Goal: Check status: Check status

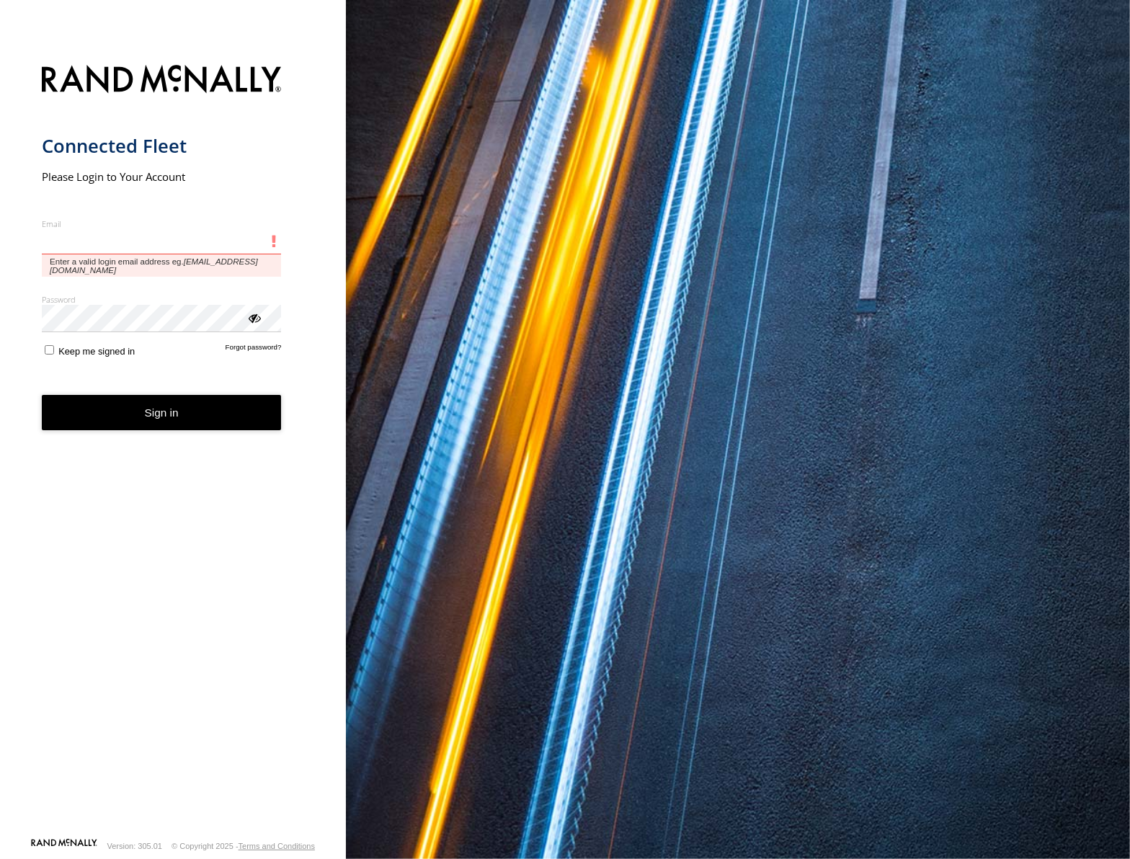
type input "**********"
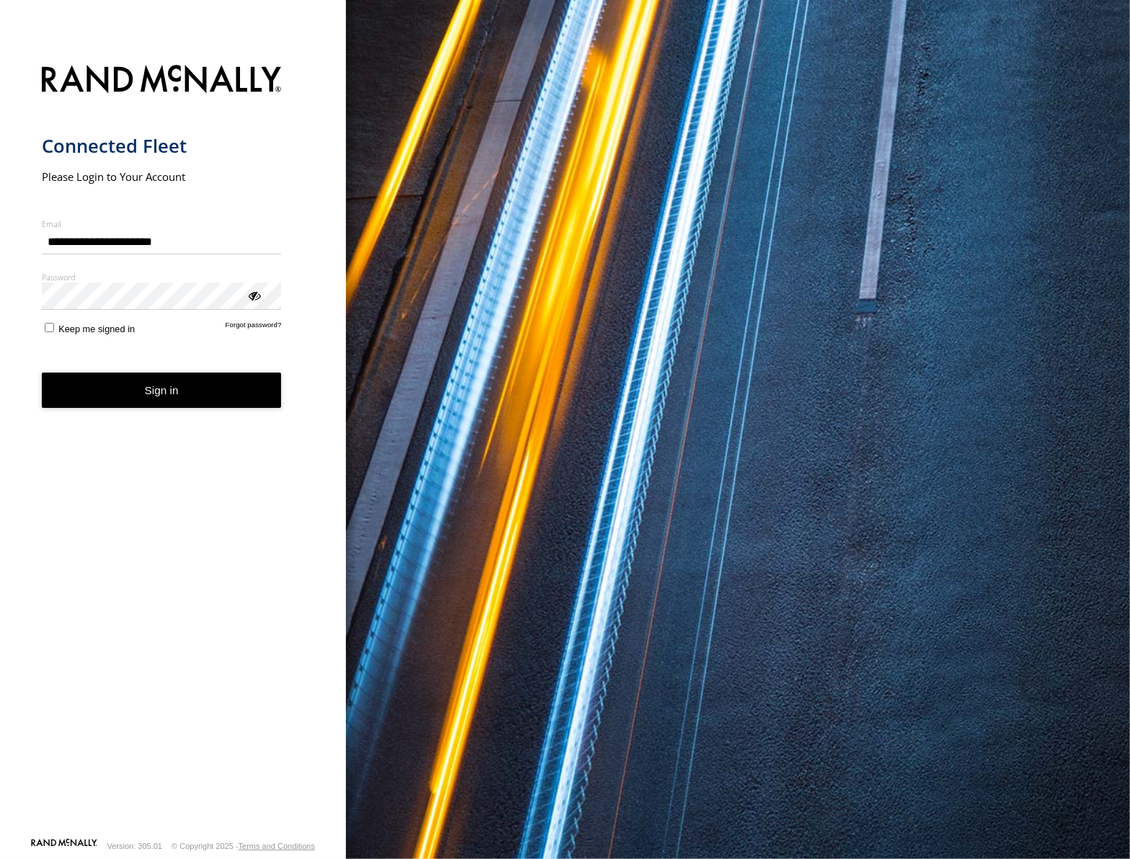
click at [186, 391] on button "Sign in" at bounding box center [162, 390] width 240 height 35
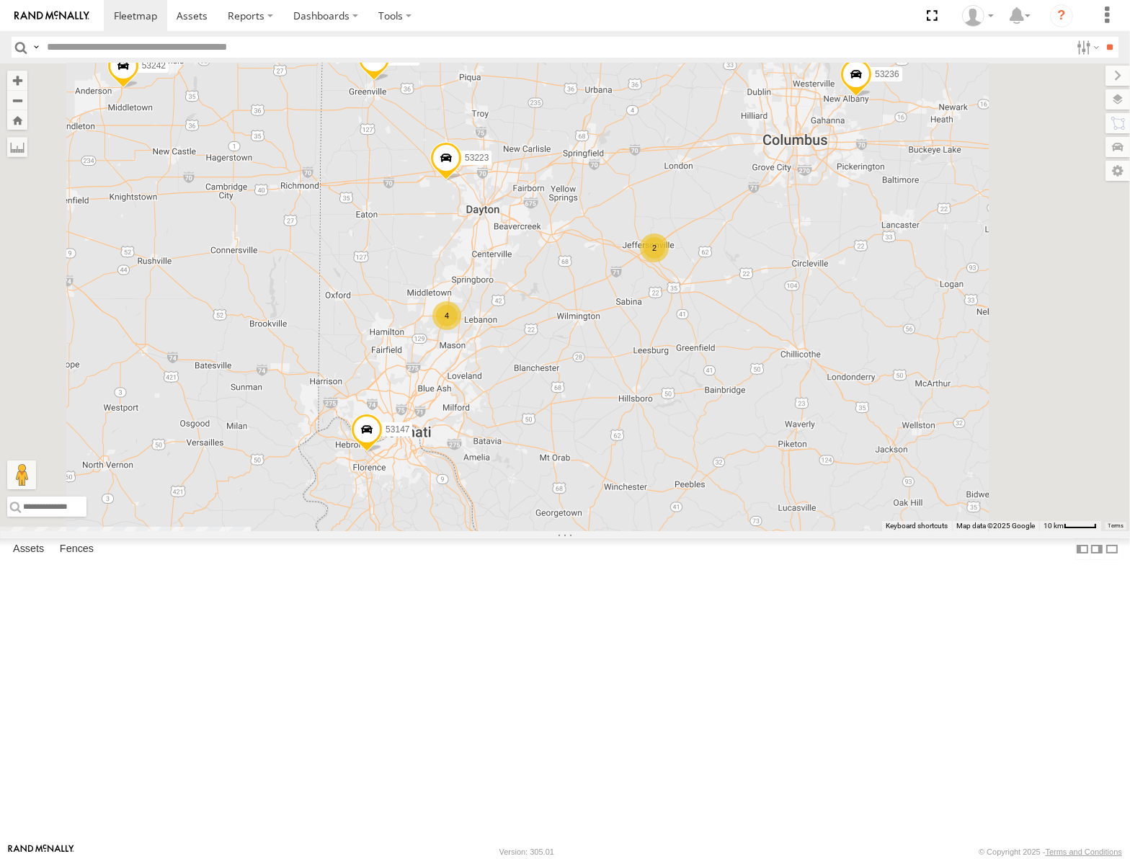
drag, startPoint x: 856, startPoint y: 306, endPoint x: 846, endPoint y: 375, distance: 69.3
click at [846, 375] on div "53217 53206 53147 53242 53106 53262 53247 53289 53148 53208 53254 53235 53248 5…" at bounding box center [565, 297] width 1130 height 468
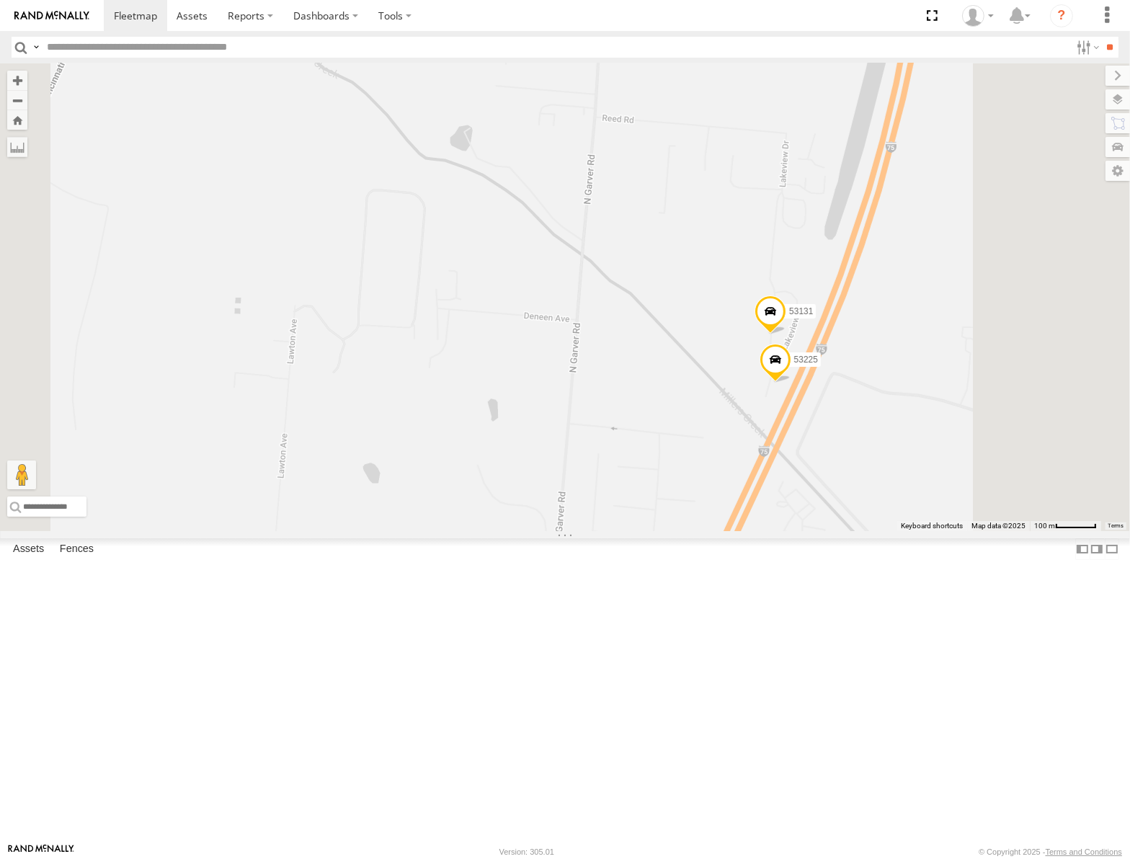
drag, startPoint x: 873, startPoint y: 460, endPoint x: 791, endPoint y: 493, distance: 88.6
click at [791, 493] on div "53217 53206 53147 53242 53106 53262 53247 53289 53148 53208 53254 53235 53248 5…" at bounding box center [565, 297] width 1130 height 468
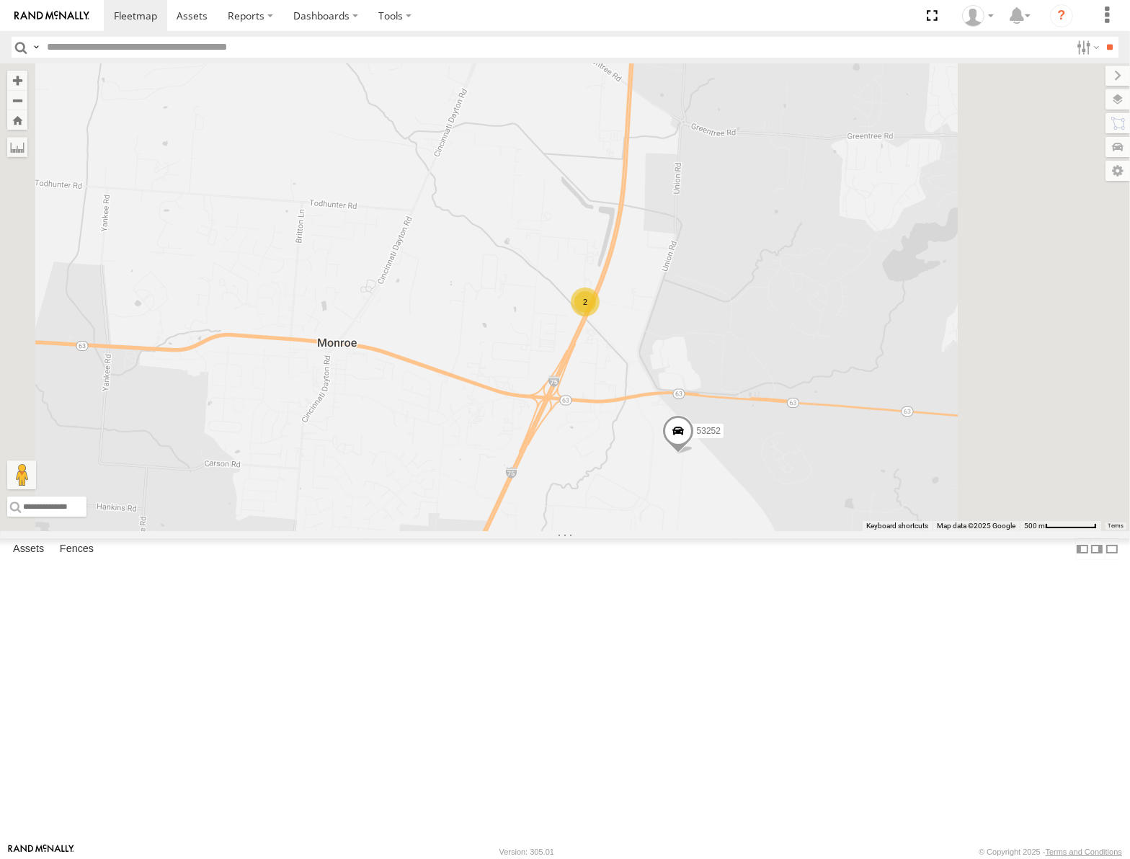
drag, startPoint x: 983, startPoint y: 463, endPoint x: 942, endPoint y: 423, distance: 57.6
click at [923, 425] on div "53217 53206 53147 53242 53106 53262 53247 53289 53148 53208 53254 53235 53248 5…" at bounding box center [565, 297] width 1130 height 468
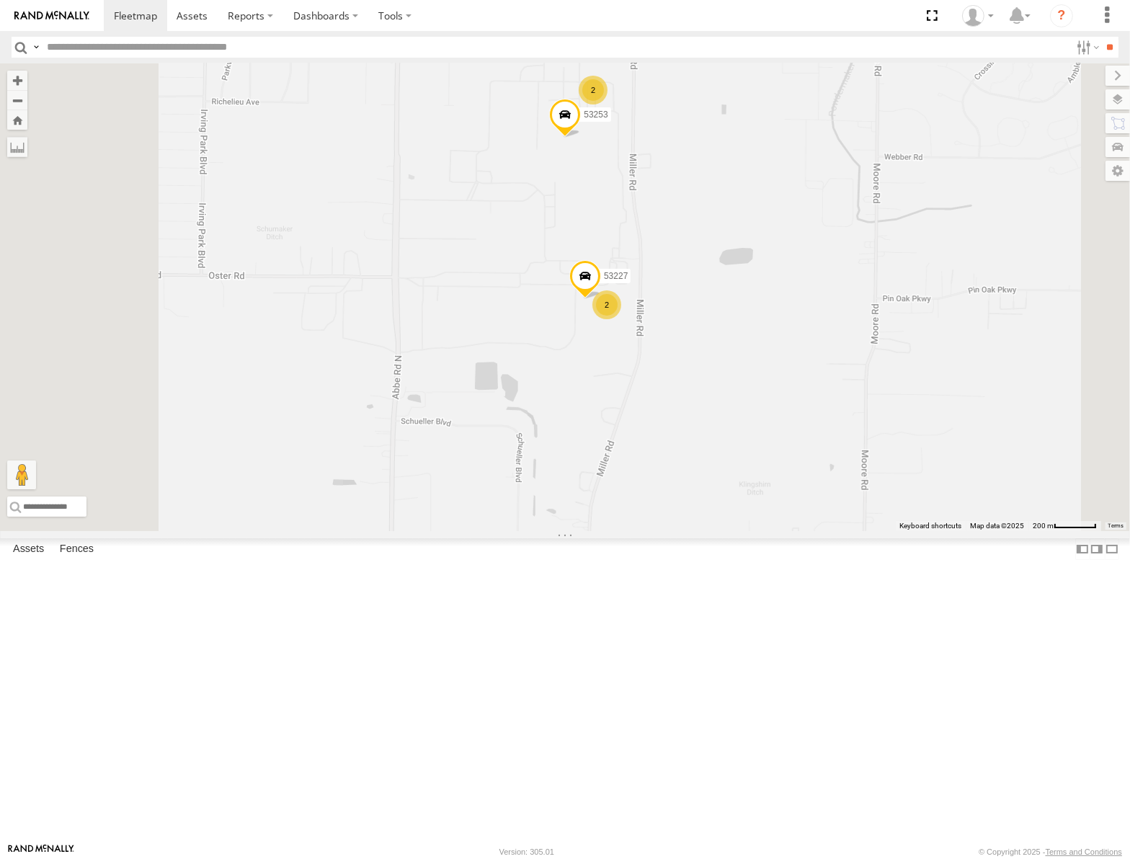
click at [1115, 94] on label at bounding box center [1118, 99] width 25 height 20
click at [0, 0] on div "Basemaps" at bounding box center [0, 0] width 0 height 0
click at [0, 0] on span "Basemaps" at bounding box center [0, 0] width 0 height 0
click at [0, 0] on span "Satellite" at bounding box center [0, 0] width 0 height 0
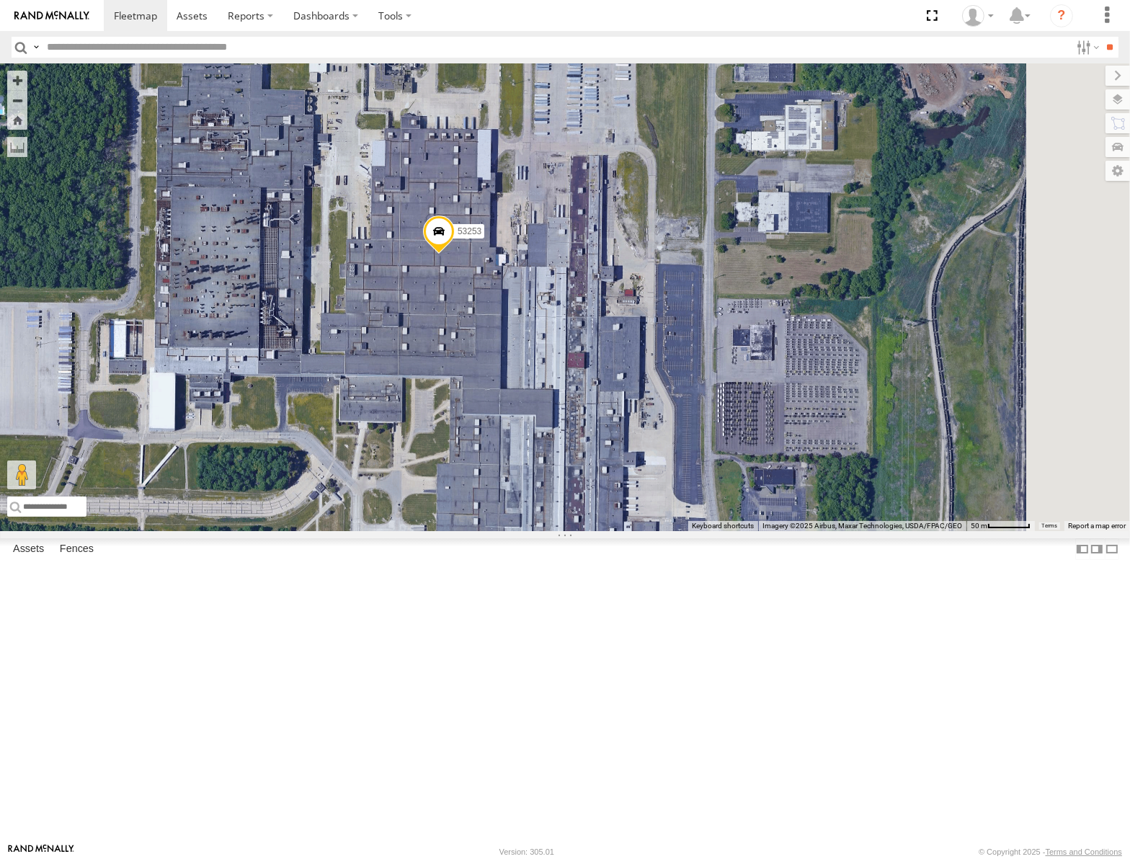
drag, startPoint x: 822, startPoint y: 239, endPoint x: 698, endPoint y: 420, distance: 218.3
click at [706, 413] on div "53206 53147 53242 53106 53223 53262 53247 53151 53203 53212 53289 53133 53148 5…" at bounding box center [565, 297] width 1130 height 468
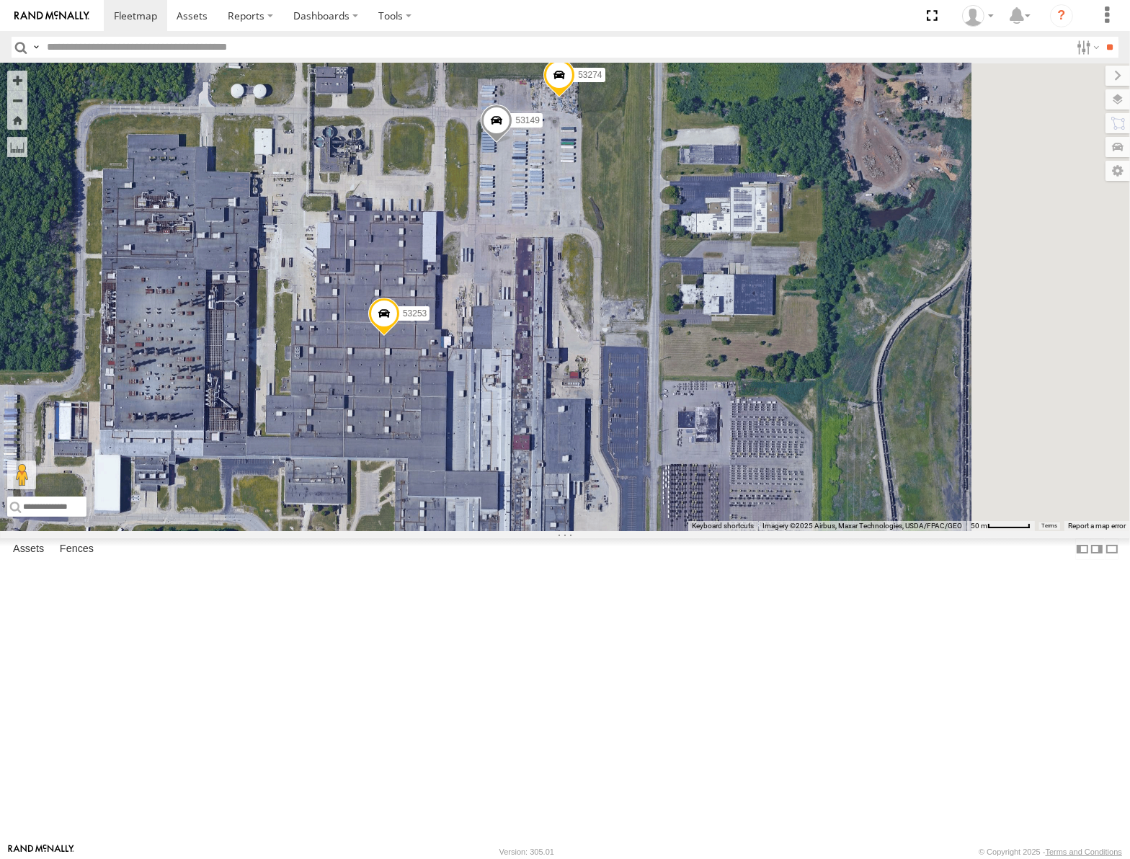
click at [513, 143] on span at bounding box center [497, 124] width 32 height 39
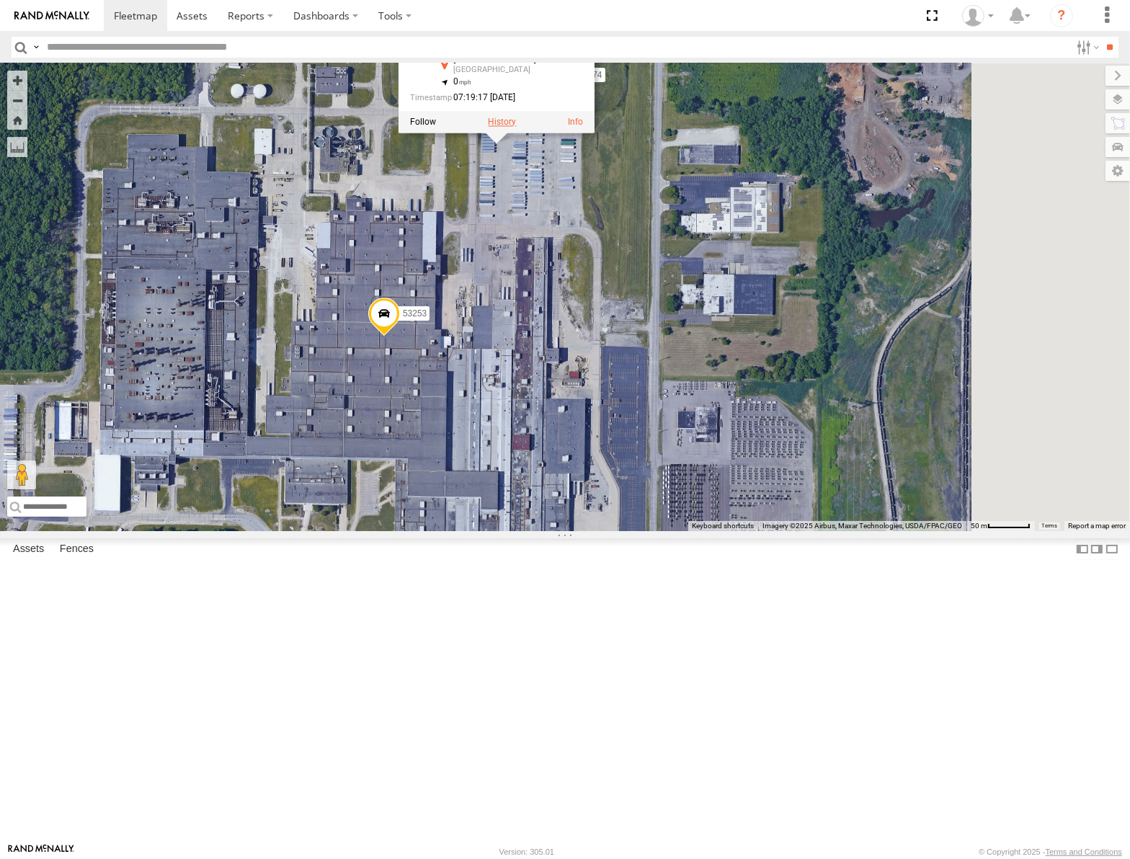
click at [516, 127] on label at bounding box center [502, 122] width 28 height 10
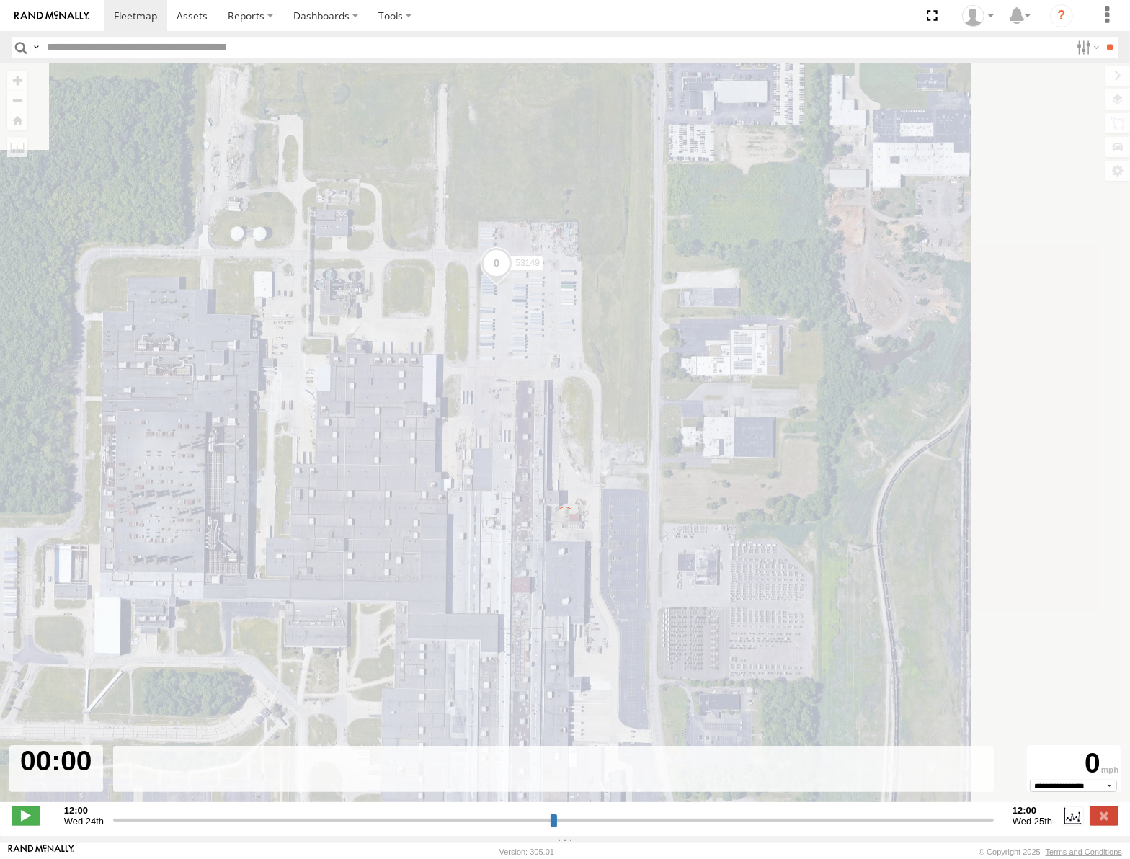
type input "**********"
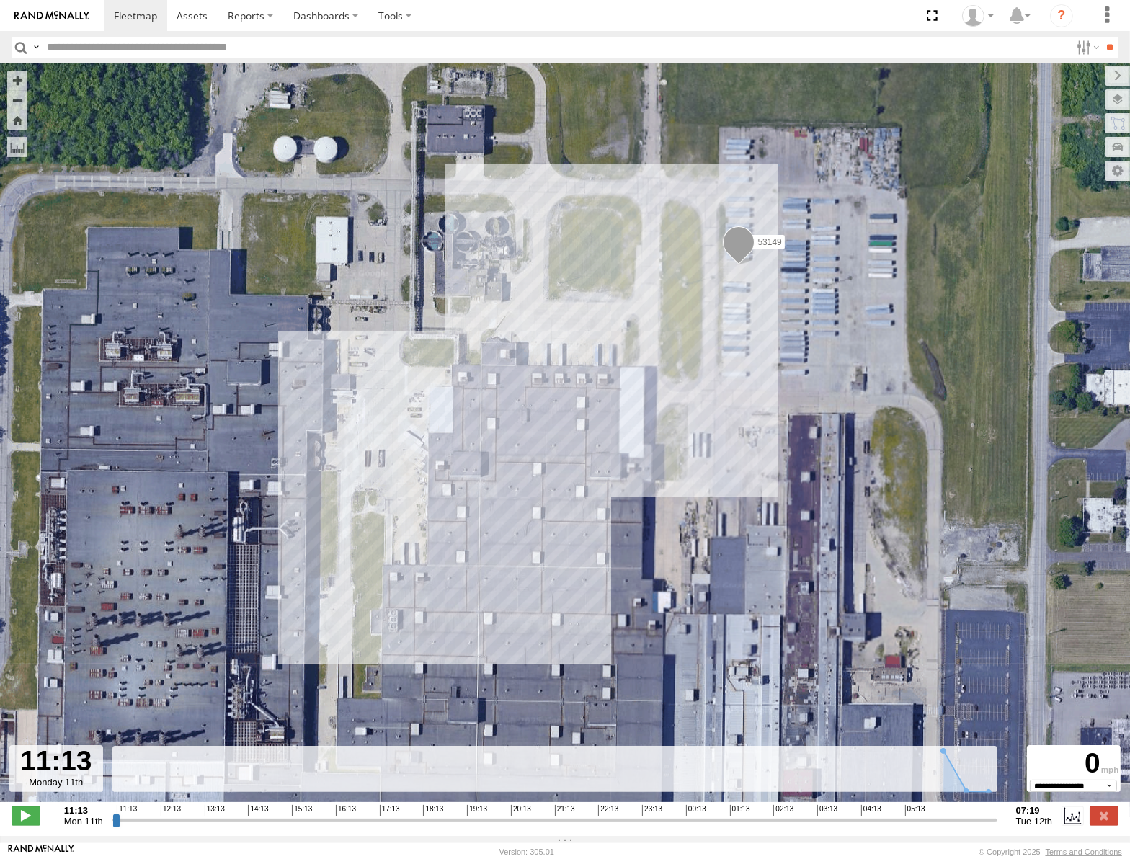
click at [680, 280] on div "53149" at bounding box center [565, 440] width 1130 height 754
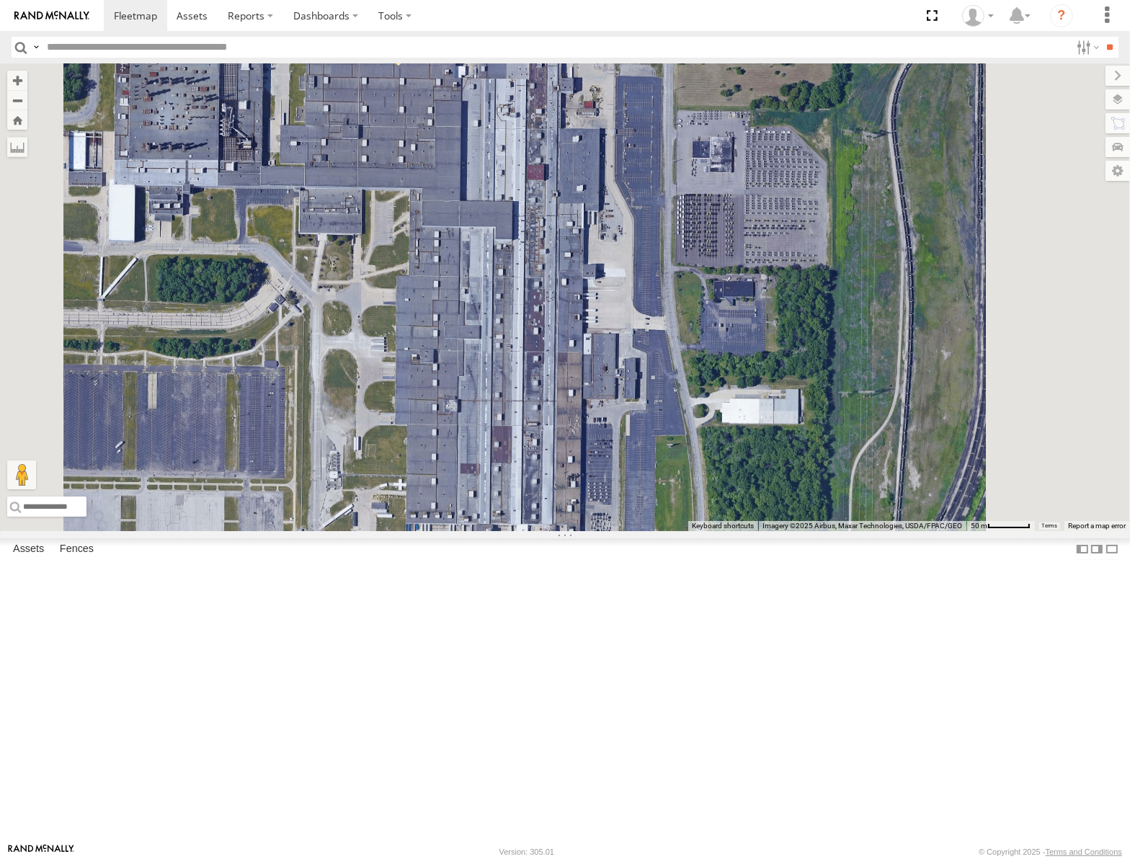
drag, startPoint x: 853, startPoint y: 338, endPoint x: 834, endPoint y: 256, distance: 84.3
click at [836, 265] on div "53217 53147 53242 53262 53247 53289 53148 53278 53208 53235 53248 53144 53136 5…" at bounding box center [565, 297] width 1130 height 468
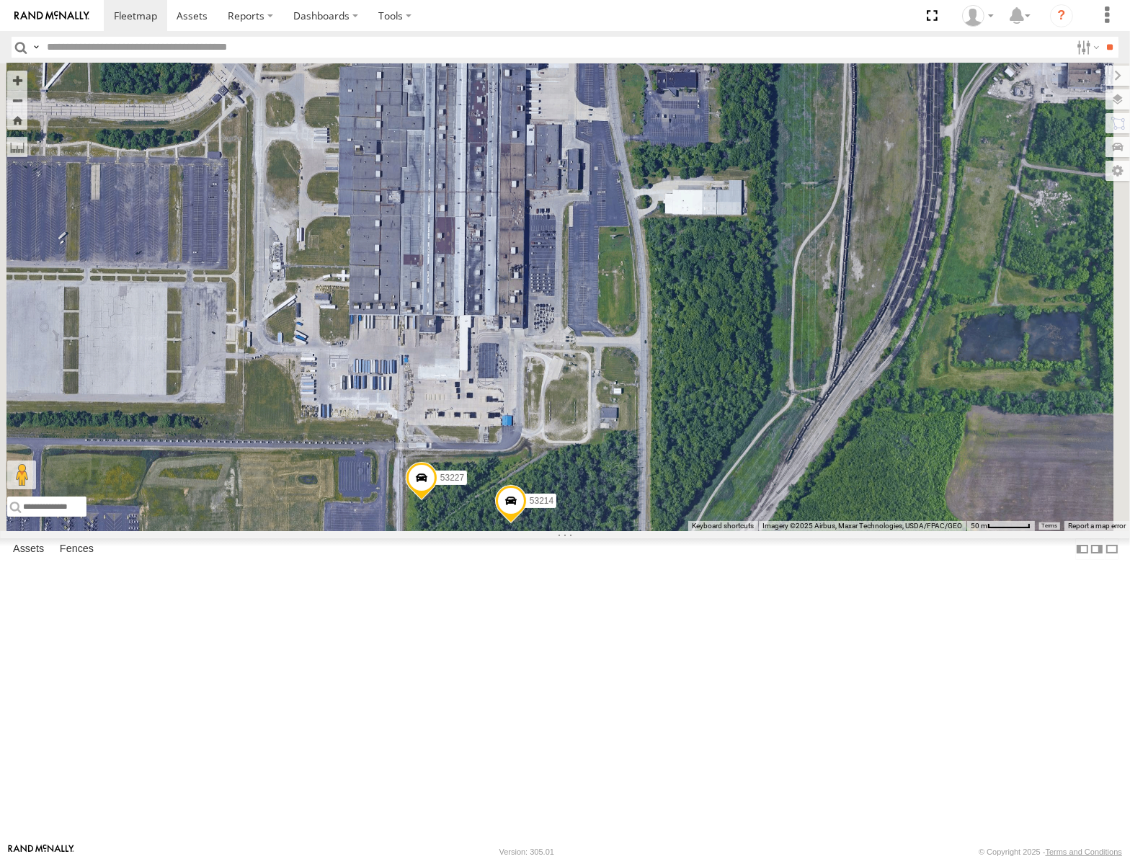
click at [477, 570] on span at bounding box center [461, 550] width 32 height 39
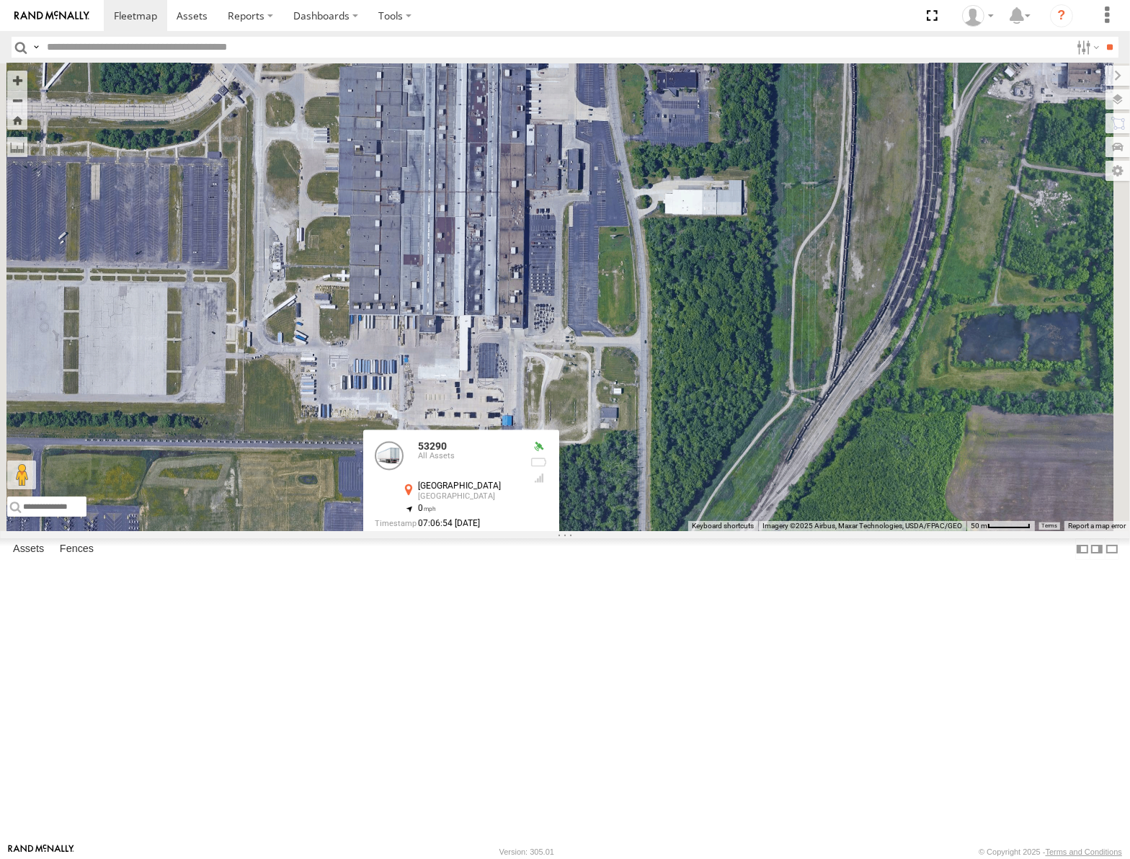
click at [481, 554] on label at bounding box center [467, 549] width 28 height 10
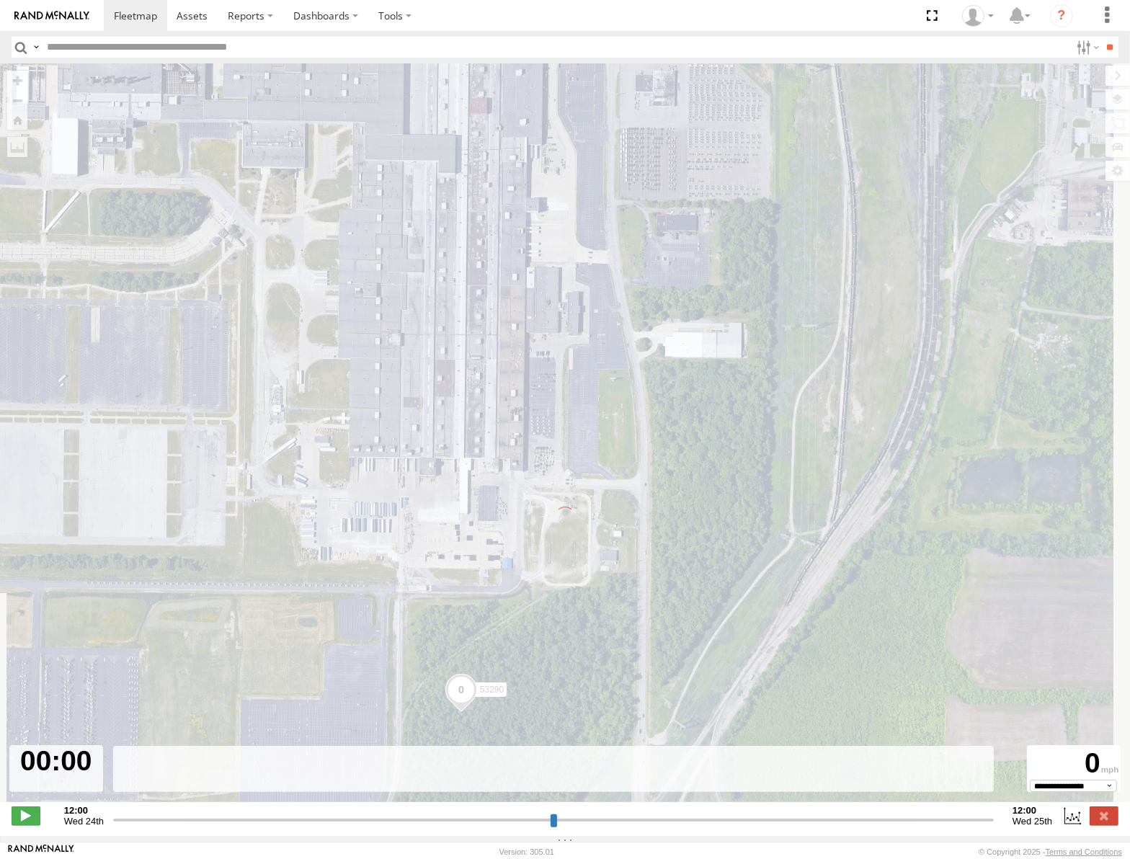
type input "**********"
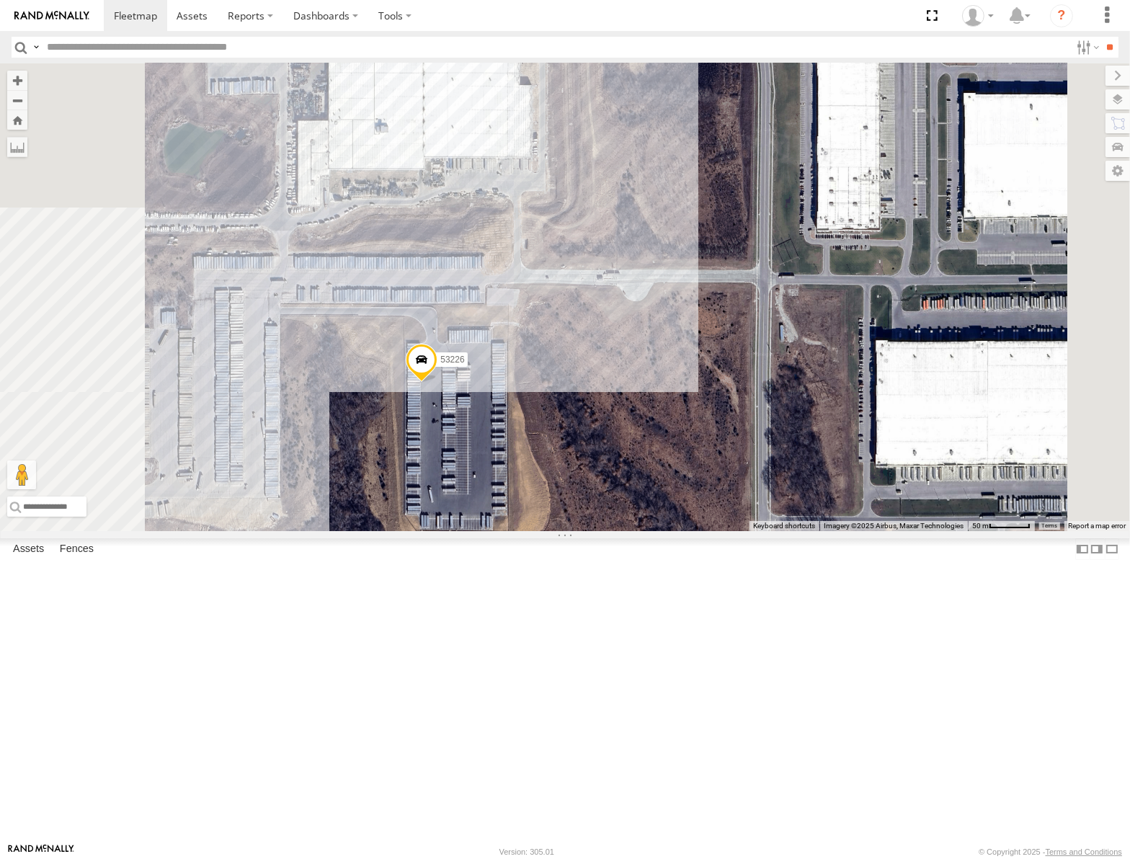
drag, startPoint x: 807, startPoint y: 536, endPoint x: 728, endPoint y: 435, distance: 127.8
click at [729, 435] on div "53147 53242 53278 53235 53144 53136 53262 53247 53289 53148 53217 53208 53248 5…" at bounding box center [565, 297] width 1130 height 468
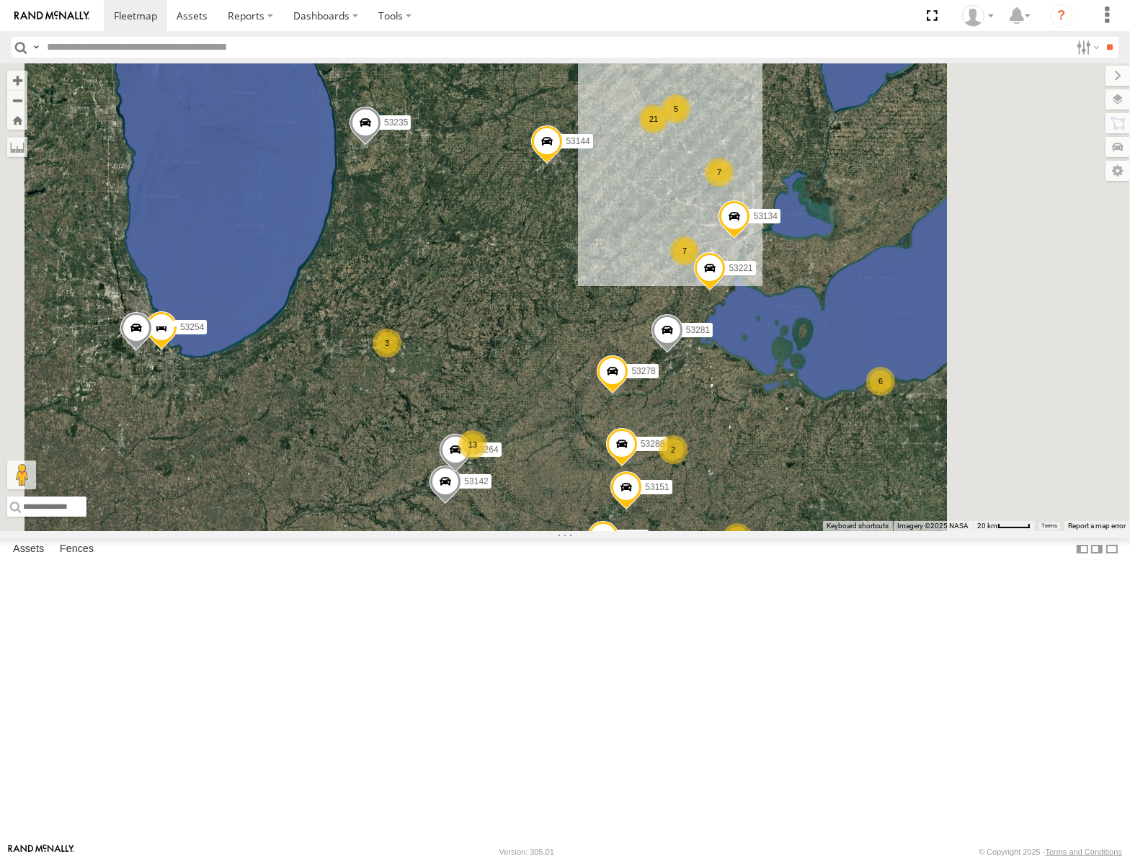
drag, startPoint x: 918, startPoint y: 313, endPoint x: 863, endPoint y: 362, distance: 73.5
click at [863, 362] on div "53147 53242 53223 53262 53247 53151 53203 53212 53231 53289 53133 53148 53105 5…" at bounding box center [565, 297] width 1130 height 468
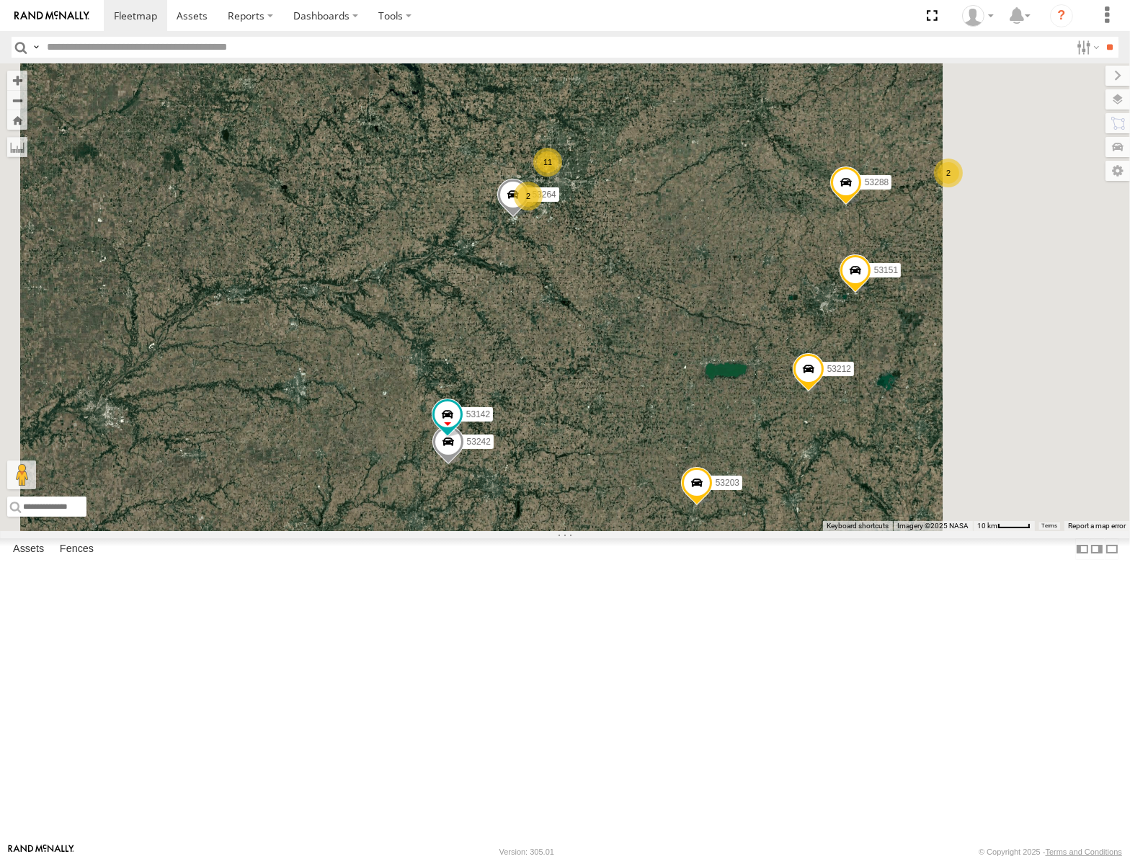
drag, startPoint x: 829, startPoint y: 310, endPoint x: 791, endPoint y: 399, distance: 96.5
click at [792, 419] on div "53235 53144 53136 53147 53262 53247 53289 53148 53217 53208 53248 53223 53151 5…" at bounding box center [565, 297] width 1130 height 468
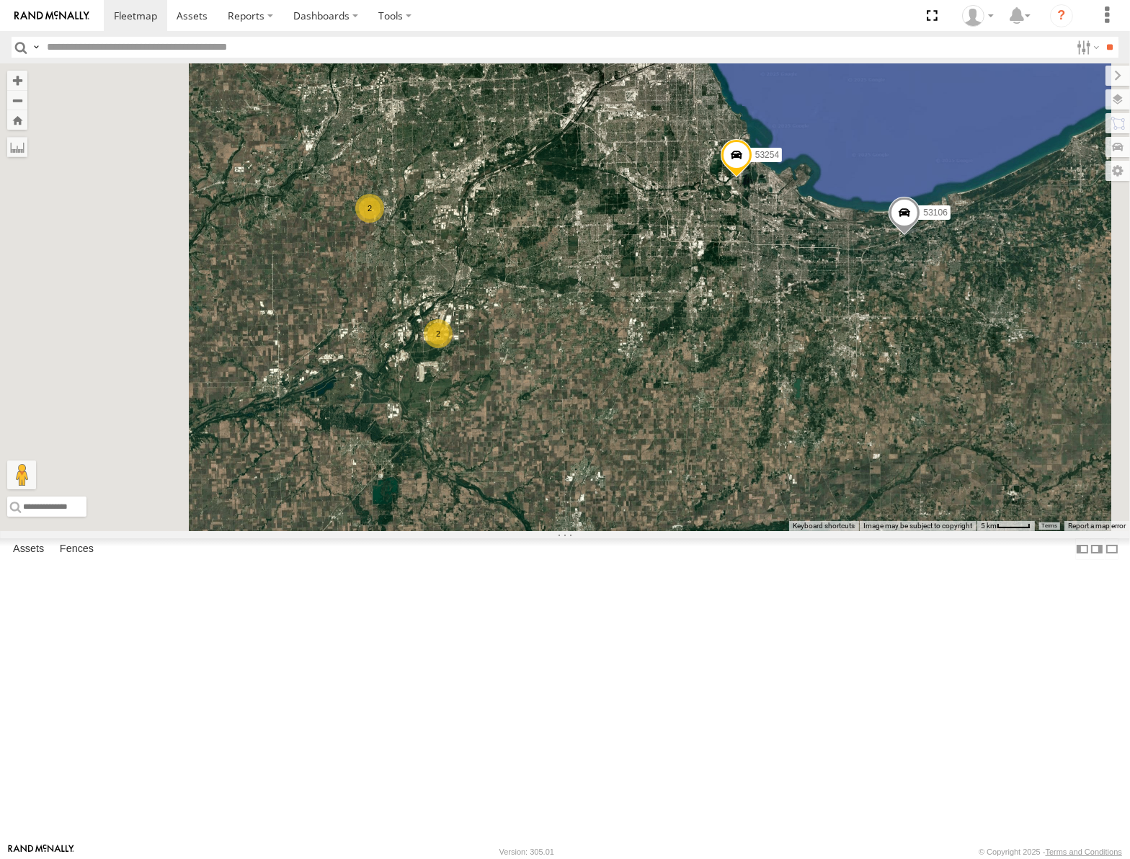
drag, startPoint x: 691, startPoint y: 391, endPoint x: 784, endPoint y: 398, distance: 93.3
click at [784, 398] on div "53262 53247 53203 53289 53148 53217 53208 53235 53248 53144 53136 53147 53216 5…" at bounding box center [565, 297] width 1130 height 468
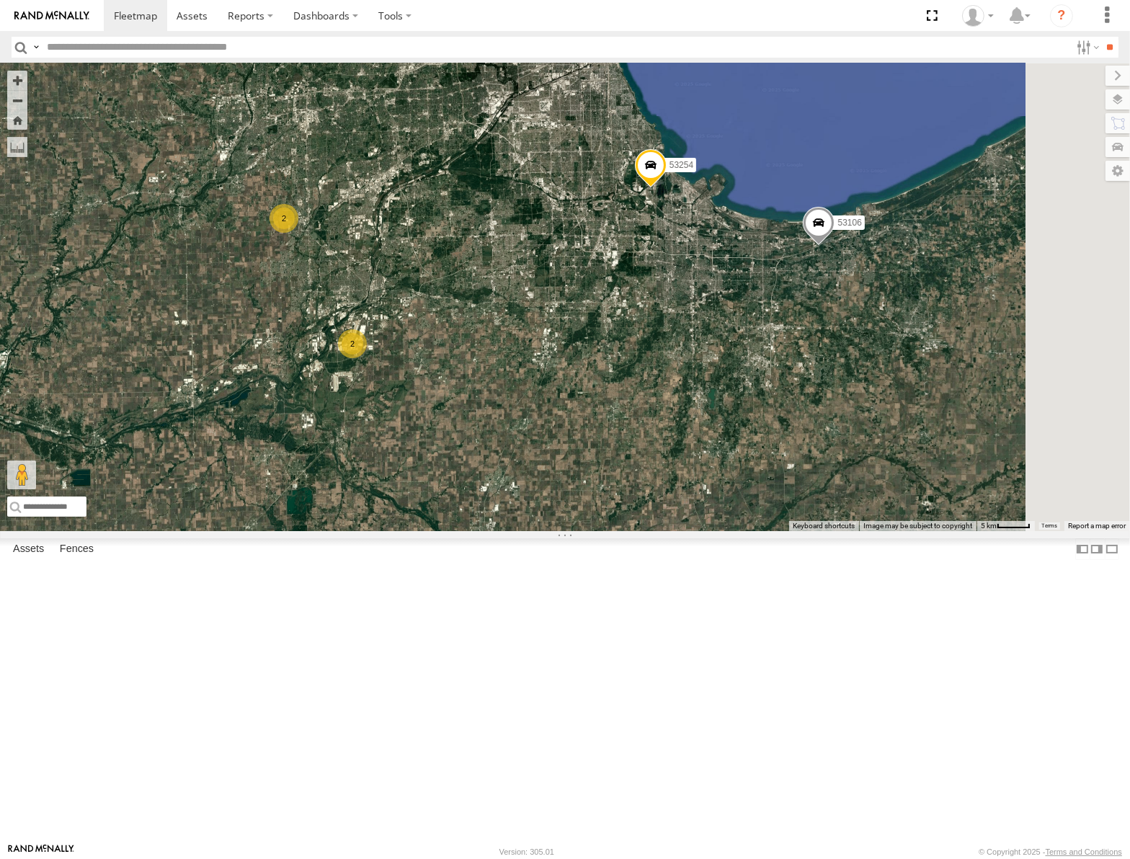
drag, startPoint x: 841, startPoint y: 445, endPoint x: 757, endPoint y: 449, distance: 84.4
click at [757, 449] on div "53262 53247 53203 53289 53148 53217 53208 53235 53248 53144 53136 53147 53216 5…" at bounding box center [565, 297] width 1130 height 468
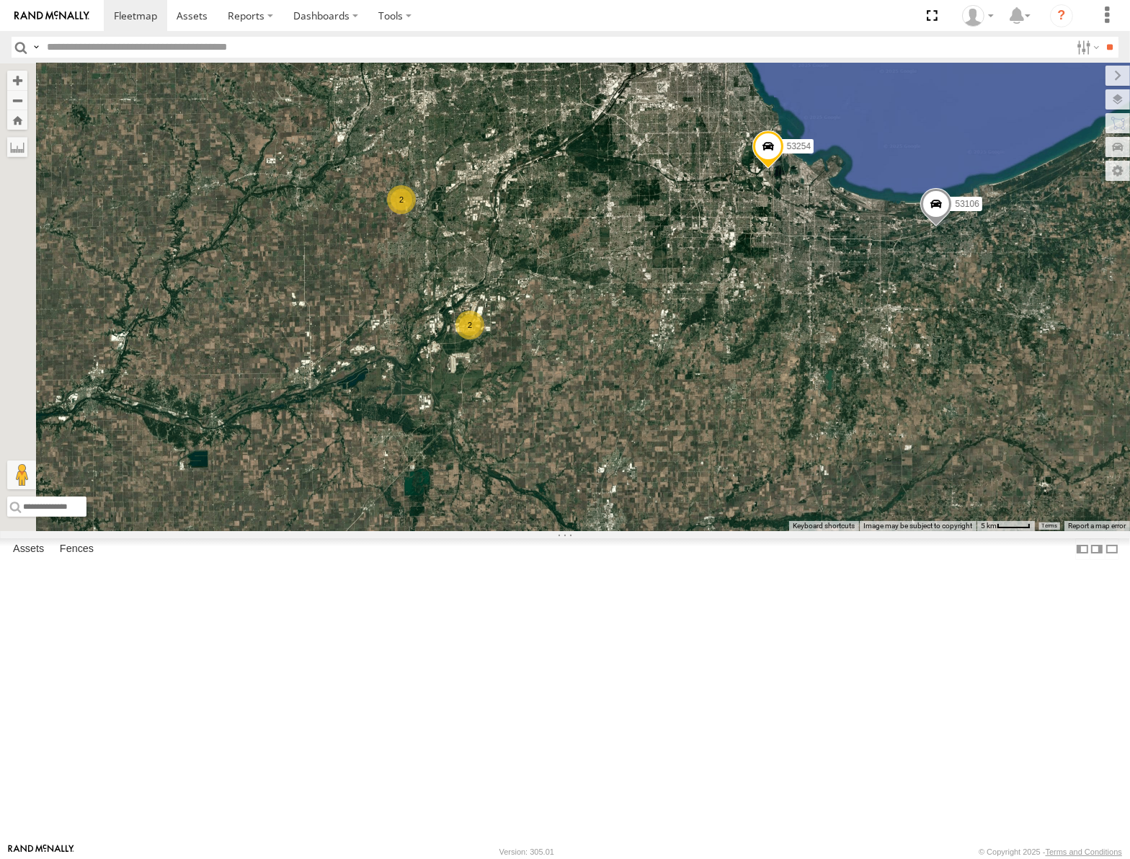
drag, startPoint x: 684, startPoint y: 449, endPoint x: 786, endPoint y: 434, distance: 102.8
click at [786, 434] on div "53262 53247 53203 53289 53148 53217 53208 53235 53248 53144 53136 53147 53216 5…" at bounding box center [565, 297] width 1130 height 468
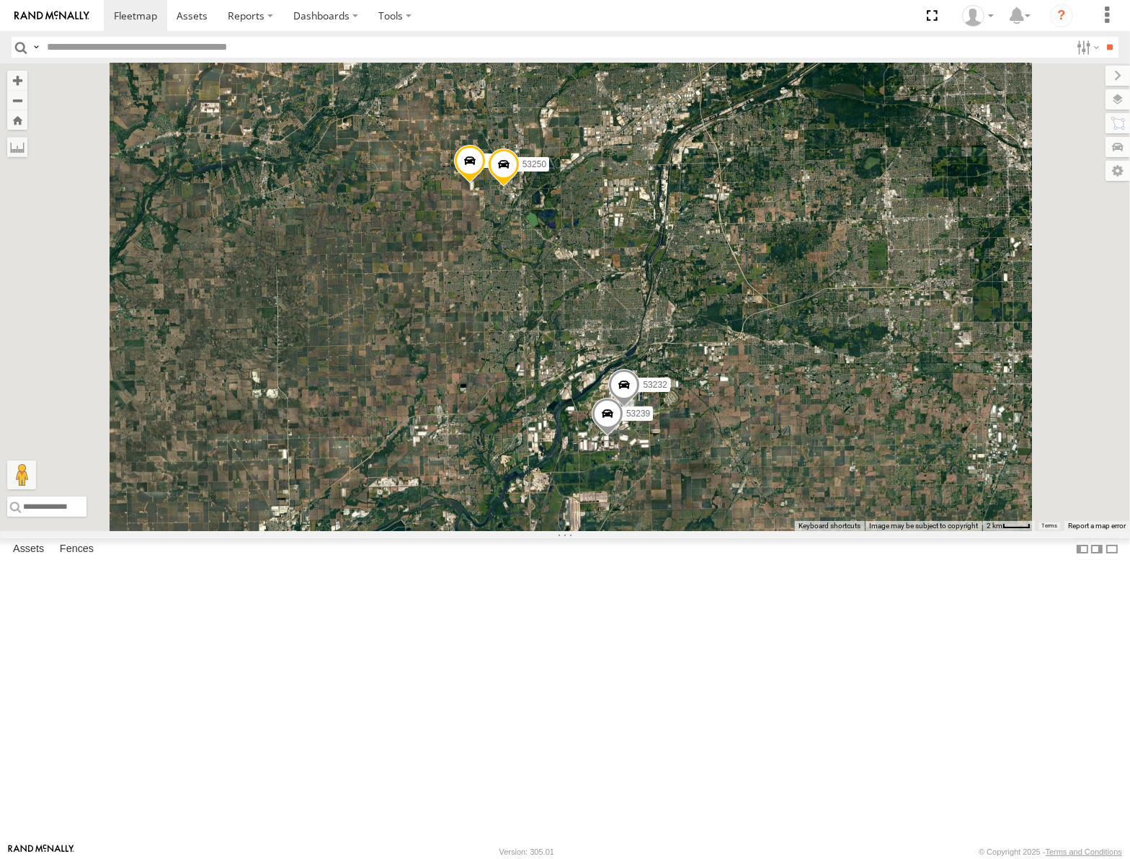
drag, startPoint x: 691, startPoint y: 421, endPoint x: 723, endPoint y: 474, distance: 61.8
click at [723, 474] on div "53262 53247 53203 53289 53148 53217 53208 53235 53248 53144 53136 53147 53216 5…" at bounding box center [565, 297] width 1130 height 468
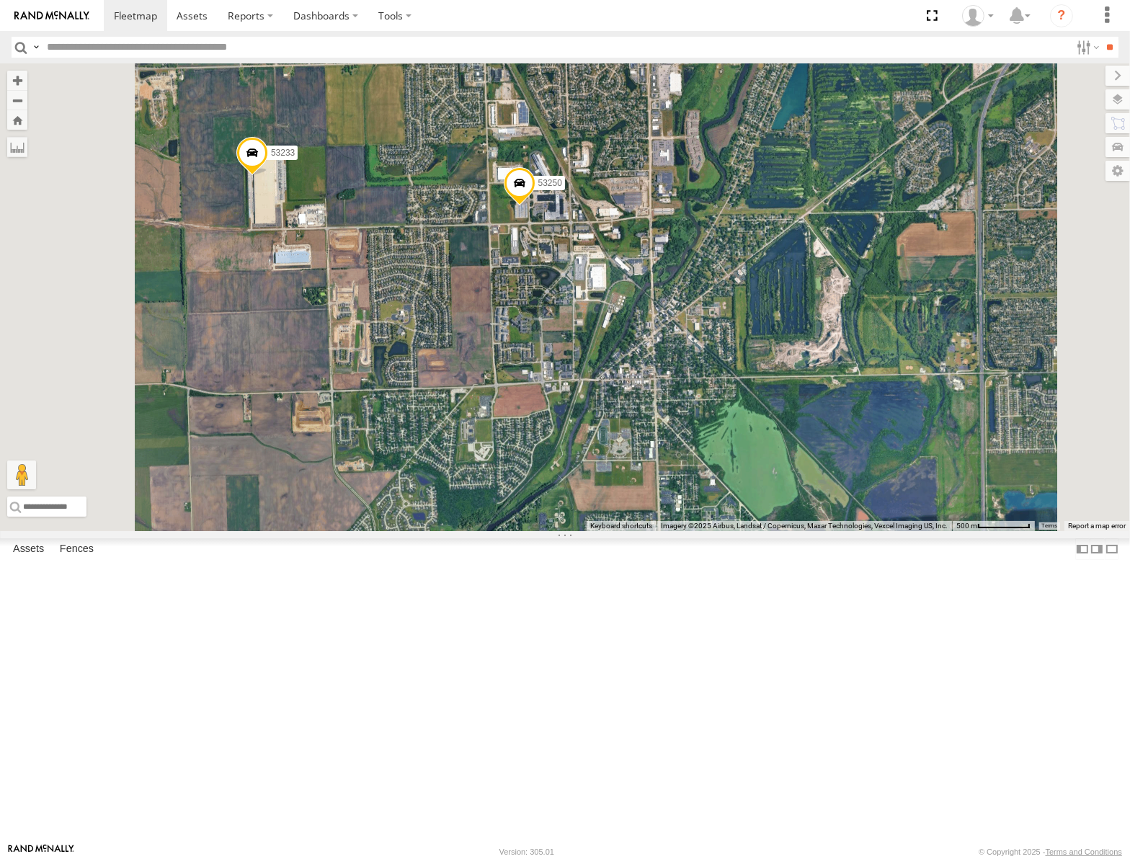
drag, startPoint x: 587, startPoint y: 357, endPoint x: 649, endPoint y: 375, distance: 64.6
click at [649, 375] on div "53262 53247 53203 53289 53148 53217 53208 53235 53248 53144 53136 53147 53216 5…" at bounding box center [565, 297] width 1130 height 468
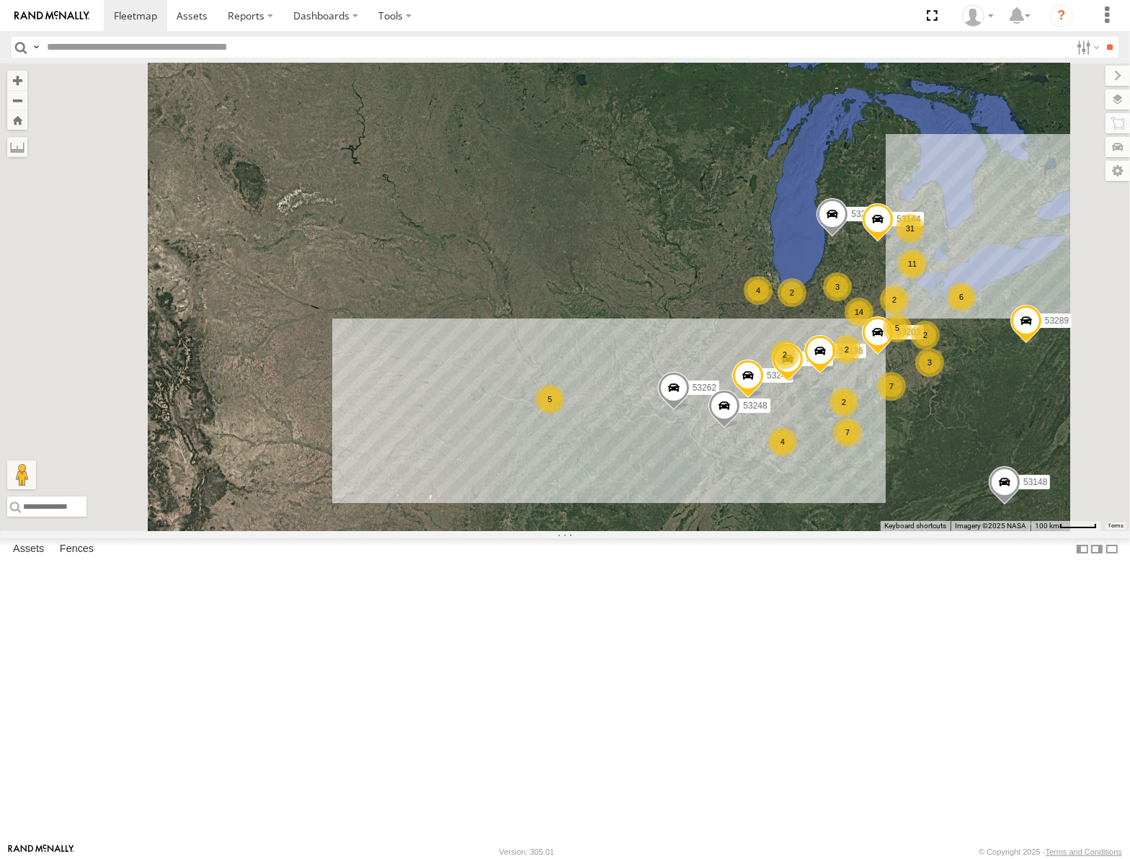
drag, startPoint x: 1020, startPoint y: 598, endPoint x: 935, endPoint y: 503, distance: 127.1
click at [862, 447] on div "7" at bounding box center [847, 432] width 29 height 29
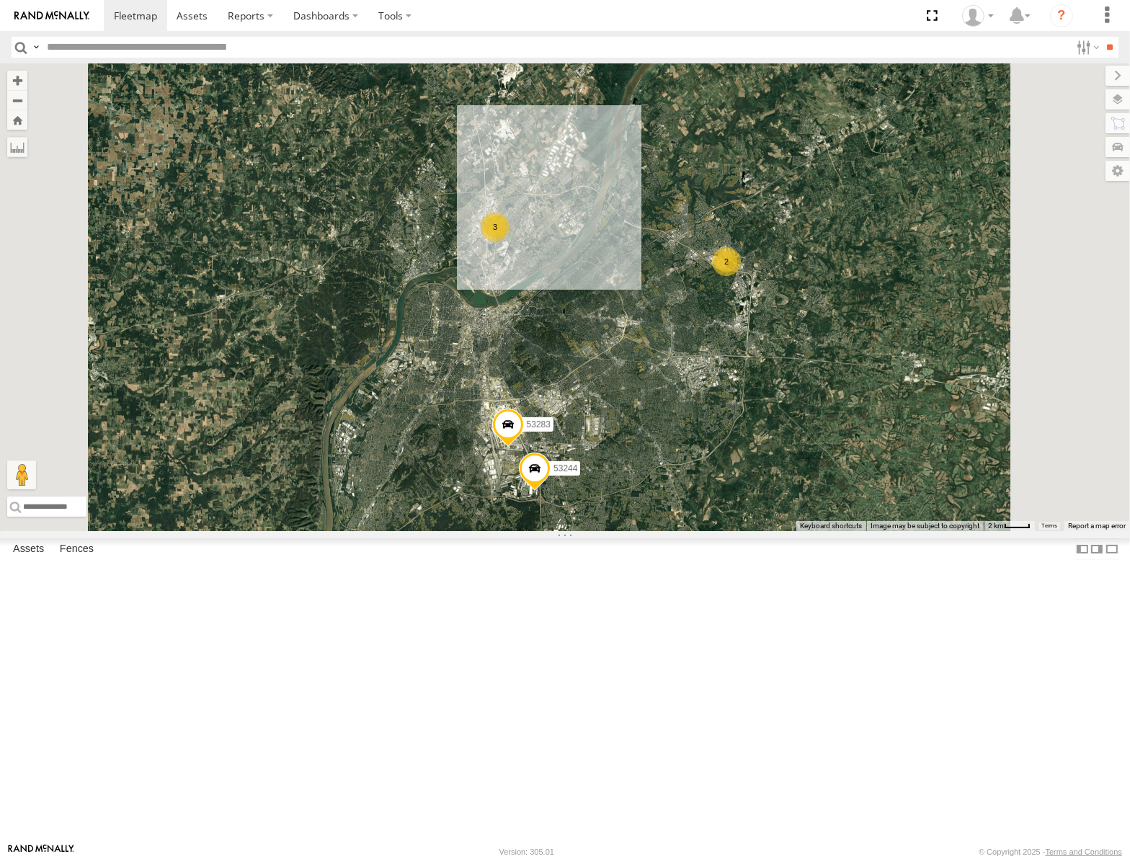
drag, startPoint x: 863, startPoint y: 462, endPoint x: 846, endPoint y: 491, distance: 33.3
click at [846, 491] on div "53262 53247 53203 53289 53148 53217 53208 53235 53248 53144 53136 53147 53223 5…" at bounding box center [565, 297] width 1130 height 468
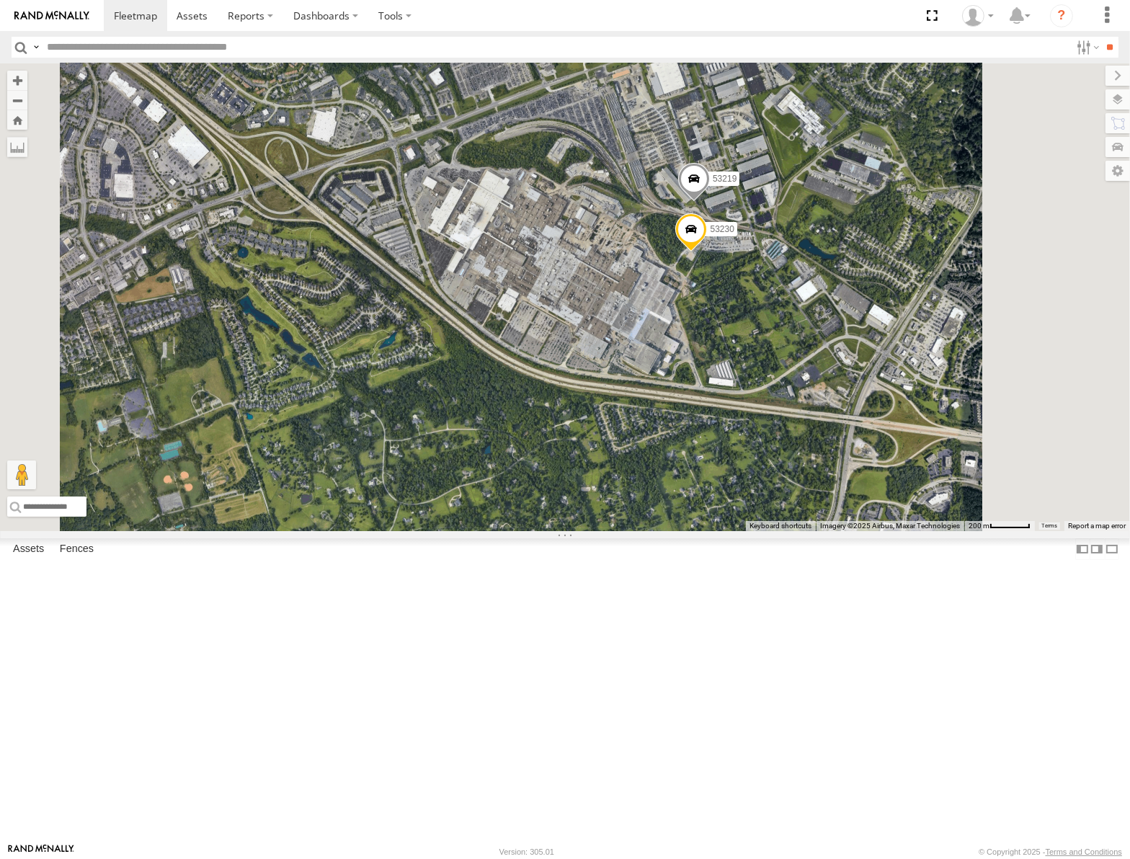
drag, startPoint x: 984, startPoint y: 360, endPoint x: 981, endPoint y: 371, distance: 11.2
click at [981, 371] on div "53262 53247 53203 53289 53148 53217 53208 53235 53248 53144 53136 53147 53223 5…" at bounding box center [565, 297] width 1130 height 468
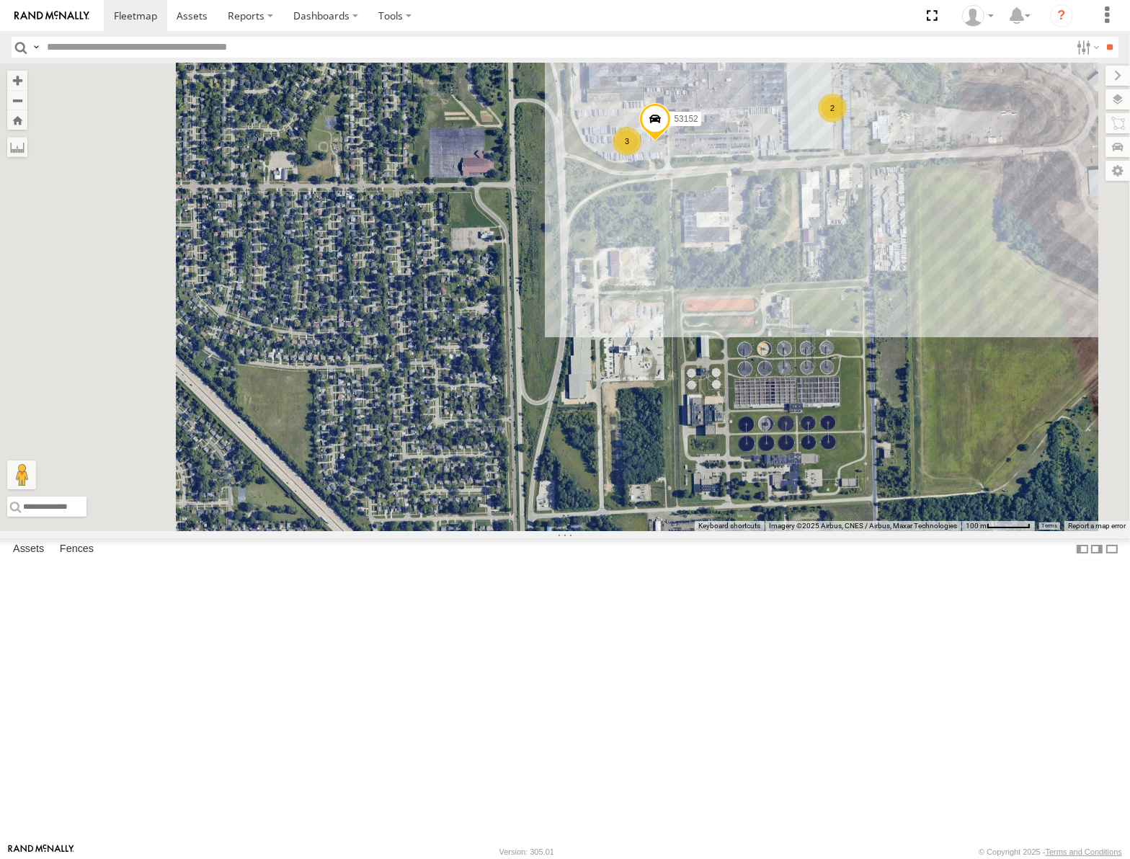
drag, startPoint x: 1006, startPoint y: 231, endPoint x: 911, endPoint y: 290, distance: 111.4
click at [911, 290] on div "53262 53247 53203 53289 53148 53217 53208 53235 53248 53144 53136 53147 53223 5…" at bounding box center [565, 297] width 1130 height 468
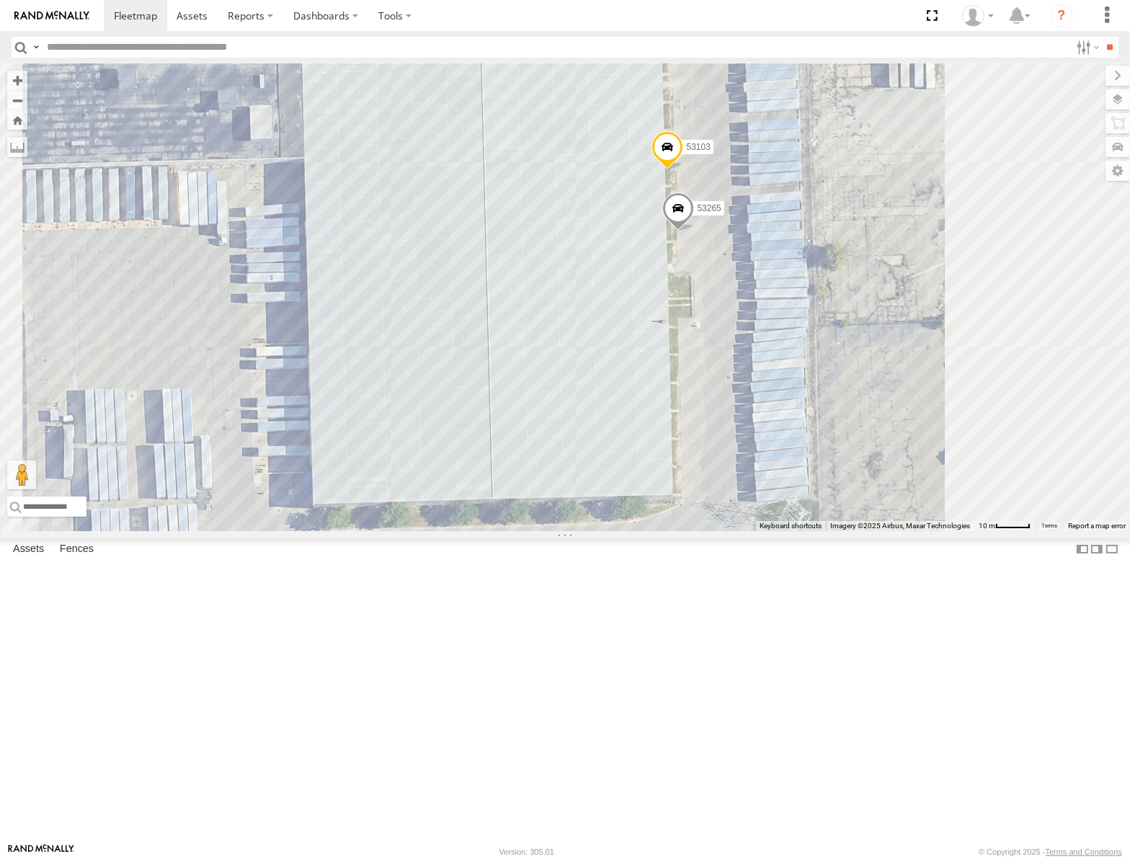
drag, startPoint x: 988, startPoint y: 282, endPoint x: 923, endPoint y: 447, distance: 177.4
click at [923, 447] on div "53262 53247 53203 53289 53148 53217 53208 53235 53248 53144 53136 53147 53223 5…" at bounding box center [565, 297] width 1130 height 468
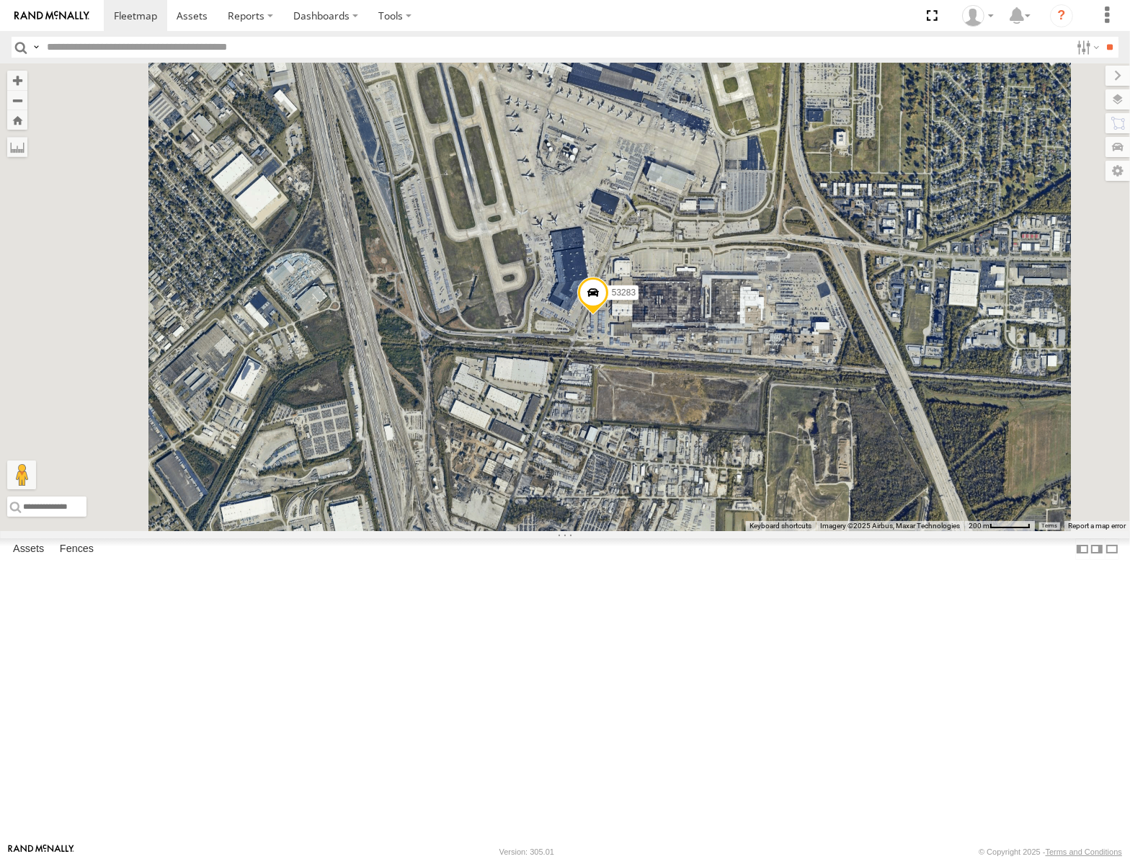
click at [609, 316] on span at bounding box center [593, 296] width 32 height 39
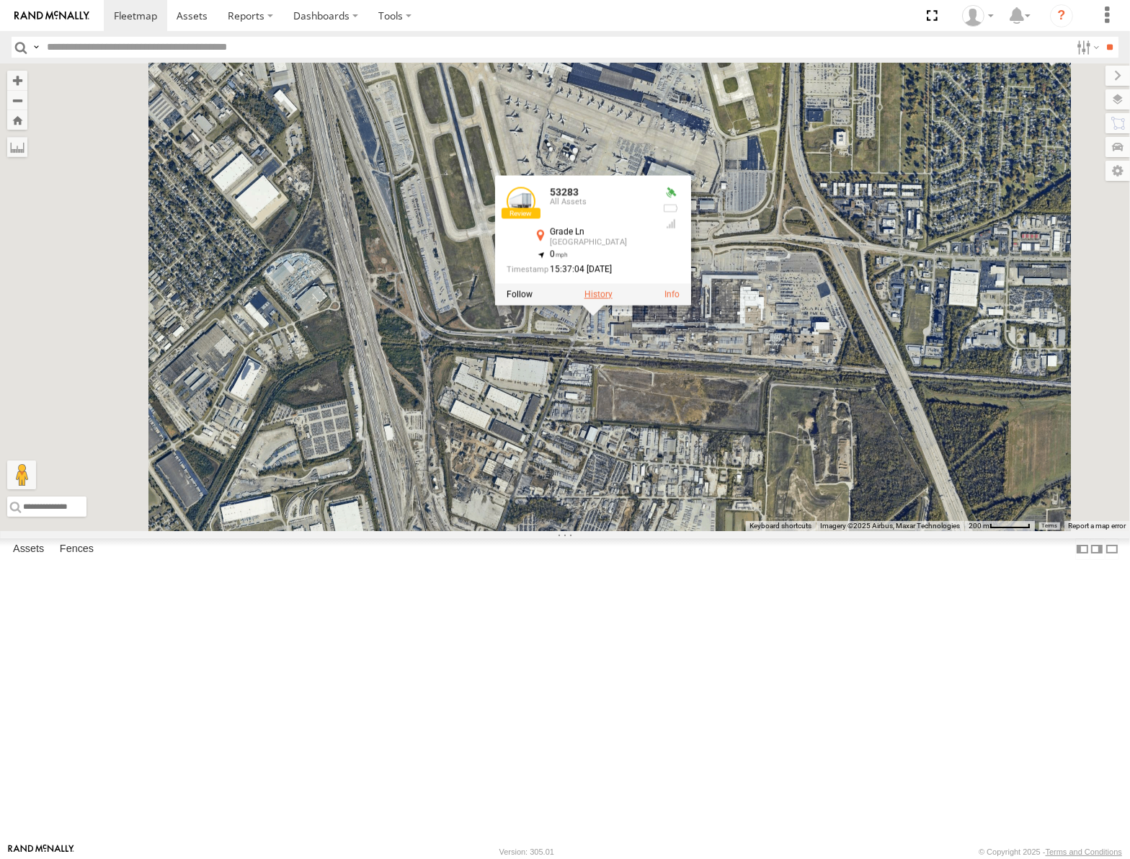
click at [613, 299] on label at bounding box center [599, 294] width 28 height 10
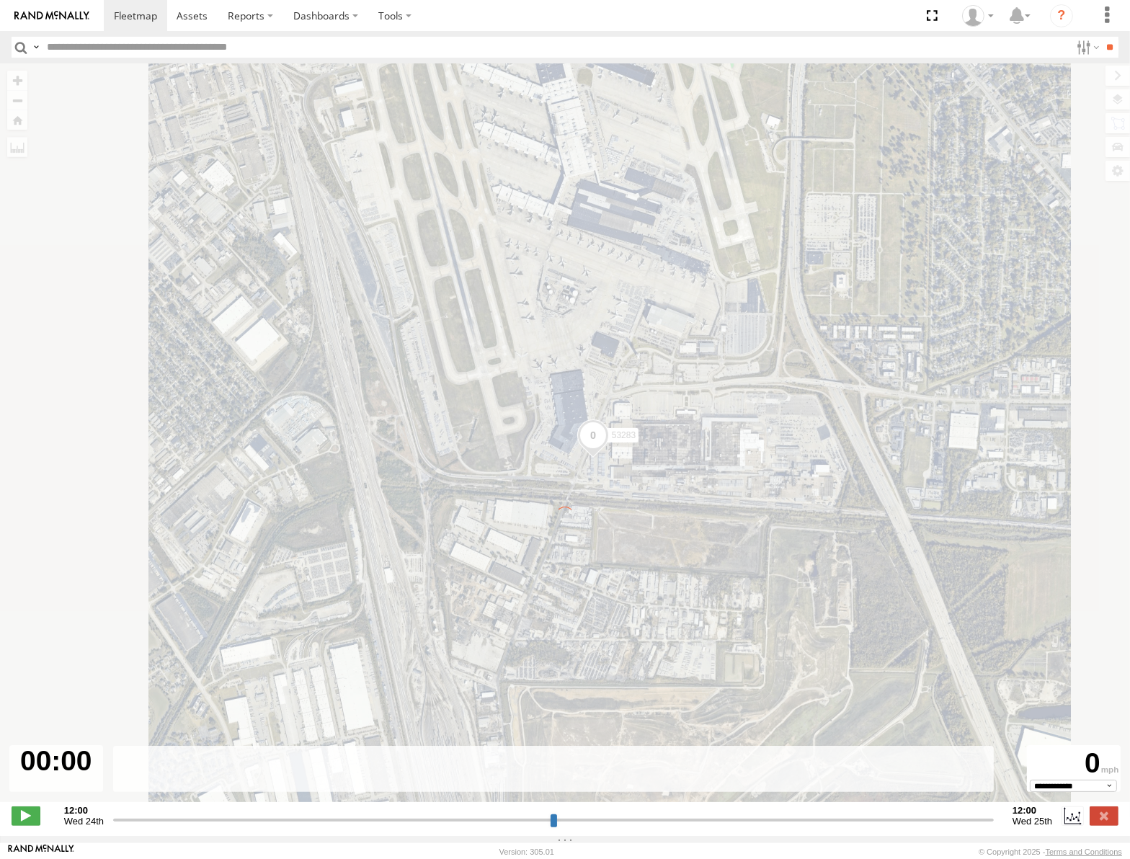
type input "**********"
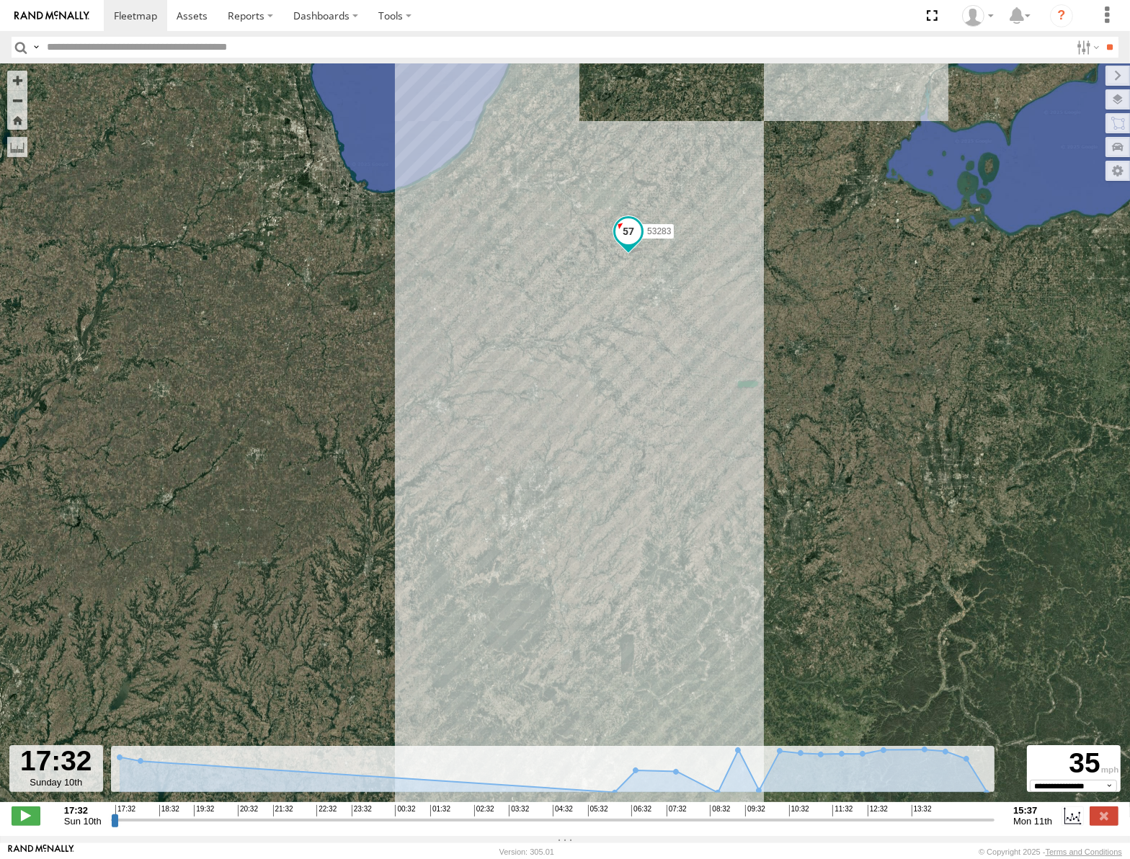
drag, startPoint x: 673, startPoint y: 458, endPoint x: 722, endPoint y: 305, distance: 160.7
click at [721, 314] on div "53283" at bounding box center [565, 440] width 1130 height 754
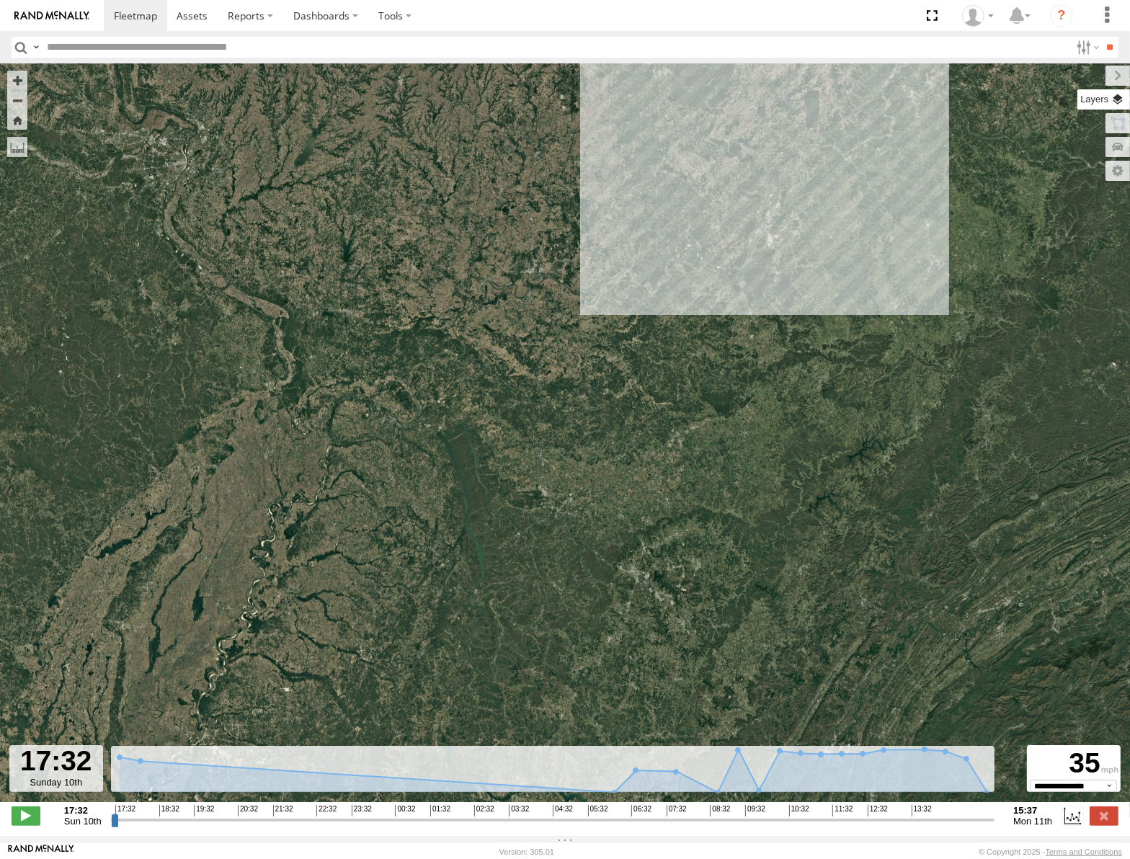
click at [1115, 94] on label at bounding box center [1104, 99] width 53 height 20
click at [0, 0] on span "Basemaps" at bounding box center [0, 0] width 0 height 0
click at [0, 0] on div "Roadmap" at bounding box center [0, 0] width 0 height 0
click at [0, 0] on span "Roadmap" at bounding box center [0, 0] width 0 height 0
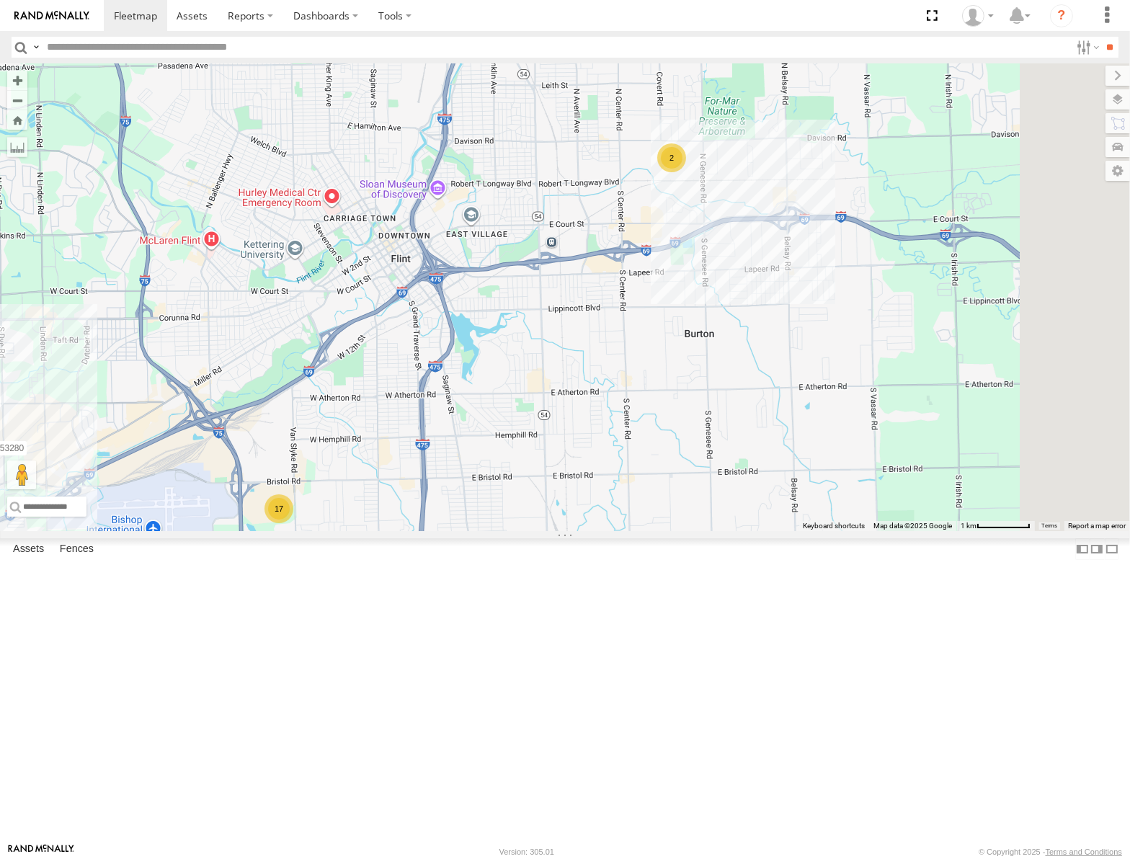
drag, startPoint x: 871, startPoint y: 323, endPoint x: 730, endPoint y: 485, distance: 214.6
click at [730, 485] on div "53217 53106 53247 53203 53289 53148 53208 53254 53235 53144 53136 53236 53147 5…" at bounding box center [565, 297] width 1130 height 468
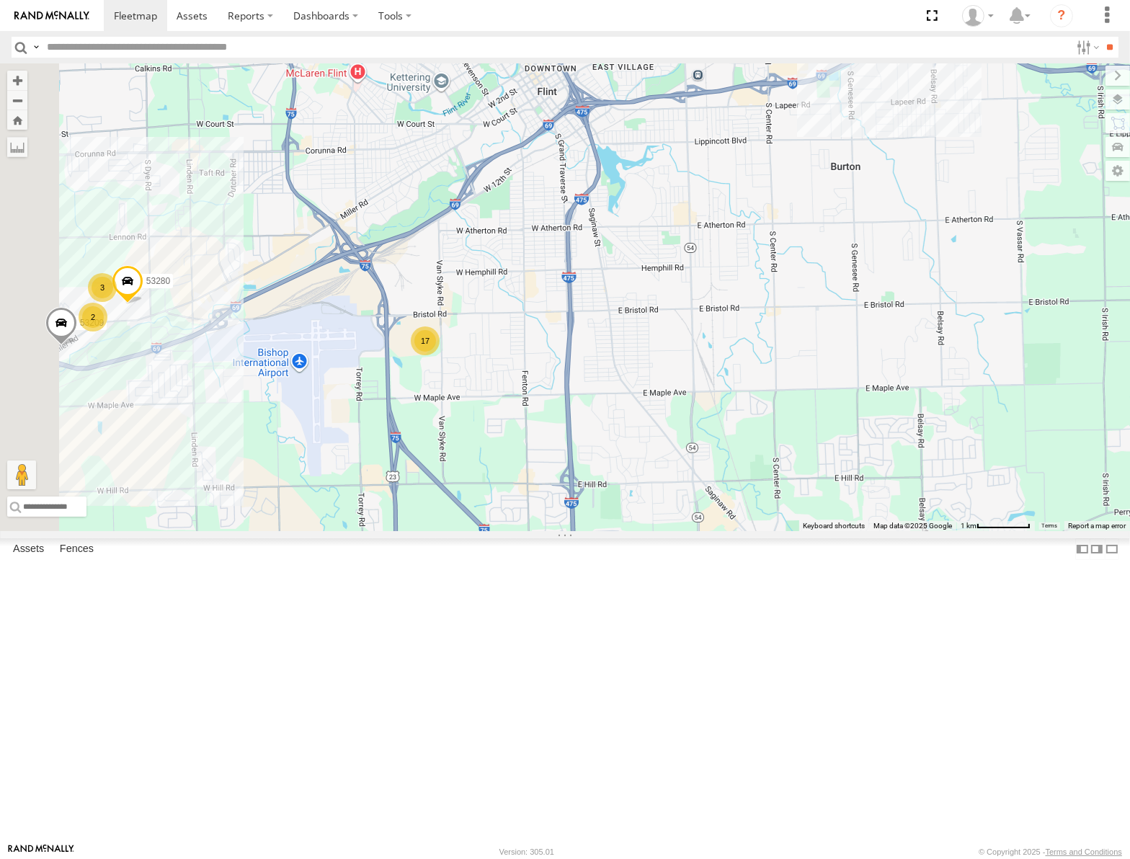
drag, startPoint x: 869, startPoint y: 356, endPoint x: 879, endPoint y: 345, distance: 15.3
click at [882, 343] on div "53217 53106 53247 53203 53289 53148 53208 53254 53235 53144 53136 53236 53147 5…" at bounding box center [565, 297] width 1130 height 468
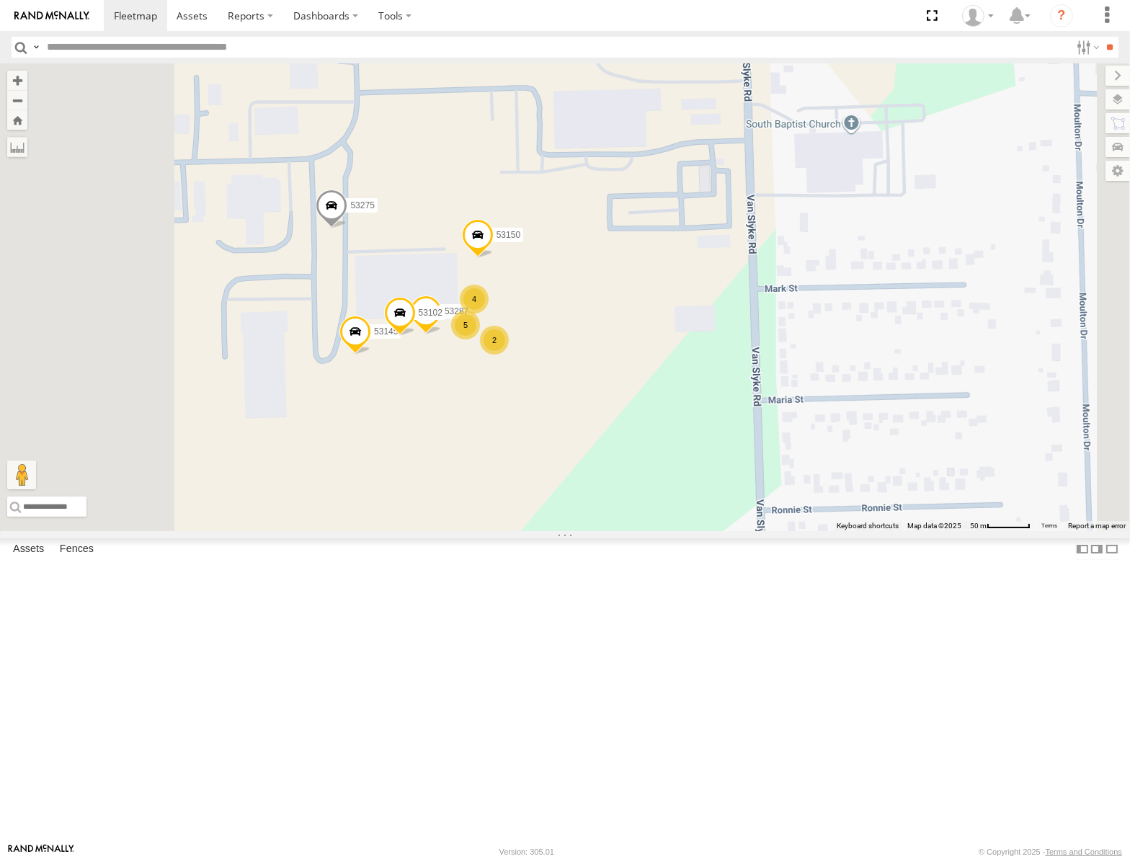
drag, startPoint x: 729, startPoint y: 507, endPoint x: 721, endPoint y: 453, distance: 54.7
click at [763, 425] on div "53217 53106 53247 53203 53289 53148 53208 53254 53235 53144 53136 53236 53147 5…" at bounding box center [565, 297] width 1130 height 468
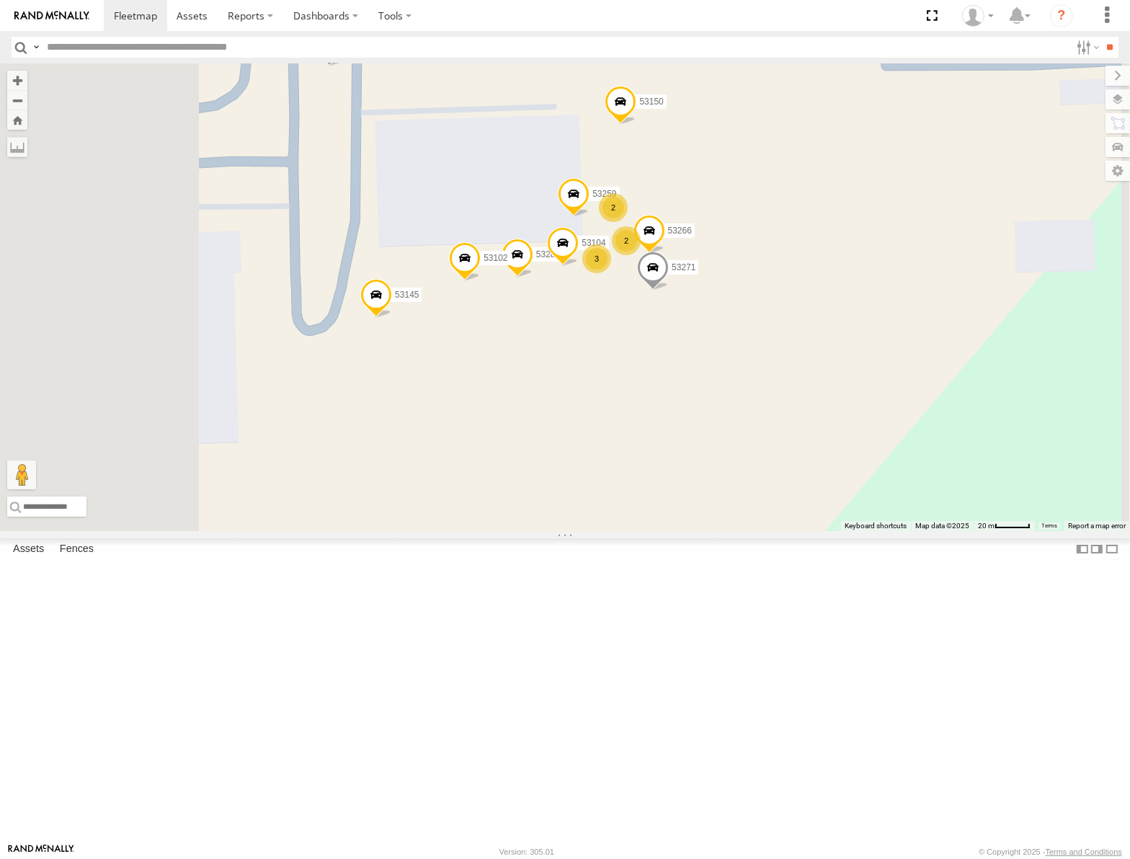
drag, startPoint x: 820, startPoint y: 332, endPoint x: 879, endPoint y: 289, distance: 73.8
click at [879, 289] on div "53217 53106 53247 53203 53289 53148 53208 53254 53235 53144 53136 53236 53147 5…" at bounding box center [565, 297] width 1130 height 468
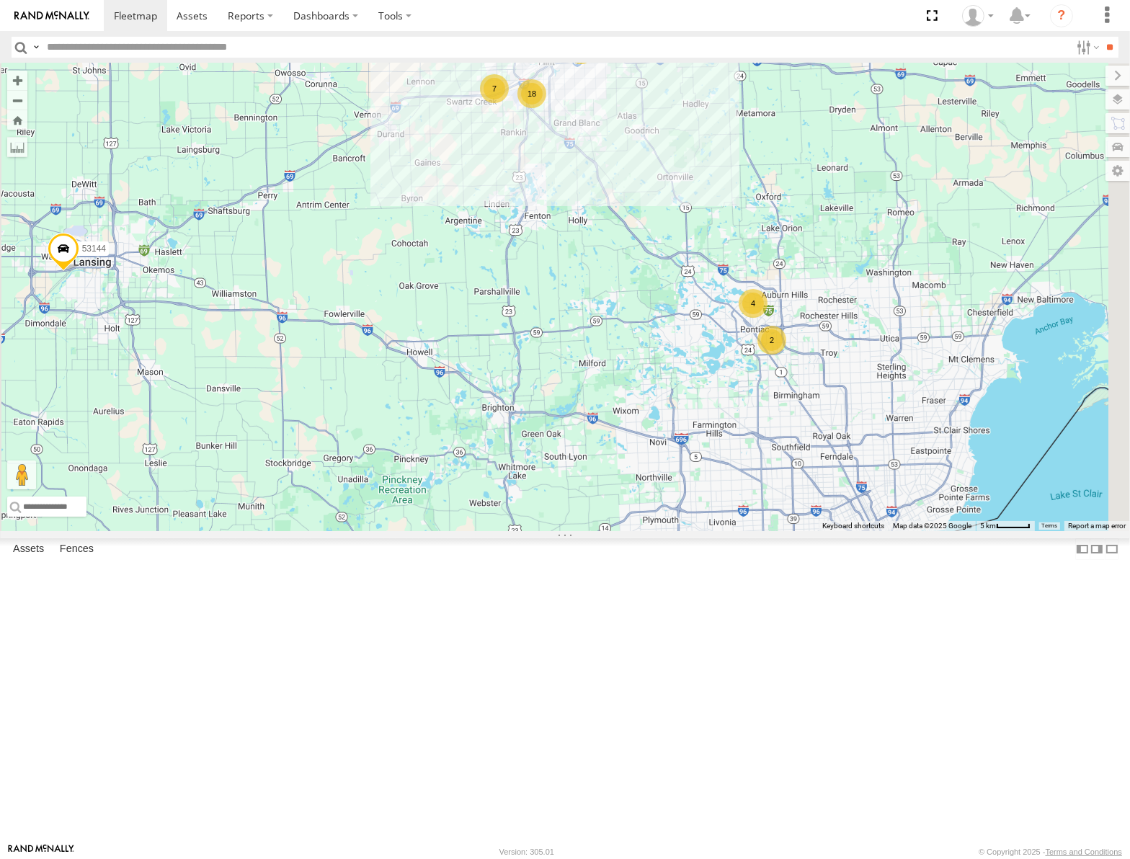
drag, startPoint x: 812, startPoint y: 348, endPoint x: 822, endPoint y: 424, distance: 76.4
click at [822, 424] on div "53106 53247 53289 53148 53217 53278 53208 53254 53235 53144 53136 53236 53242 5…" at bounding box center [565, 297] width 1130 height 468
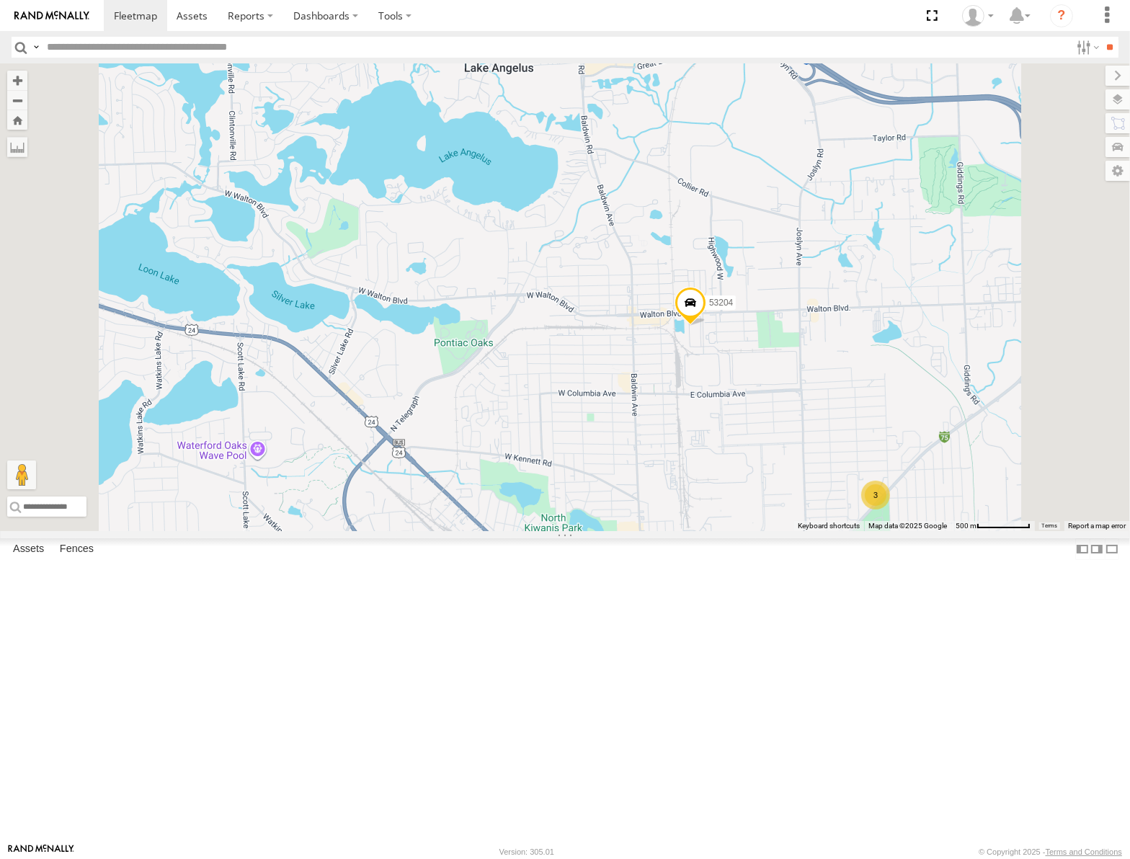
drag, startPoint x: 1000, startPoint y: 586, endPoint x: 836, endPoint y: 386, distance: 258.7
click at [836, 386] on div "53106 53247 53289 53148 53217 53278 53208 53254 53235 53144 53136 53236 53242 5…" at bounding box center [565, 297] width 1130 height 468
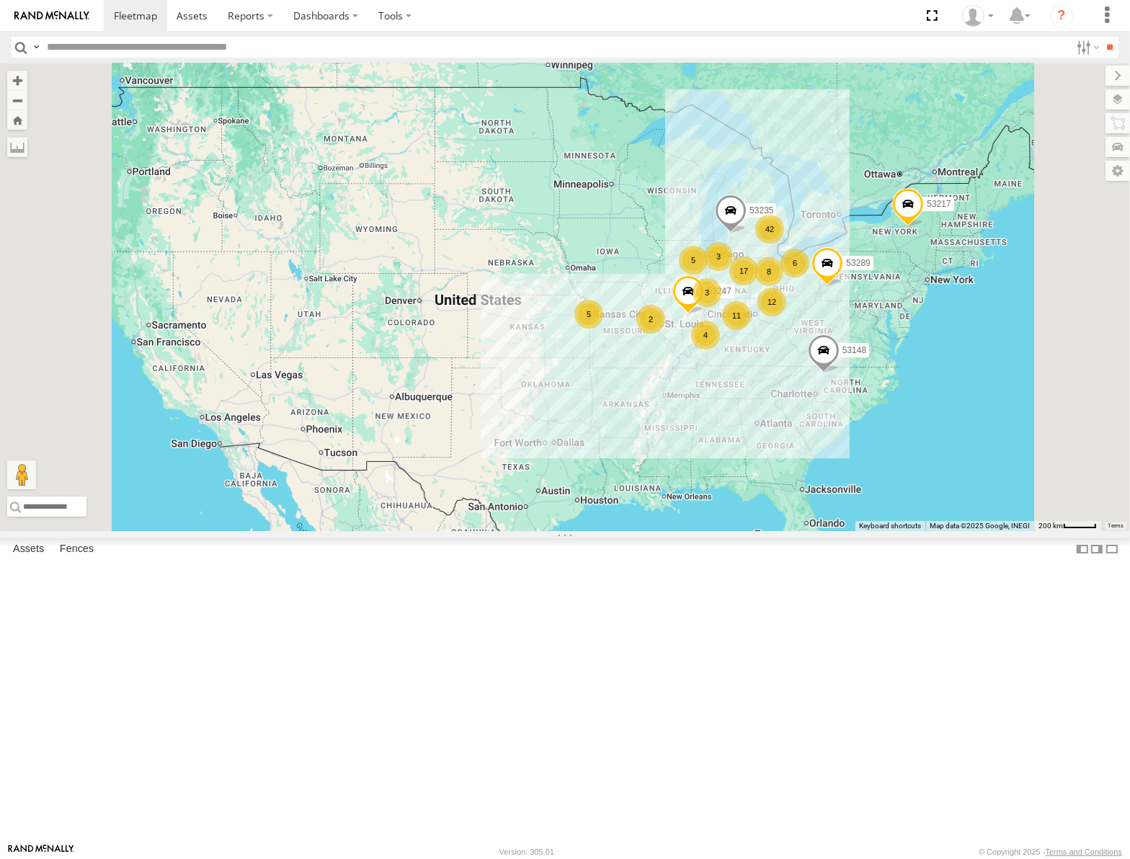
click at [99, 46] on input "text" at bounding box center [555, 47] width 1029 height 21
type input "*****"
click at [1102, 37] on input "**" at bounding box center [1110, 47] width 17 height 21
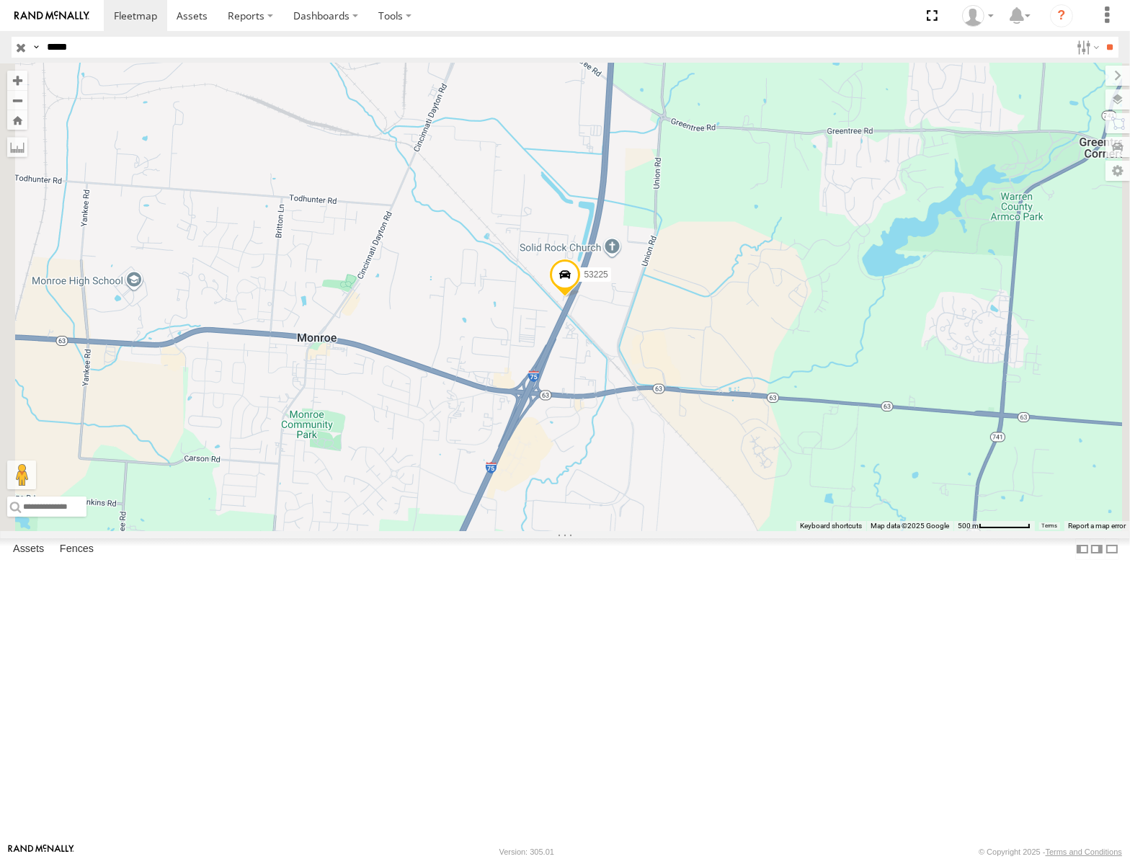
click at [581, 298] on span at bounding box center [565, 278] width 32 height 39
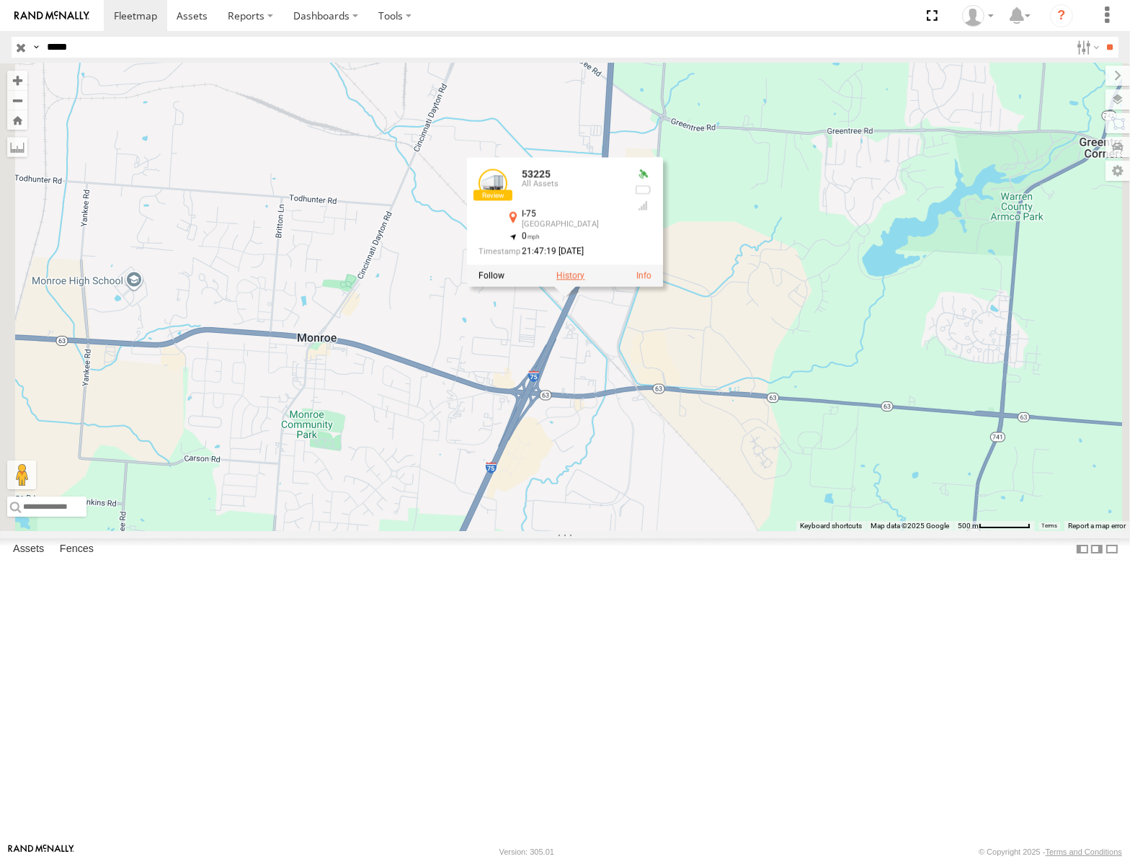
click at [585, 281] on label at bounding box center [570, 276] width 28 height 10
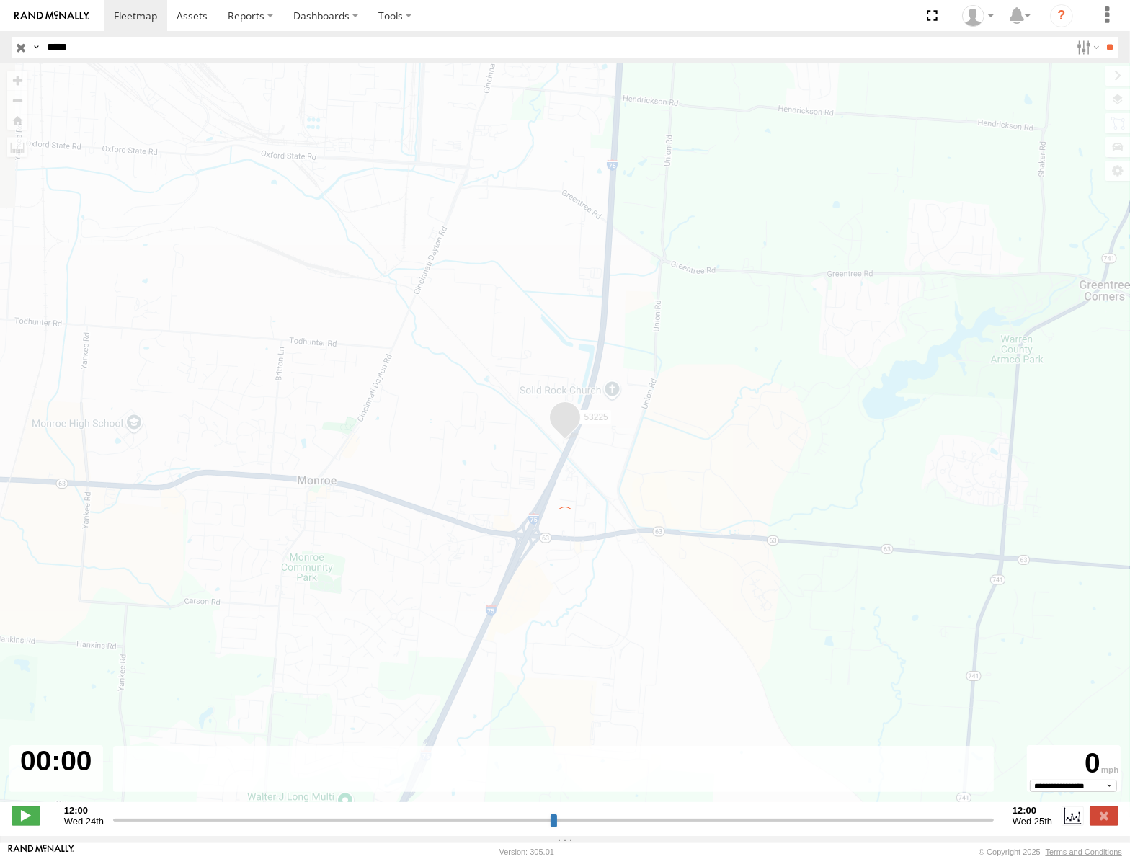
type input "**********"
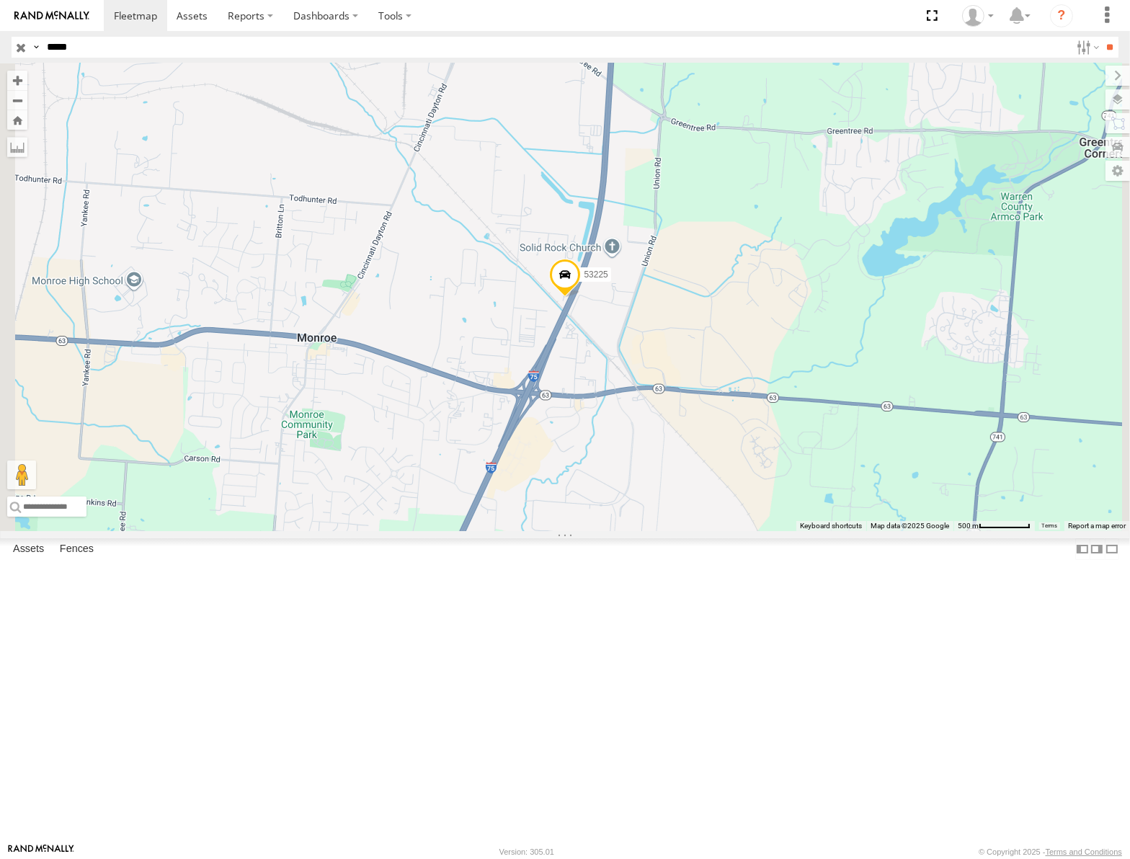
drag, startPoint x: 19, startPoint y: 43, endPoint x: 26, endPoint y: 50, distance: 9.2
click at [19, 43] on input "button" at bounding box center [21, 47] width 19 height 21
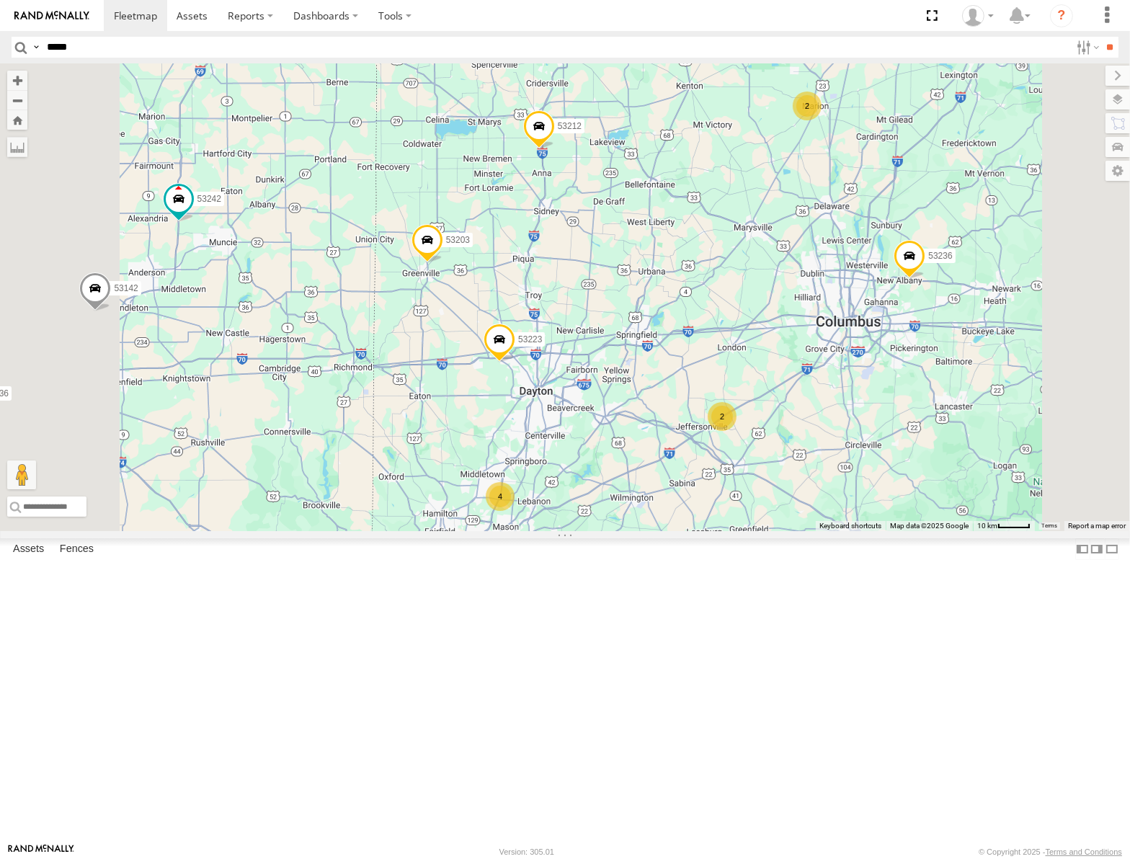
drag, startPoint x: 911, startPoint y: 520, endPoint x: 892, endPoint y: 458, distance: 64.8
click at [892, 458] on div "53106 53247 53289 53148 53217 53278 53208 53254 53235 53144 53136 53236 53242 5…" at bounding box center [565, 297] width 1130 height 468
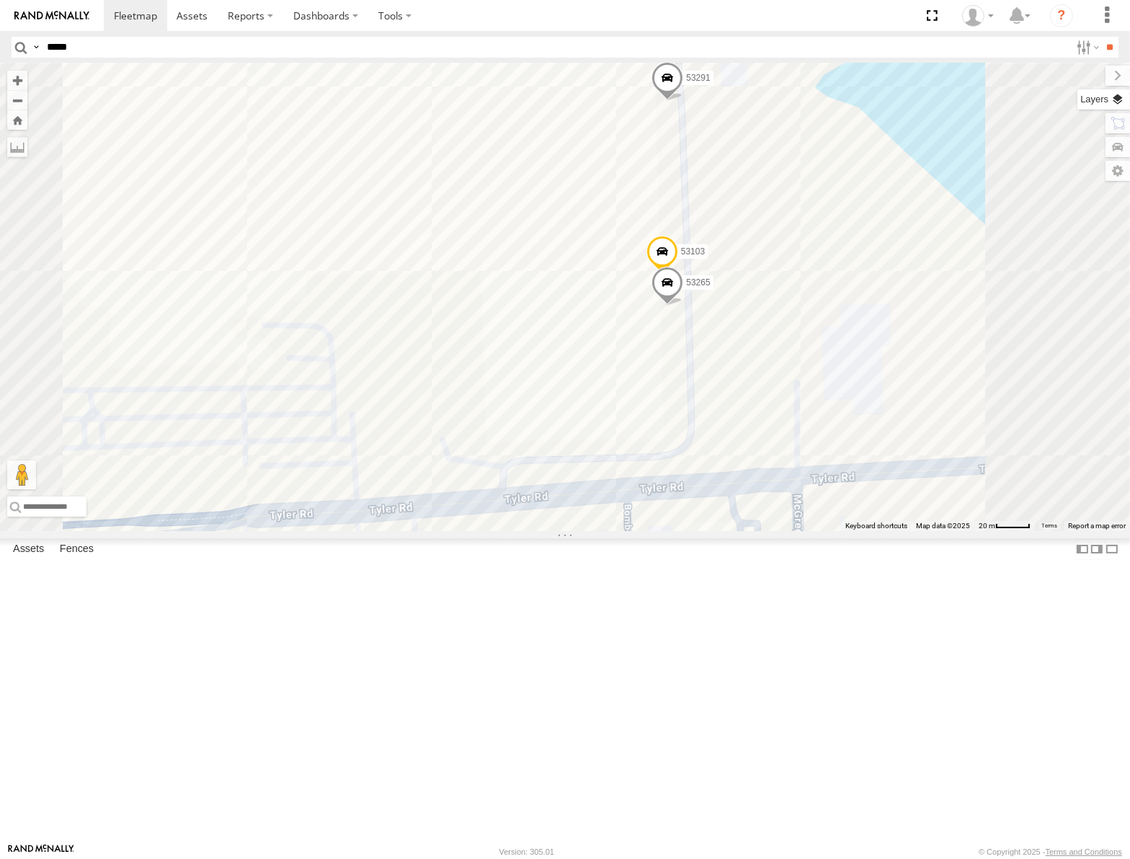
click at [1121, 95] on label at bounding box center [1104, 99] width 53 height 20
click at [0, 0] on span "Basemaps" at bounding box center [0, 0] width 0 height 0
click at [0, 0] on div "Satellite" at bounding box center [0, 0] width 0 height 0
click at [0, 0] on span "Satellite" at bounding box center [0, 0] width 0 height 0
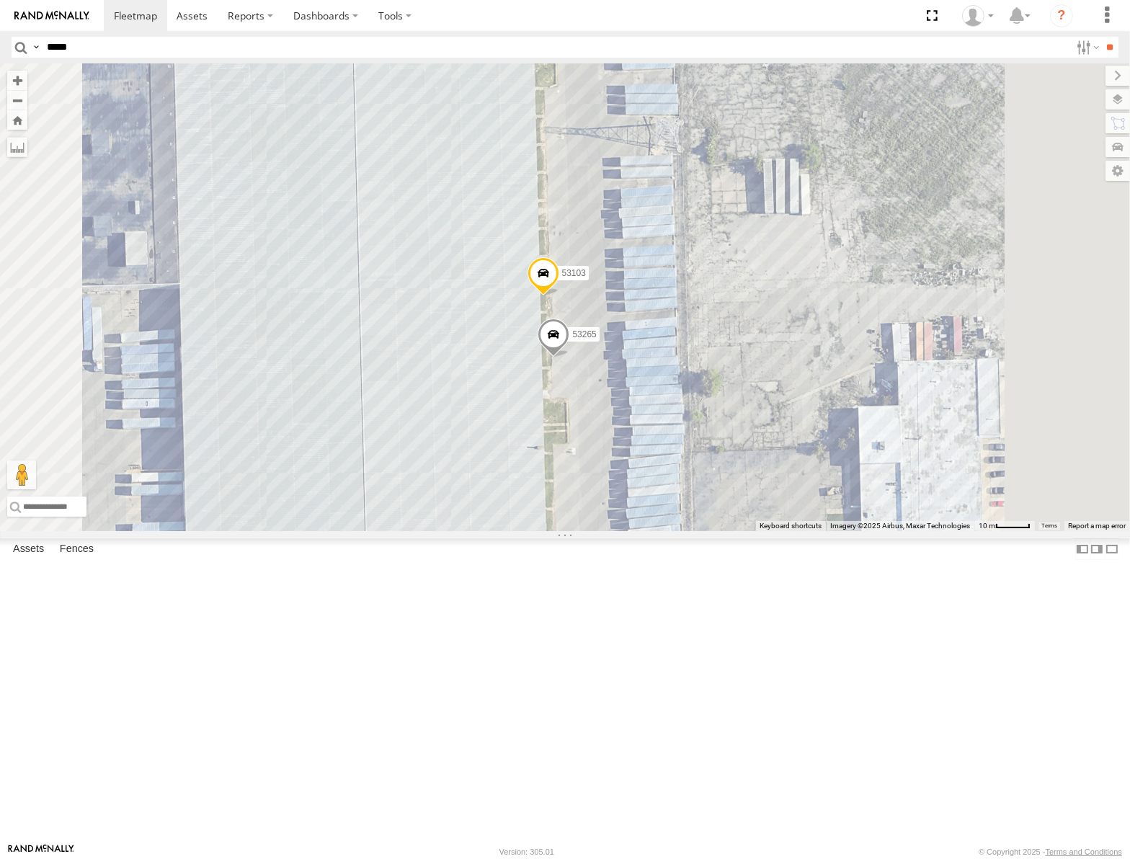
drag, startPoint x: 858, startPoint y: 382, endPoint x: 837, endPoint y: 267, distance: 116.6
click at [837, 267] on div "53106 53247 53203 53289 53148 53217 53278 53208 53254 53235 53144 53236 53223 5…" at bounding box center [565, 297] width 1130 height 468
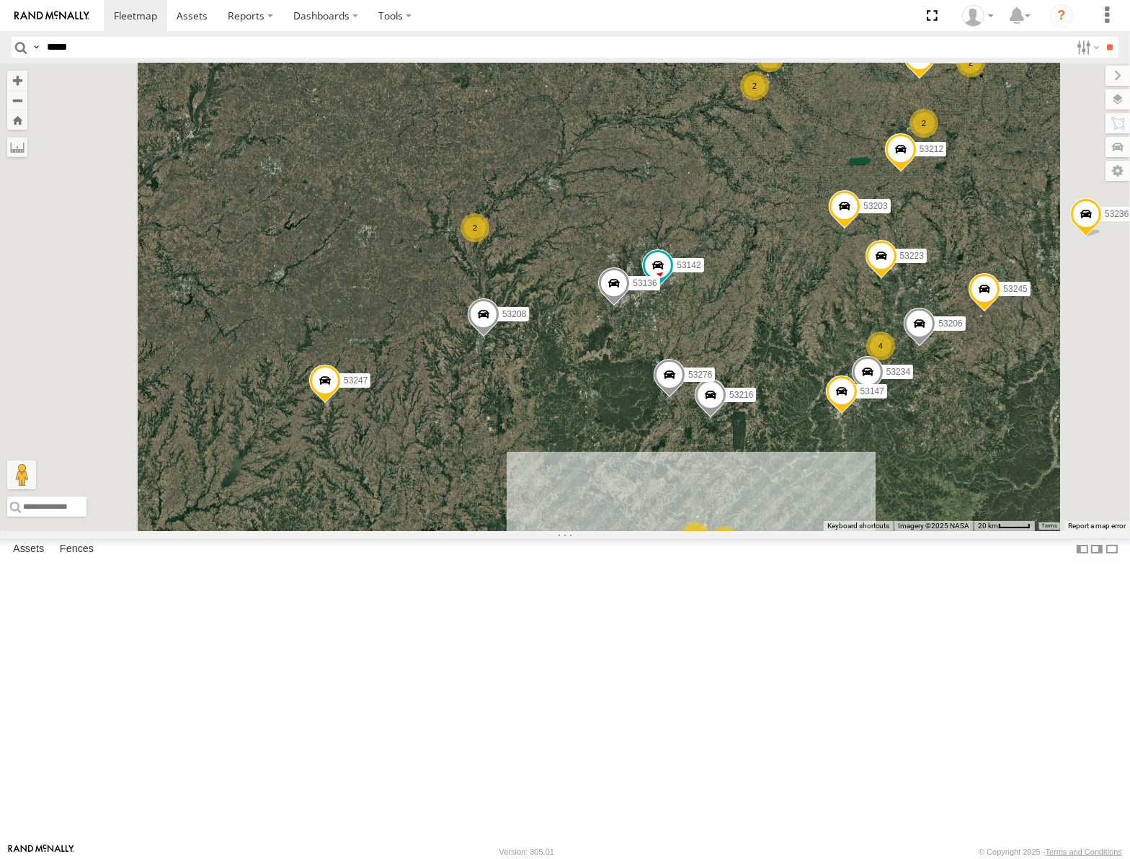
drag, startPoint x: 745, startPoint y: 281, endPoint x: 708, endPoint y: 288, distance: 37.5
click at [715, 287] on div "53106 53247 53203 53289 53148 53217 53278 53208 53254 53235 53144 53236 53223 5…" at bounding box center [565, 297] width 1130 height 468
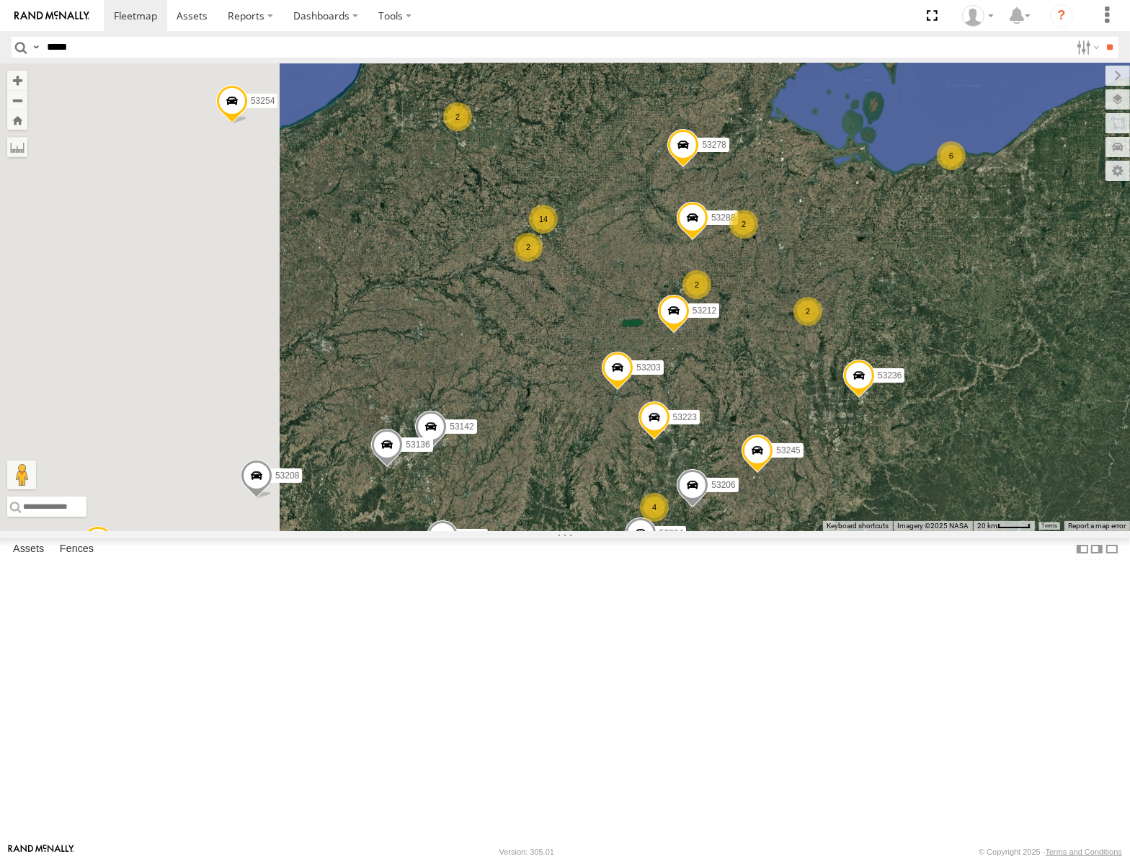
drag, startPoint x: 694, startPoint y: 367, endPoint x: 703, endPoint y: 369, distance: 8.9
click at [703, 369] on div "53247 53203 53278 53208 53254 53289 53148 53217 53235 53144 53236 53206 5 14 53…" at bounding box center [565, 297] width 1130 height 468
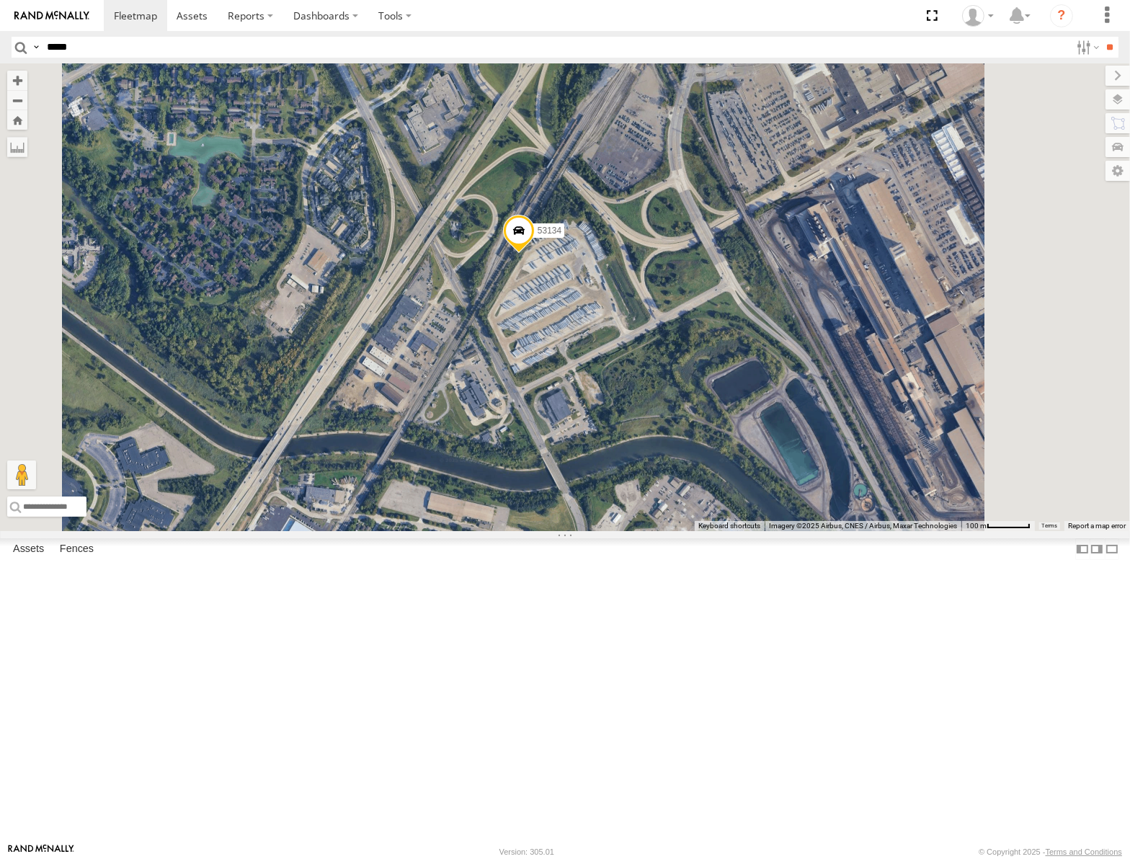
drag, startPoint x: 830, startPoint y: 451, endPoint x: 706, endPoint y: 411, distance: 130.4
click at [743, 424] on div "53106 53223 53247 53203 53212 53101 53289 53148 53270 53217 53278 53208 53142 5…" at bounding box center [565, 297] width 1130 height 468
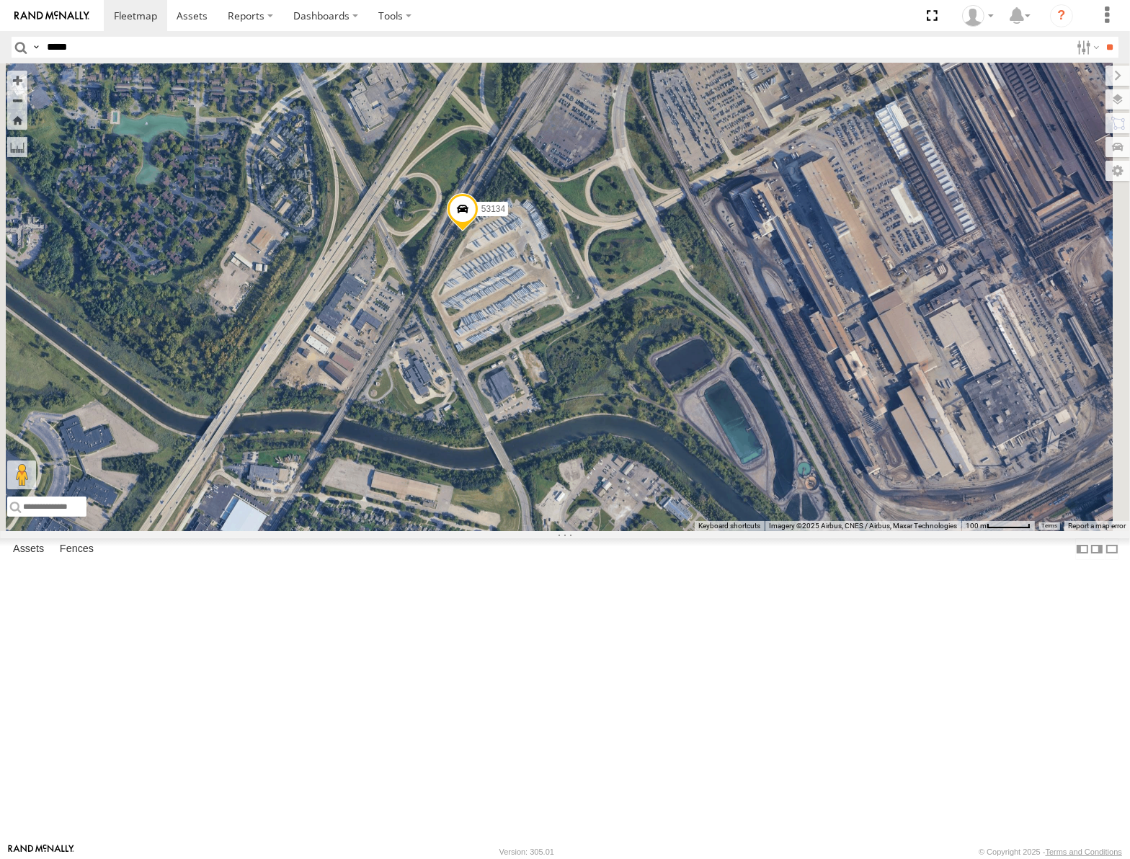
click at [479, 231] on span at bounding box center [463, 211] width 32 height 39
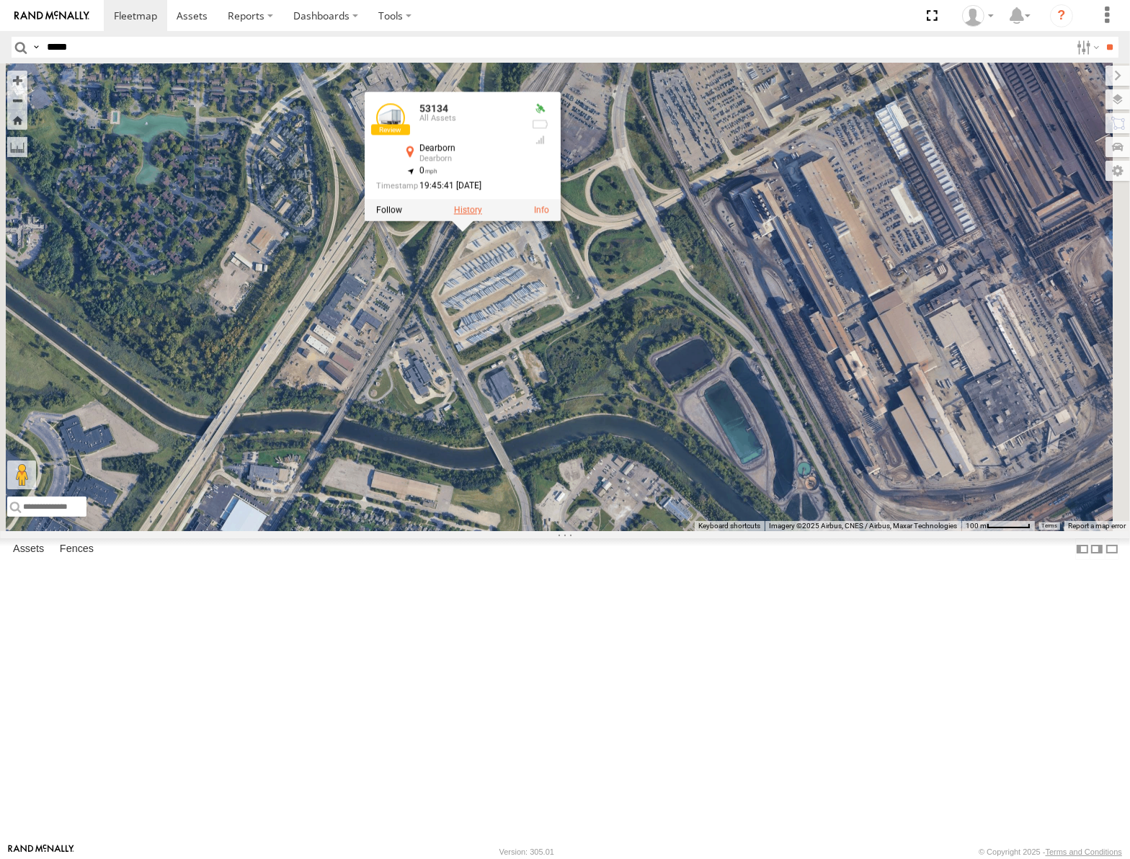
click at [482, 215] on label at bounding box center [468, 210] width 28 height 10
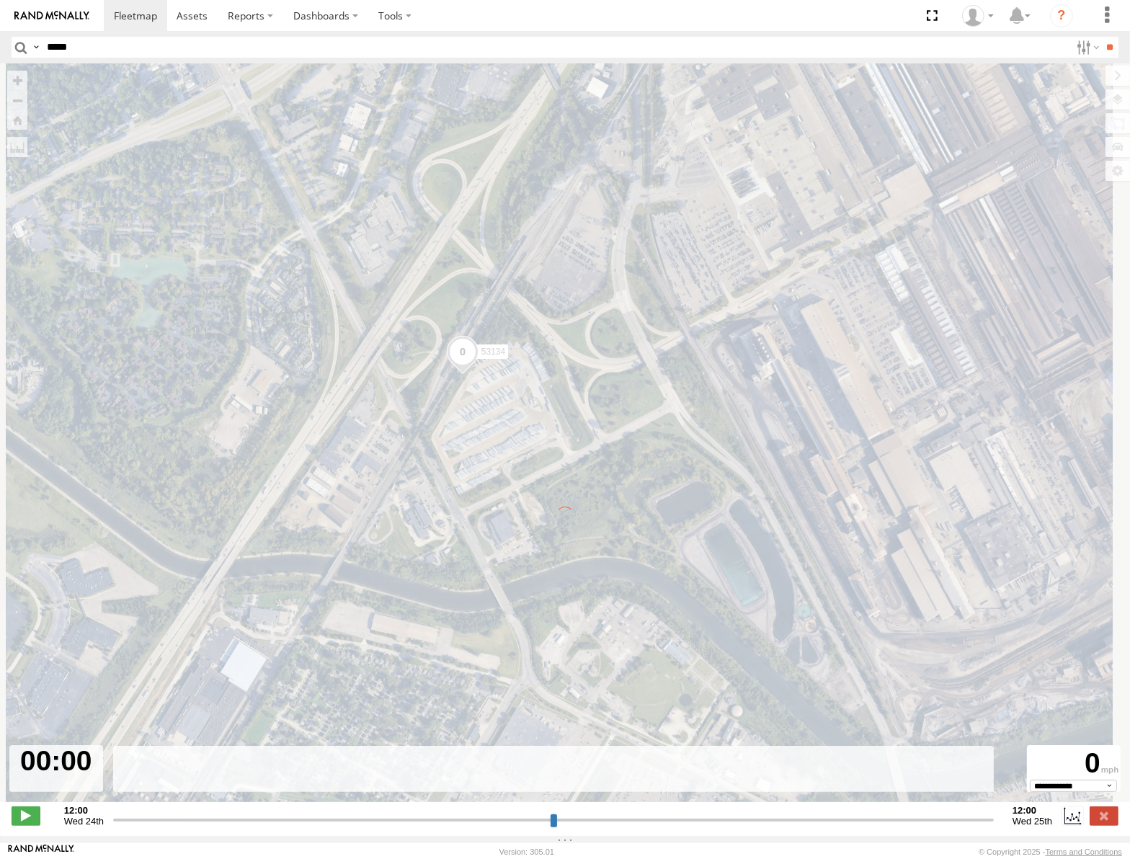
type input "**********"
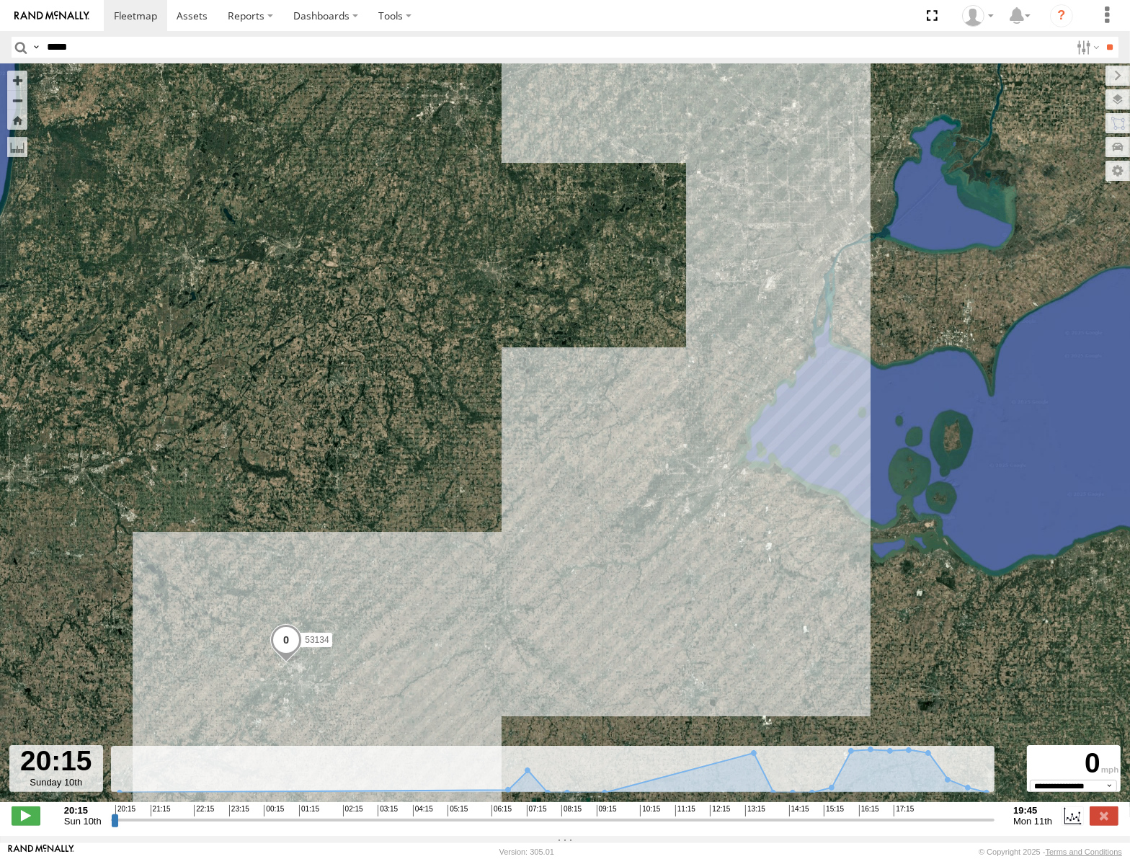
drag, startPoint x: 547, startPoint y: 473, endPoint x: 471, endPoint y: 562, distance: 117.1
click at [471, 562] on div "53134" at bounding box center [565, 440] width 1130 height 754
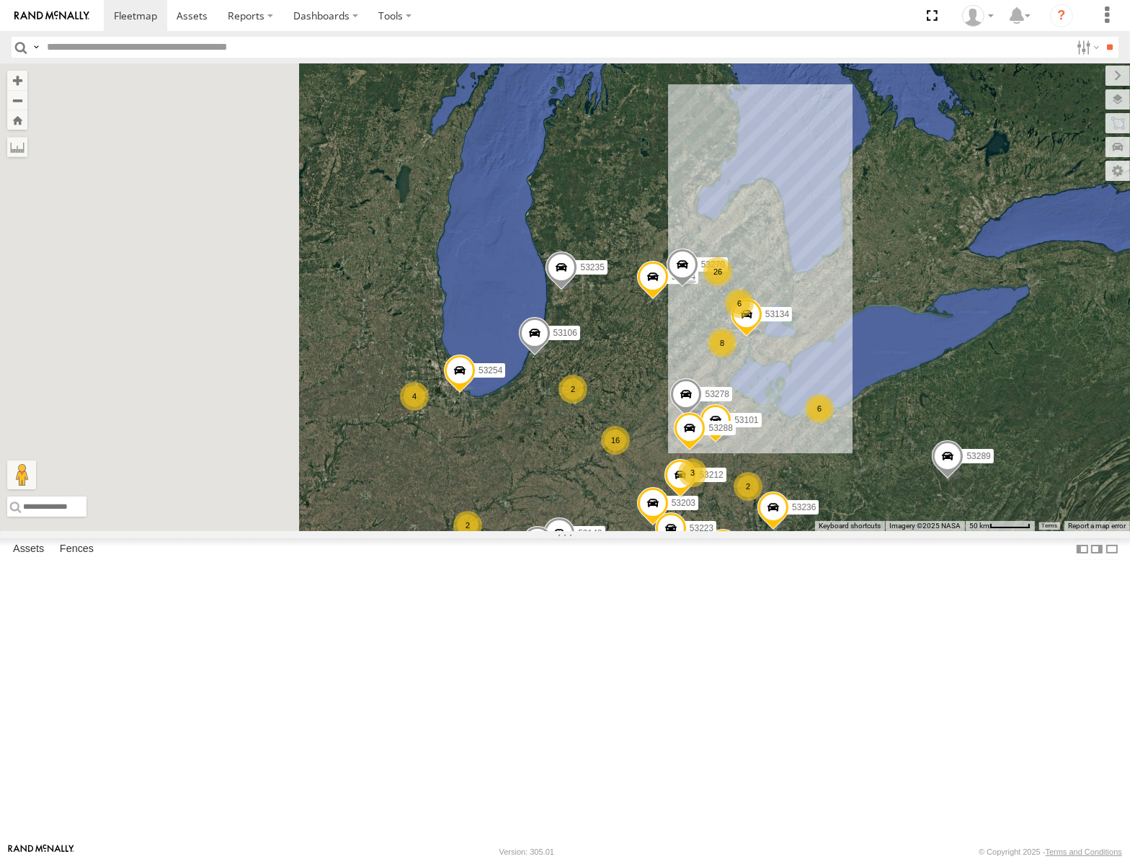
drag, startPoint x: 537, startPoint y: 651, endPoint x: 701, endPoint y: 581, distance: 177.9
click at [701, 531] on div "53217 53247 53203 53289 53148 53278 53208 53254 53235 53144 53236 53106 53223 5…" at bounding box center [565, 297] width 1130 height 468
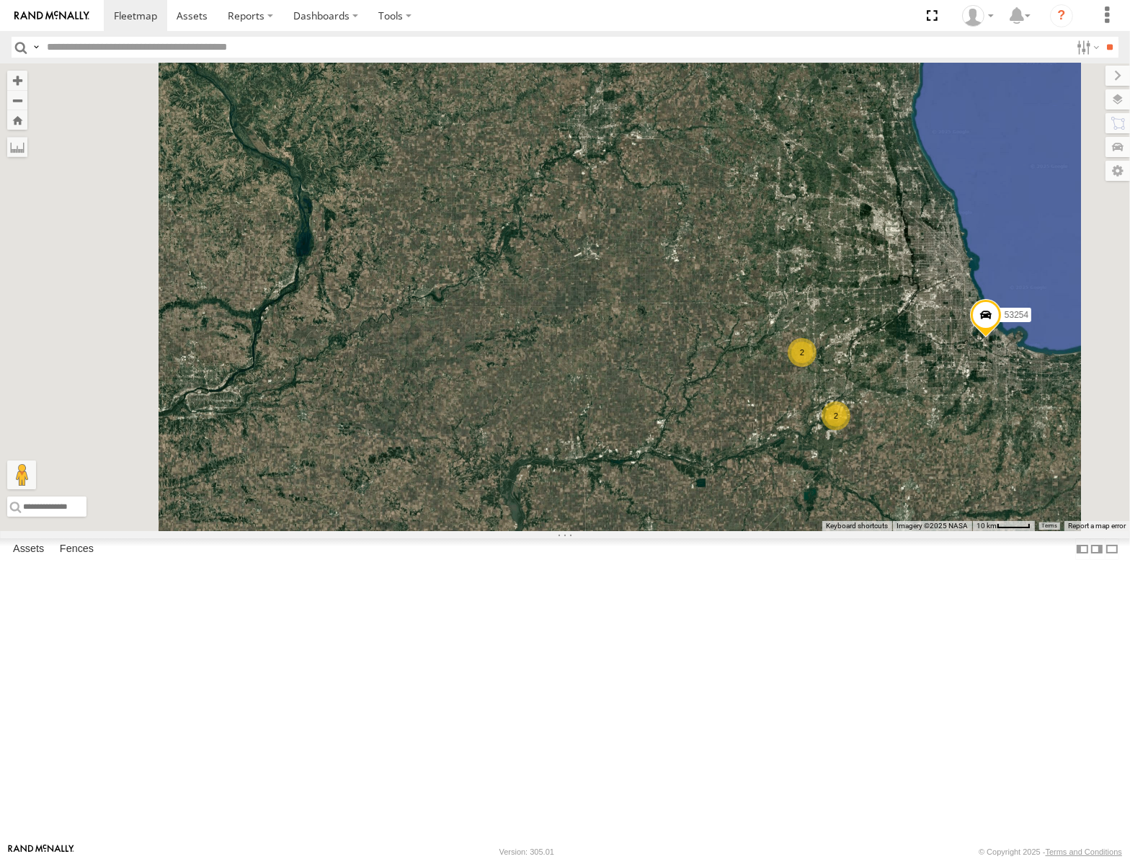
drag, startPoint x: 1046, startPoint y: 440, endPoint x: 912, endPoint y: 414, distance: 136.4
click at [912, 414] on div "53217 53247 53203 53289 53148 53278 53208 53254 53235 53144 53236 53106 53223 5…" at bounding box center [565, 297] width 1130 height 468
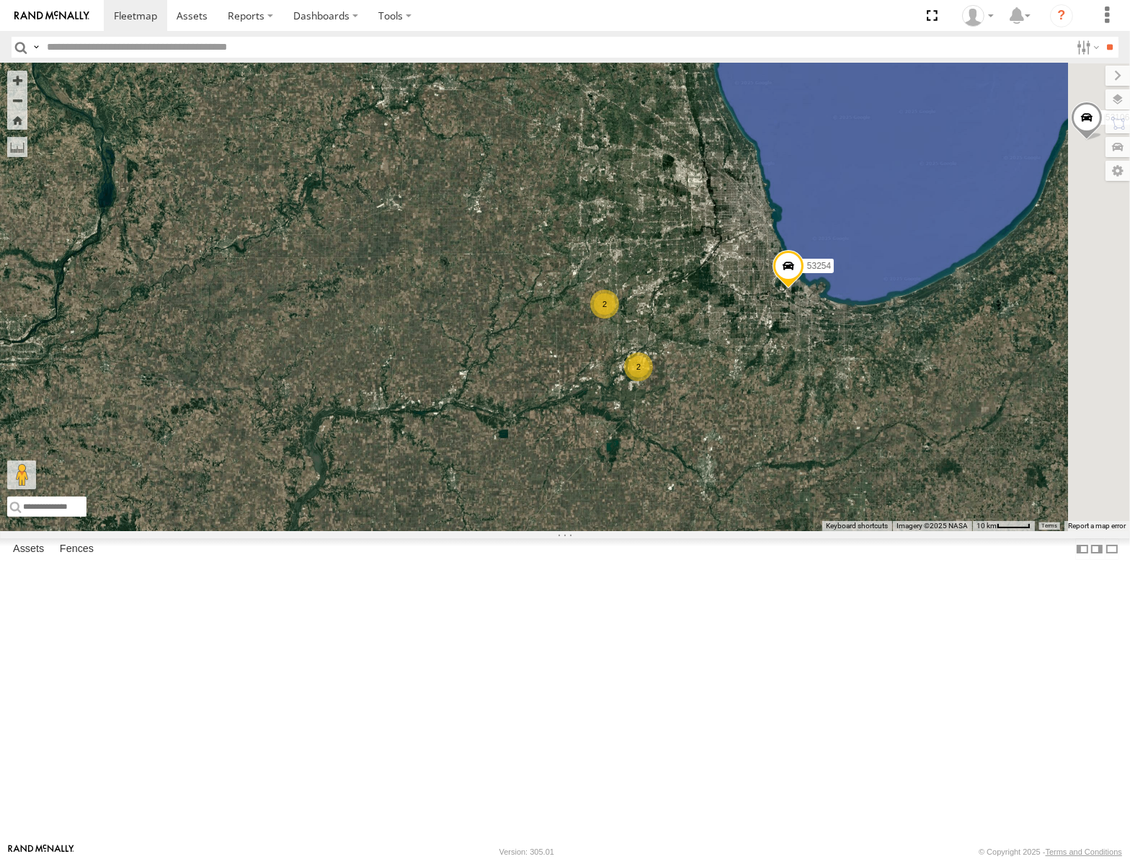
drag, startPoint x: 1010, startPoint y: 483, endPoint x: 902, endPoint y: 471, distance: 108.1
click at [902, 471] on div "53217 53247 53203 53289 53148 53278 53208 53254 53235 53144 53236 53106 53223 5…" at bounding box center [565, 297] width 1130 height 468
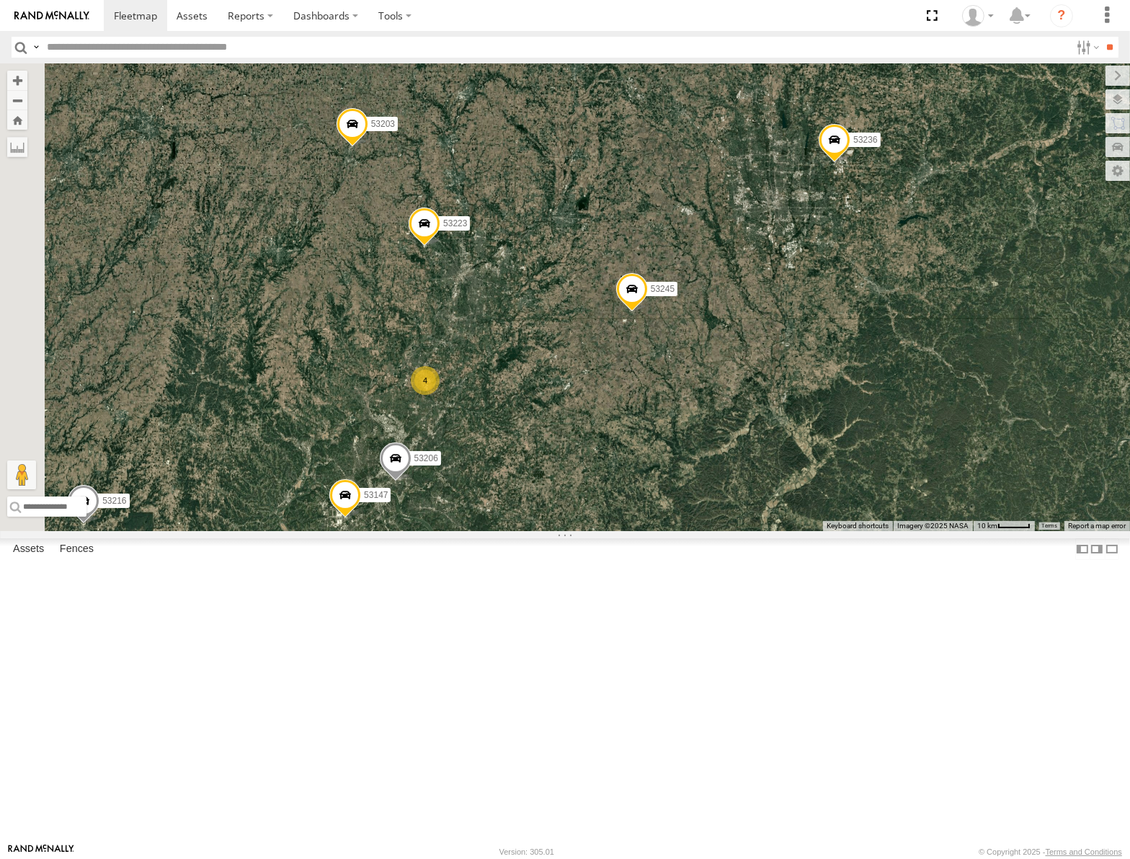
drag, startPoint x: 736, startPoint y: 406, endPoint x: 757, endPoint y: 436, distance: 36.8
click at [771, 426] on div "53242 53262 53247 53289 53148 53217 53278 53208 53254 53245 53235 53248 53144 5…" at bounding box center [565, 297] width 1130 height 468
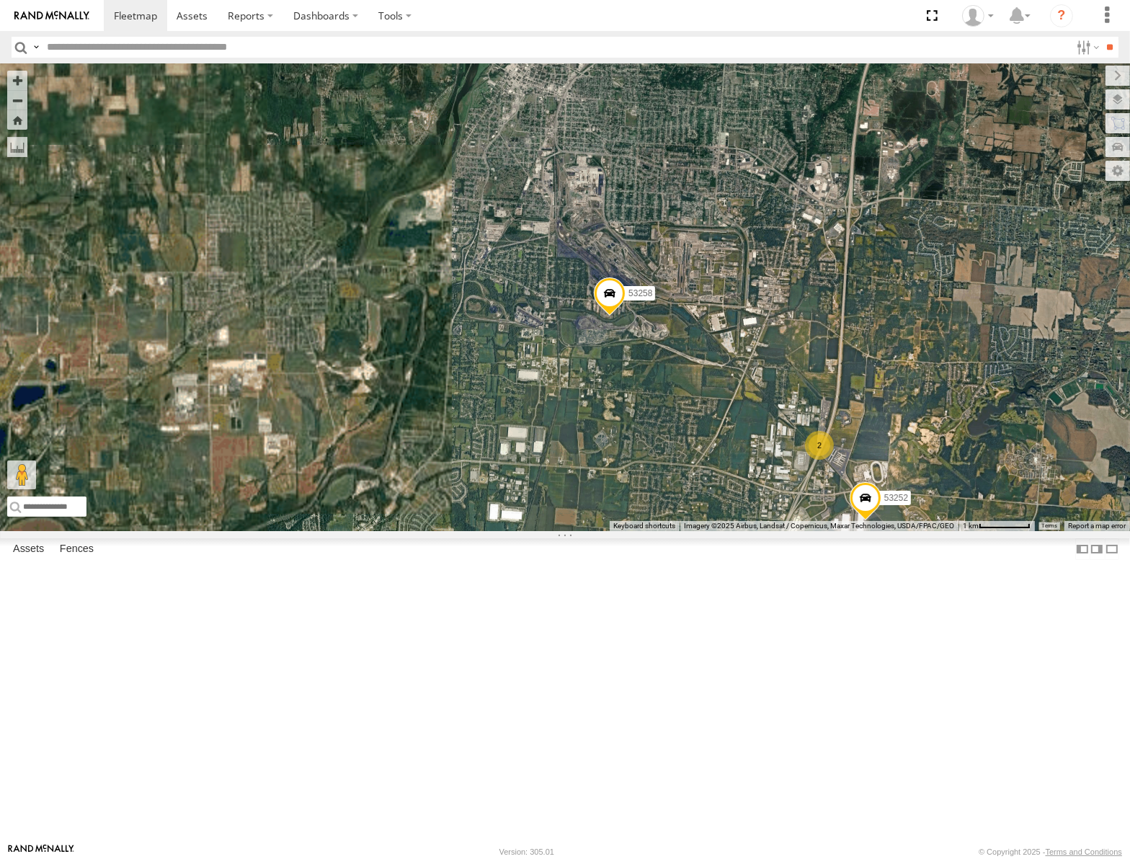
drag, startPoint x: 541, startPoint y: 422, endPoint x: 815, endPoint y: 520, distance: 290.9
click at [815, 520] on div "53242 53262 53247 53289 53148 53217 53278 53208 53254 53245 53235 53248 53144 5…" at bounding box center [565, 297] width 1130 height 468
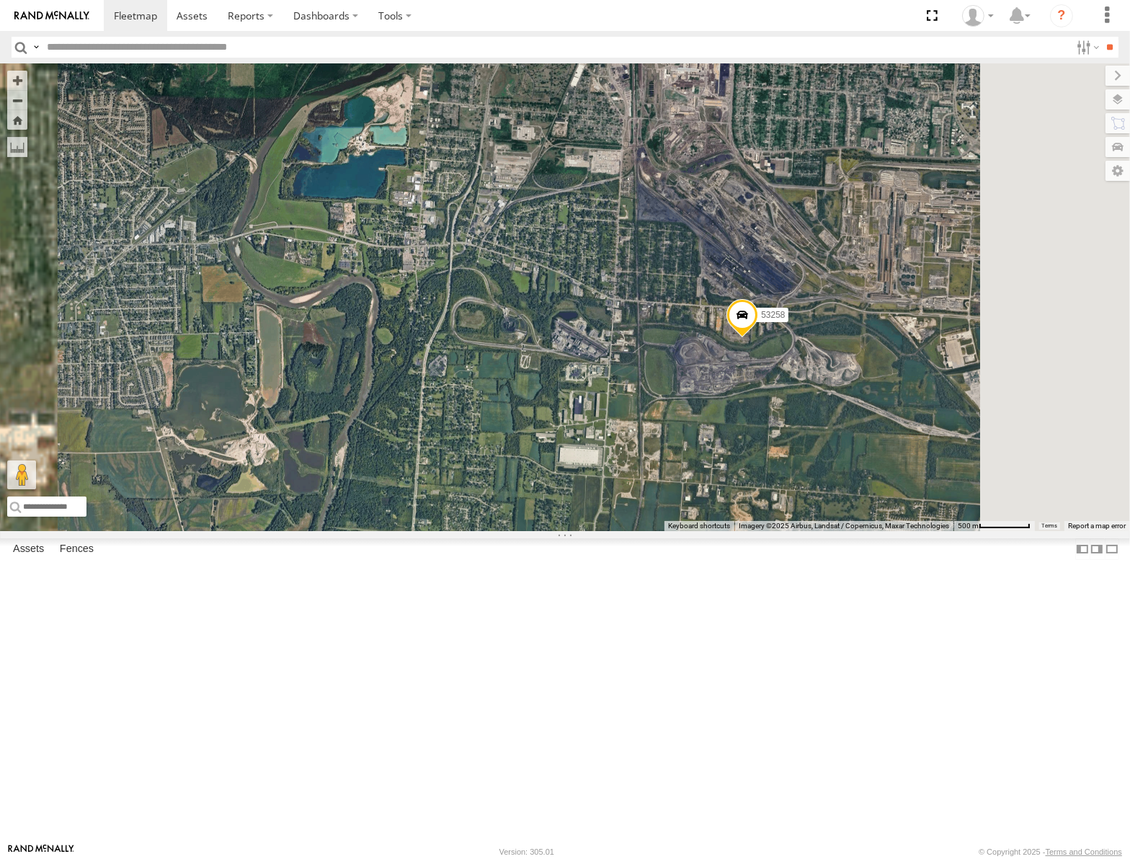
drag, startPoint x: 962, startPoint y: 514, endPoint x: 882, endPoint y: 502, distance: 80.1
click at [884, 502] on div "53242 53262 53247 53289 53148 53217 53278 53208 53254 53245 53235 53248 53144 5…" at bounding box center [565, 297] width 1130 height 468
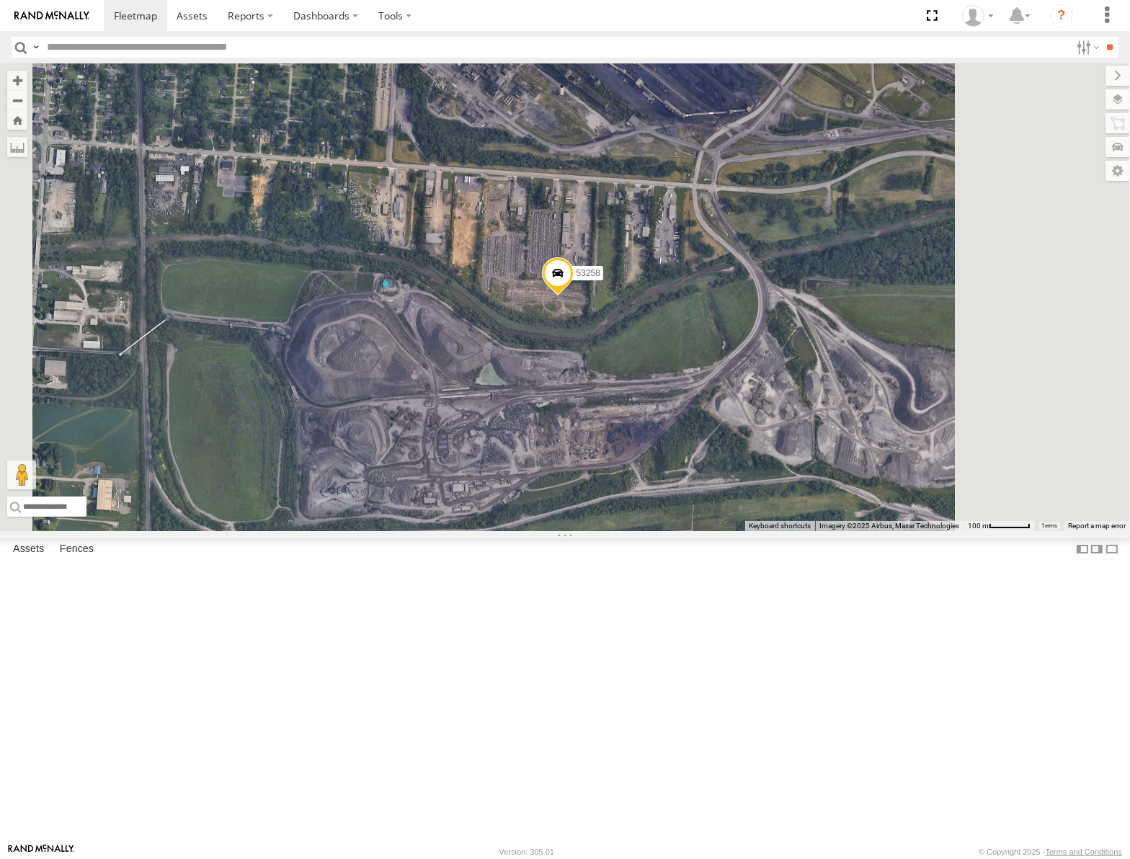
drag, startPoint x: 815, startPoint y: 453, endPoint x: 820, endPoint y: 509, distance: 56.5
click at [820, 509] on div "53242 53262 53247 53289 53148 53217 53278 53208 53254 53245 53235 53248 53144 5…" at bounding box center [565, 297] width 1130 height 468
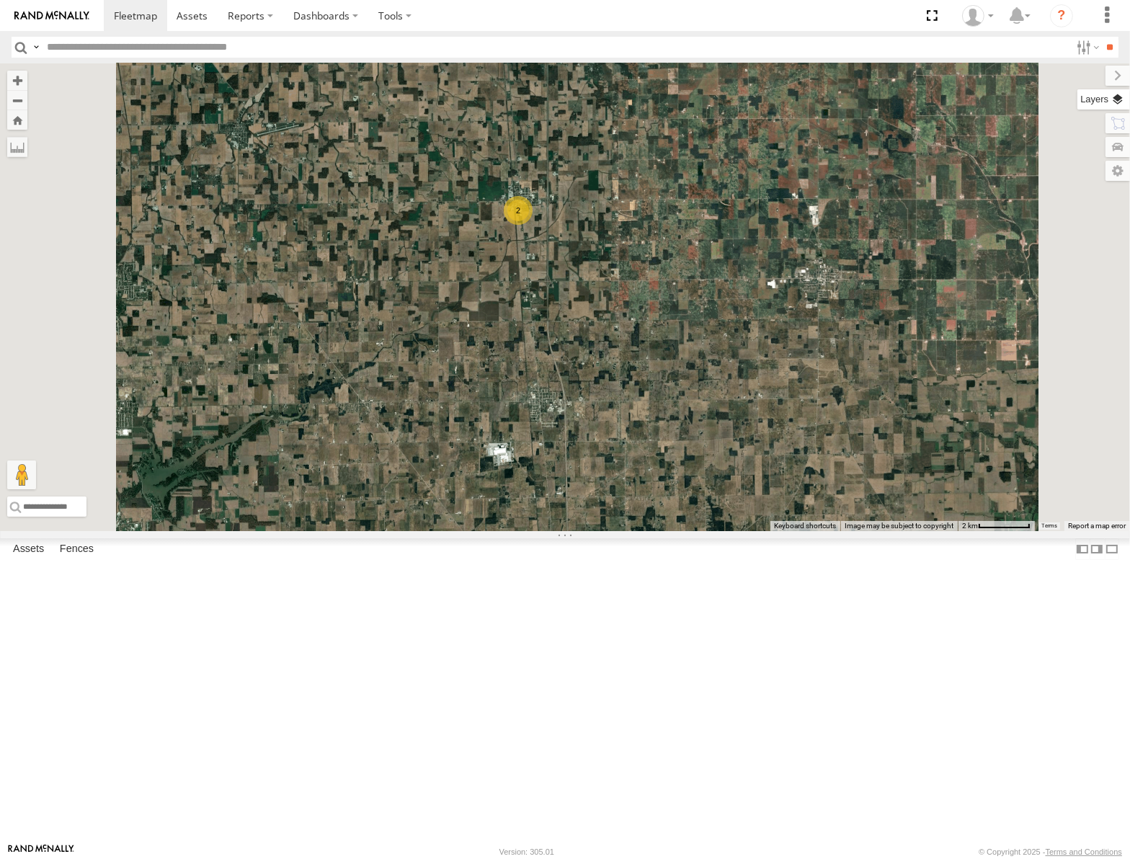
click at [1118, 99] on label at bounding box center [1104, 99] width 53 height 20
click at [0, 0] on span "Basemaps" at bounding box center [0, 0] width 0 height 0
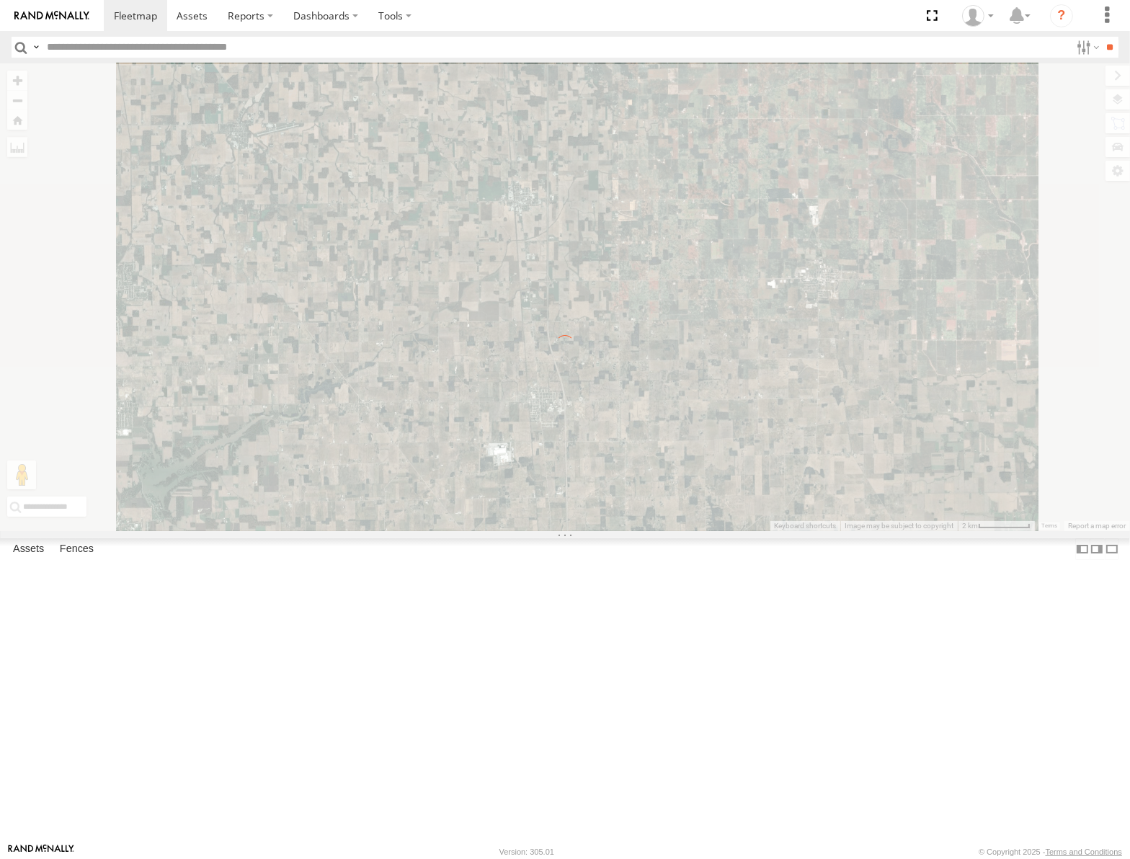
click at [0, 0] on span "Roadmap" at bounding box center [0, 0] width 0 height 0
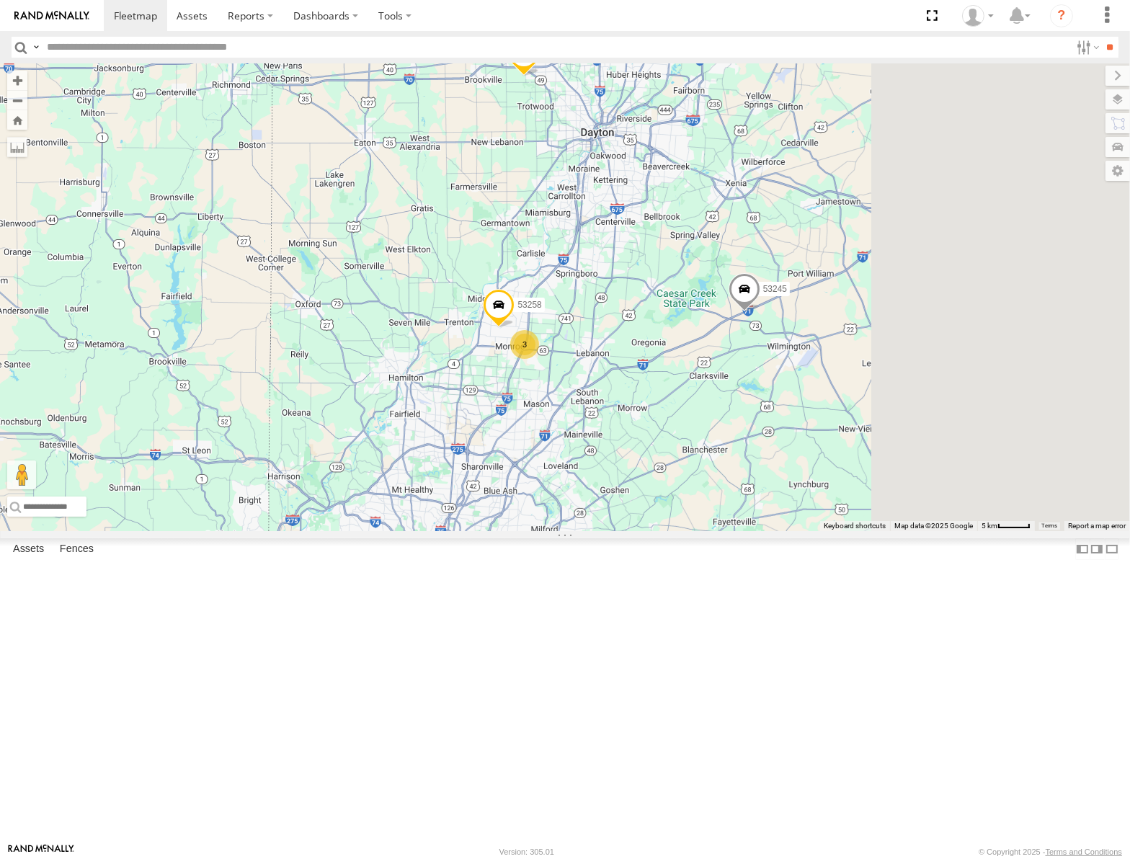
drag, startPoint x: 798, startPoint y: 459, endPoint x: 696, endPoint y: 572, distance: 152.1
click at [685, 531] on div "53242 53262 53247 53289 53148 53217 53278 53208 53254 53235 53248 53144 53136 5…" at bounding box center [565, 297] width 1130 height 468
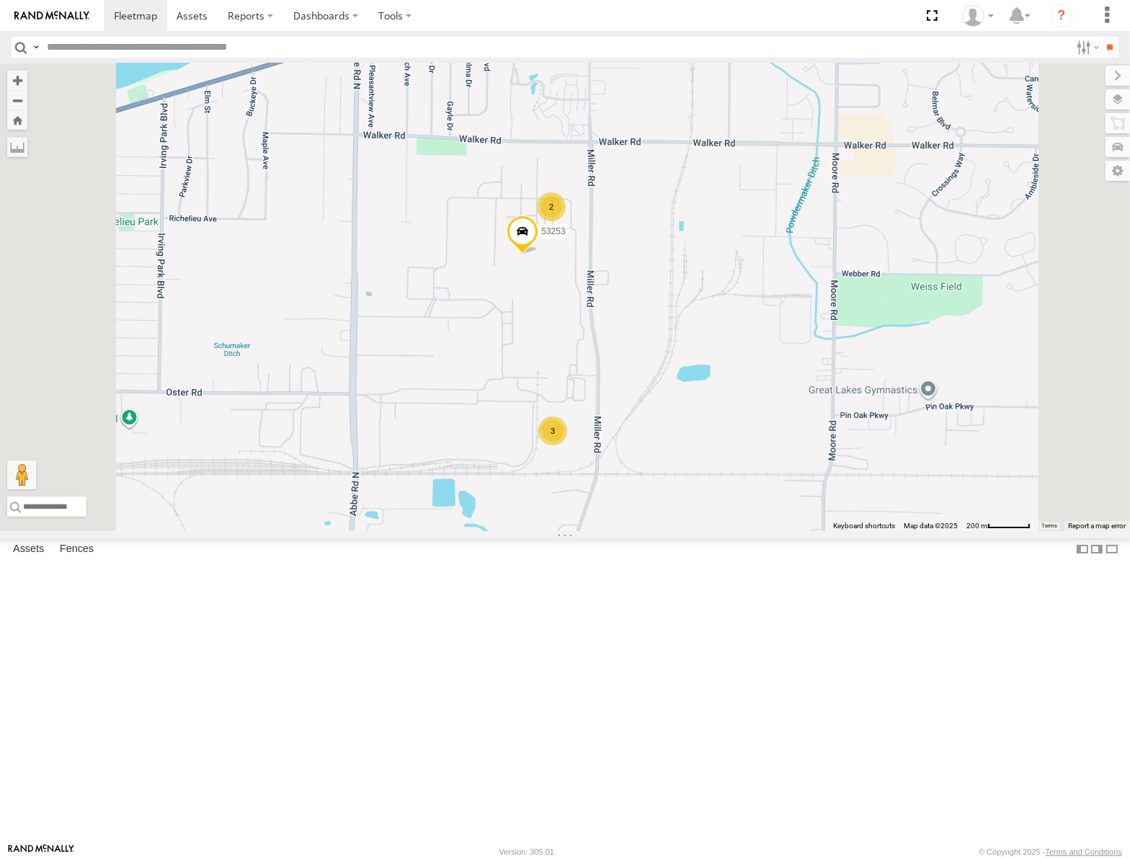
drag, startPoint x: 851, startPoint y: 508, endPoint x: 842, endPoint y: 407, distance: 101.3
click at [842, 407] on div "53262 53247 53289 53148 53217 53278 53208 53254 53235 53248 53136 53236 53234 5…" at bounding box center [565, 297] width 1130 height 468
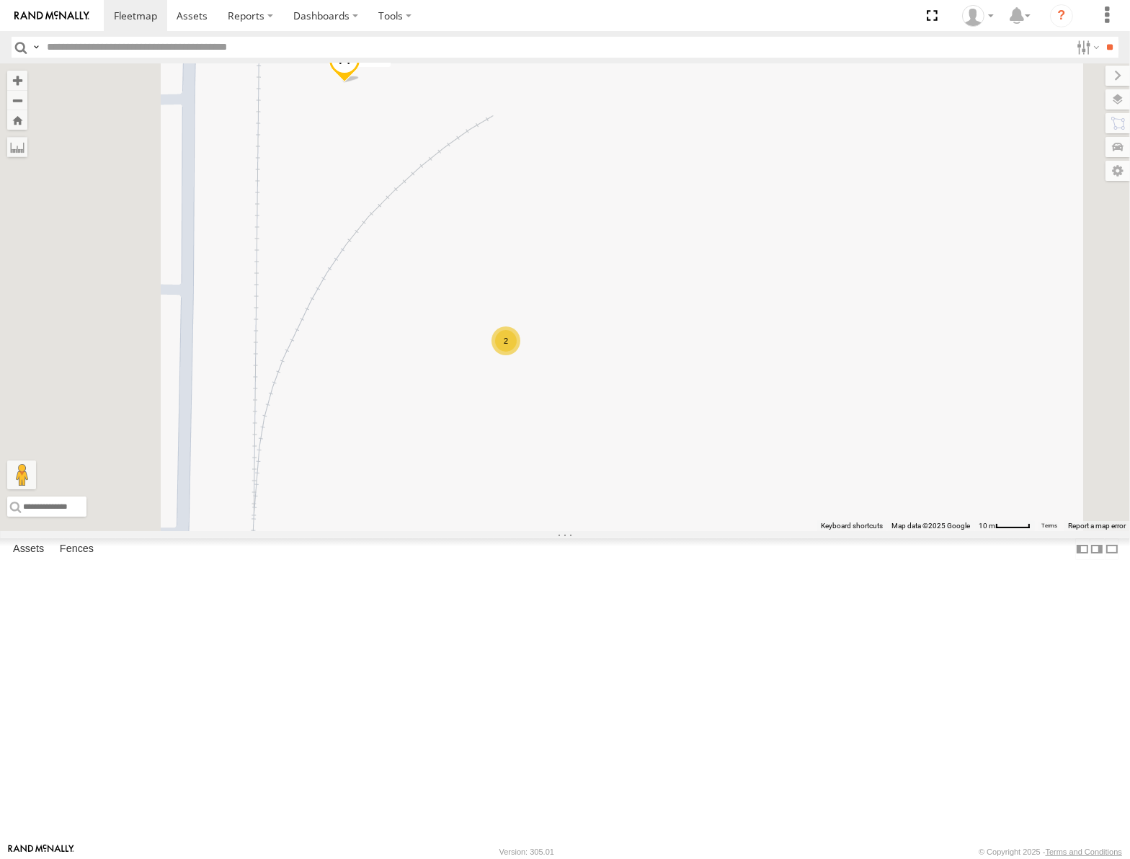
drag, startPoint x: 806, startPoint y: 454, endPoint x: 809, endPoint y: 443, distance: 11.9
click at [809, 443] on div "53262 53247 53289 53148 53217 53278 53208 53254 53235 53248 53136 53236 53234 5…" at bounding box center [565, 297] width 1130 height 468
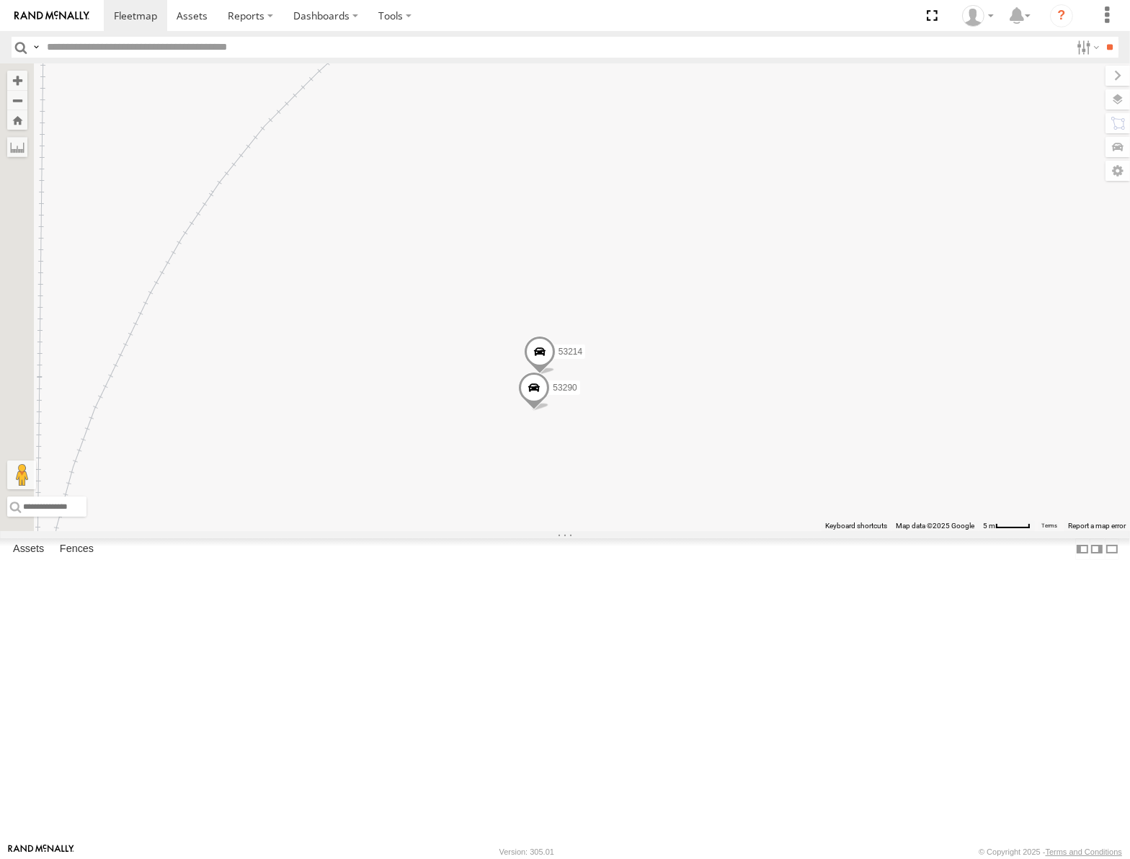
drag, startPoint x: 830, startPoint y: 367, endPoint x: 854, endPoint y: 432, distance: 70.0
click at [854, 432] on div "53262 53247 53289 53148 53217 53278 53208 53254 53235 53248 53136 53236 53234 5…" at bounding box center [565, 297] width 1130 height 468
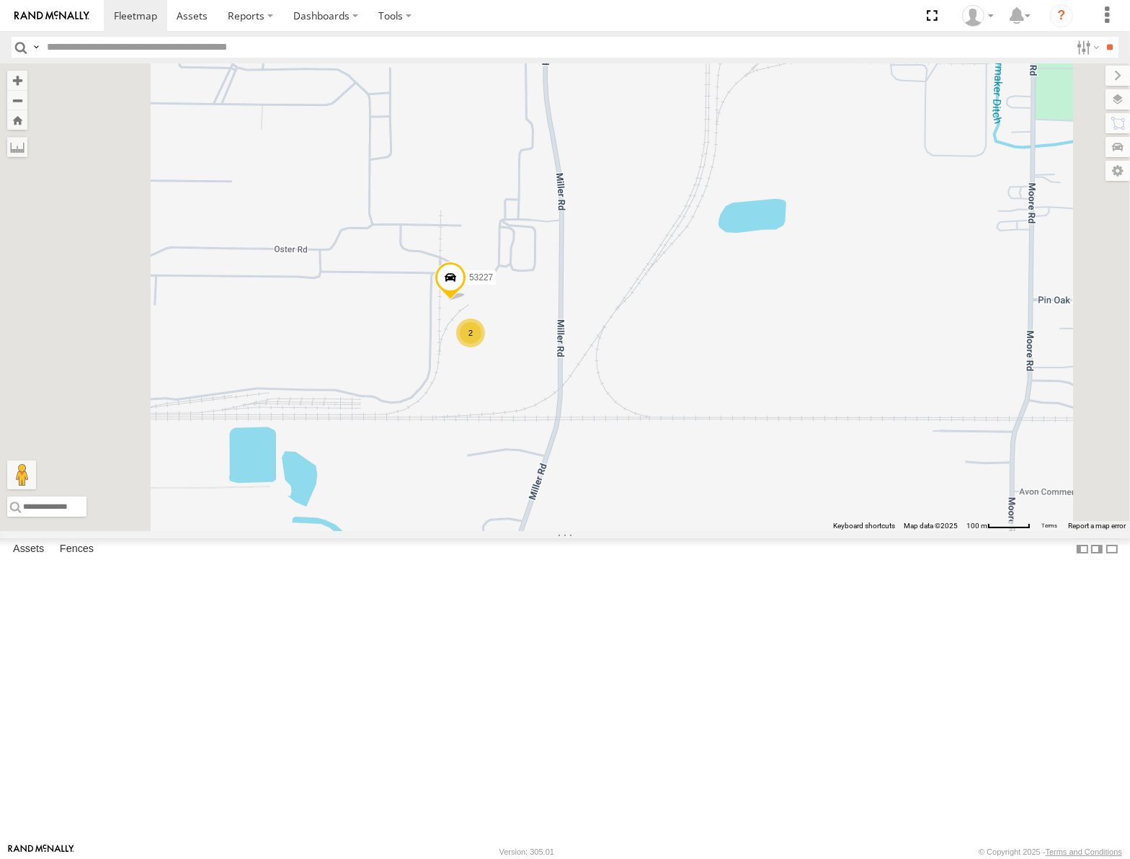
drag, startPoint x: 751, startPoint y: 257, endPoint x: 740, endPoint y: 408, distance: 151.8
click at [740, 409] on div "53227 2" at bounding box center [565, 297] width 1130 height 468
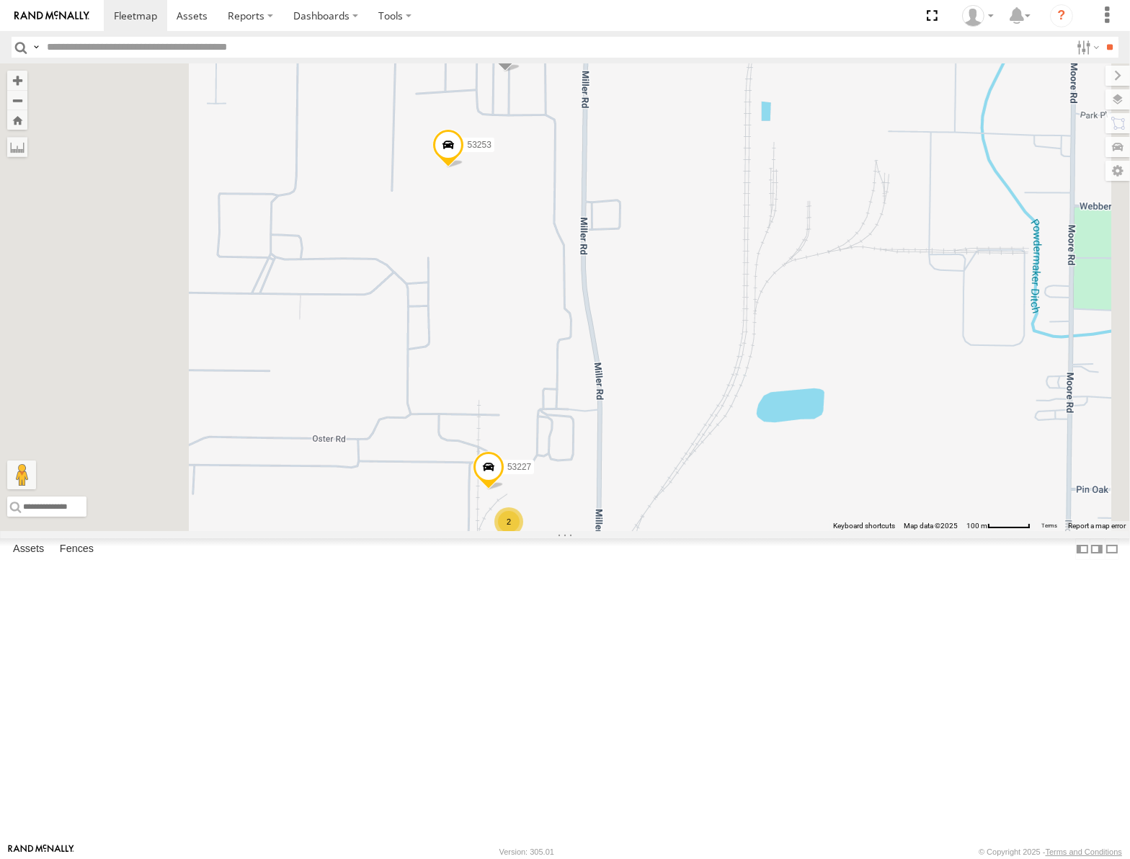
drag, startPoint x: 771, startPoint y: 200, endPoint x: 809, endPoint y: 367, distance: 170.7
click at [809, 367] on div "53227 2 53149 53253" at bounding box center [565, 297] width 1130 height 468
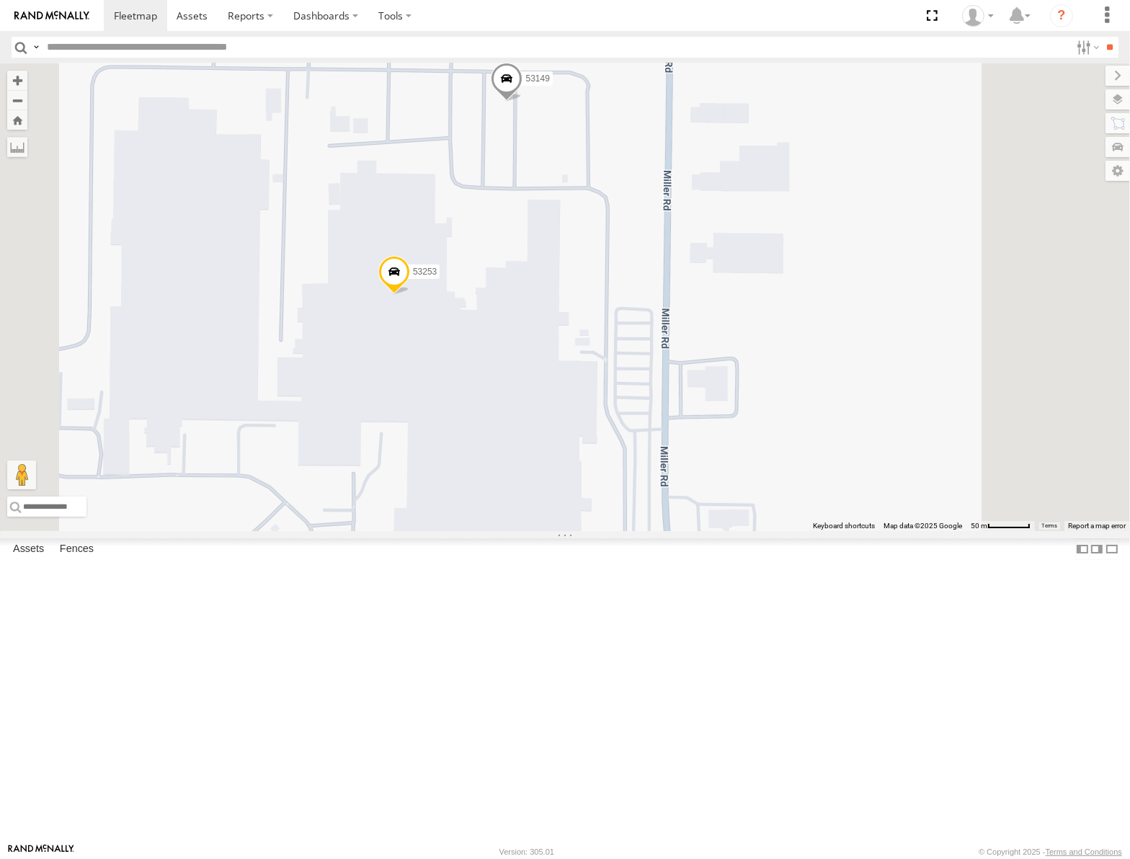
click at [0, 0] on span "Satellite" at bounding box center [0, 0] width 0 height 0
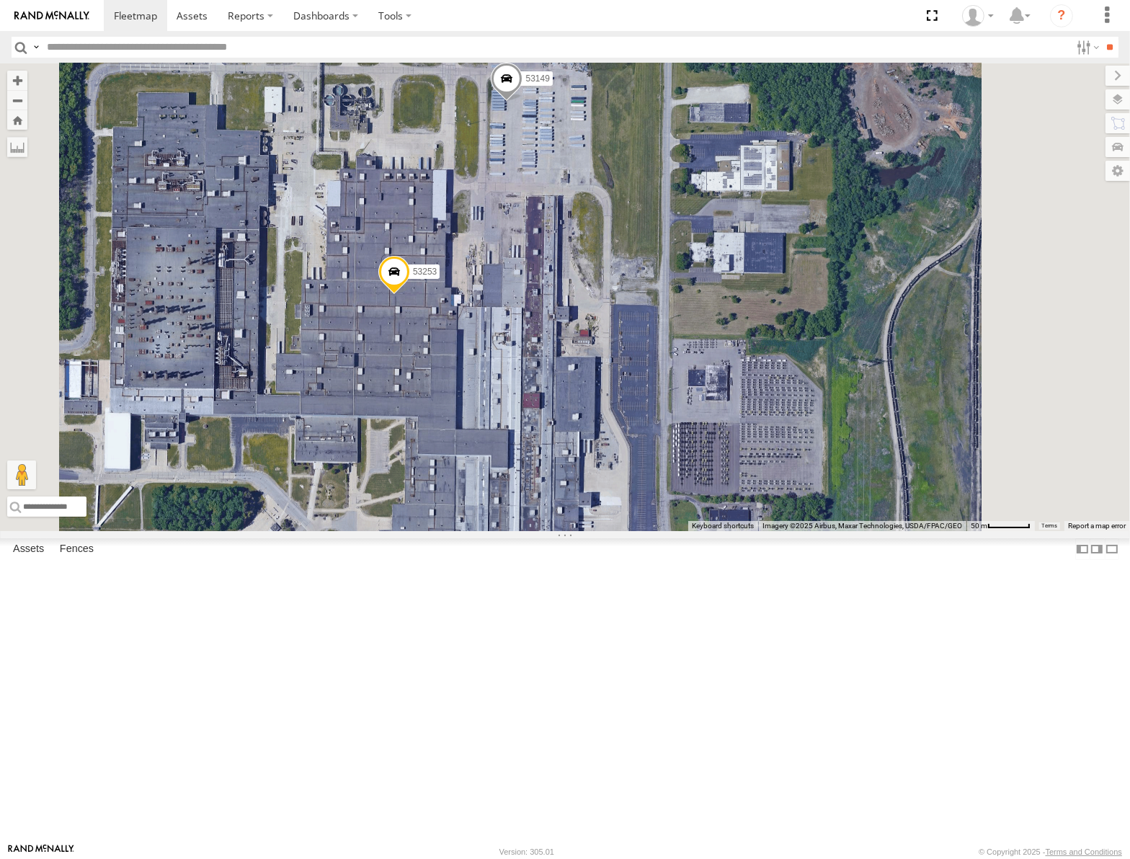
click at [523, 102] on span at bounding box center [507, 82] width 32 height 39
click at [526, 85] on label at bounding box center [512, 80] width 28 height 10
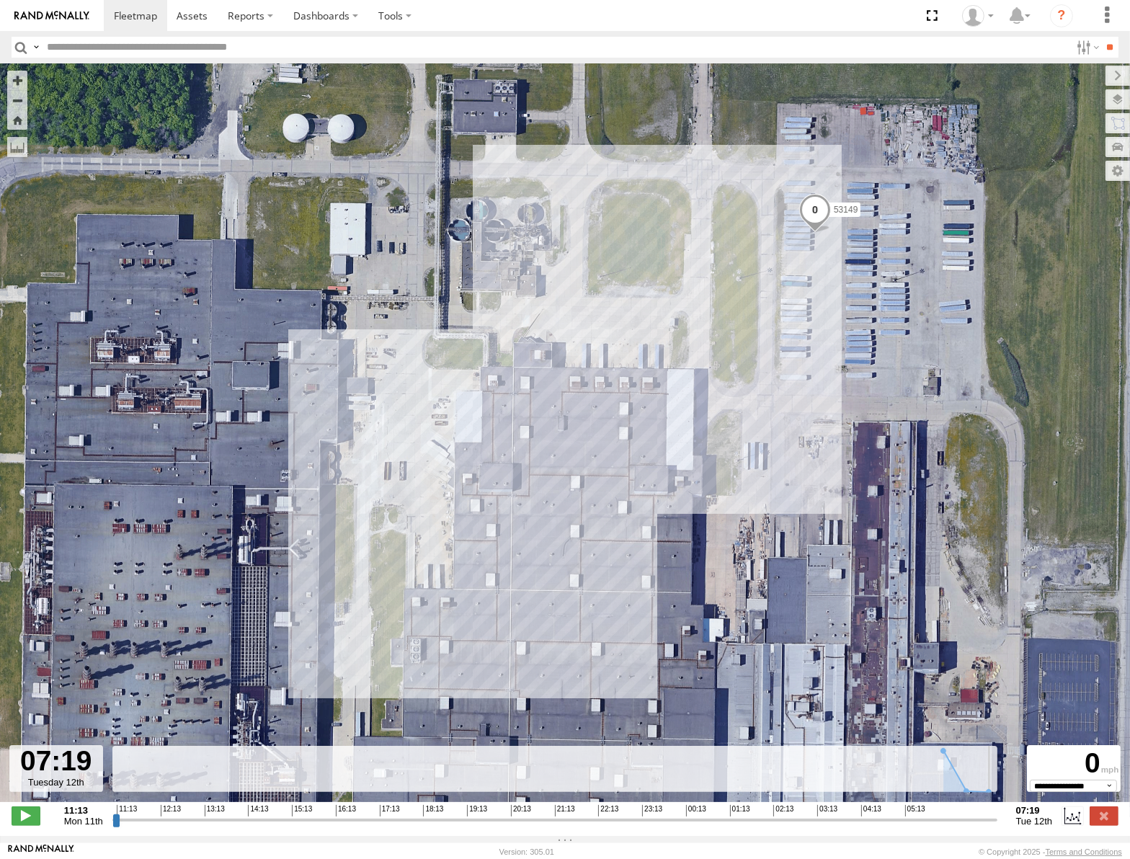
drag, startPoint x: 115, startPoint y: 828, endPoint x: 1009, endPoint y: 799, distance: 895.0
type input "**********"
click at [998, 813] on input "range" at bounding box center [554, 820] width 885 height 14
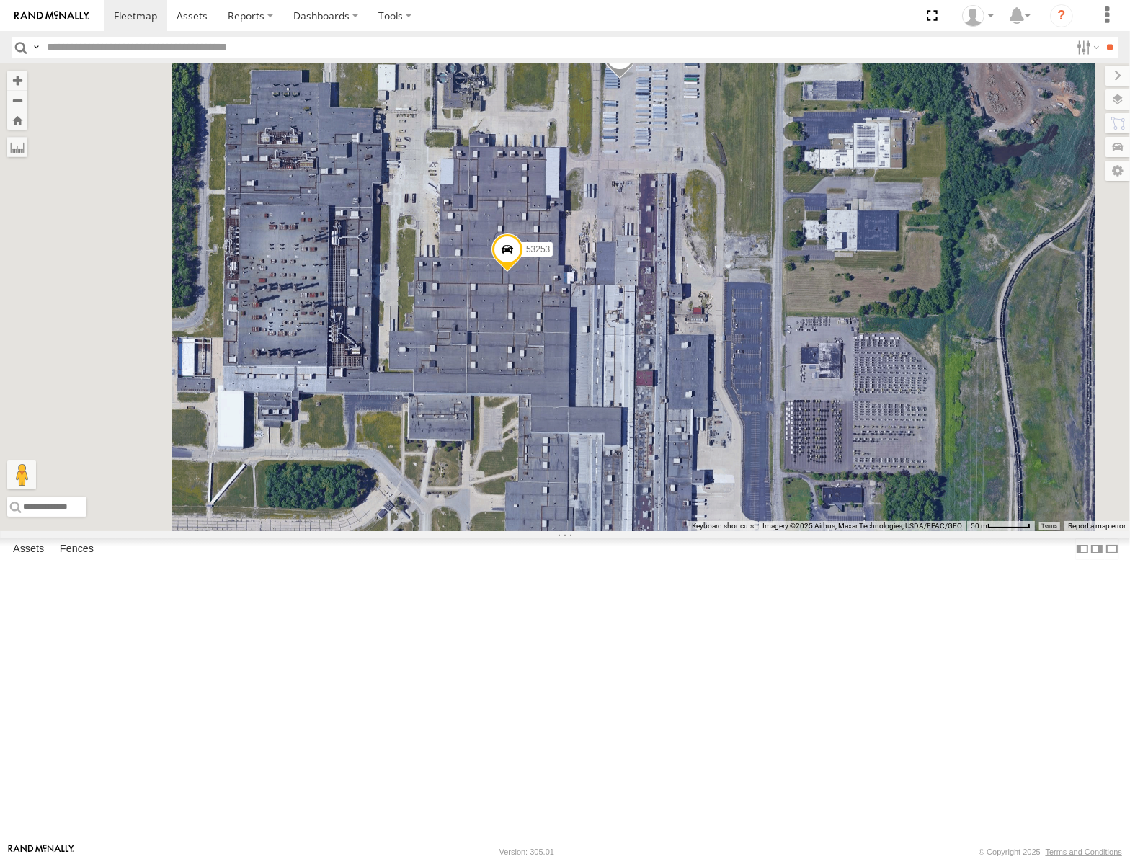
drag, startPoint x: 856, startPoint y: 184, endPoint x: 848, endPoint y: 360, distance: 176.7
click at [848, 360] on div "53148 53217 53262 53247 53289 53278 53208 53254 53235 53248 53136 53236 53242 5…" at bounding box center [565, 297] width 1130 height 468
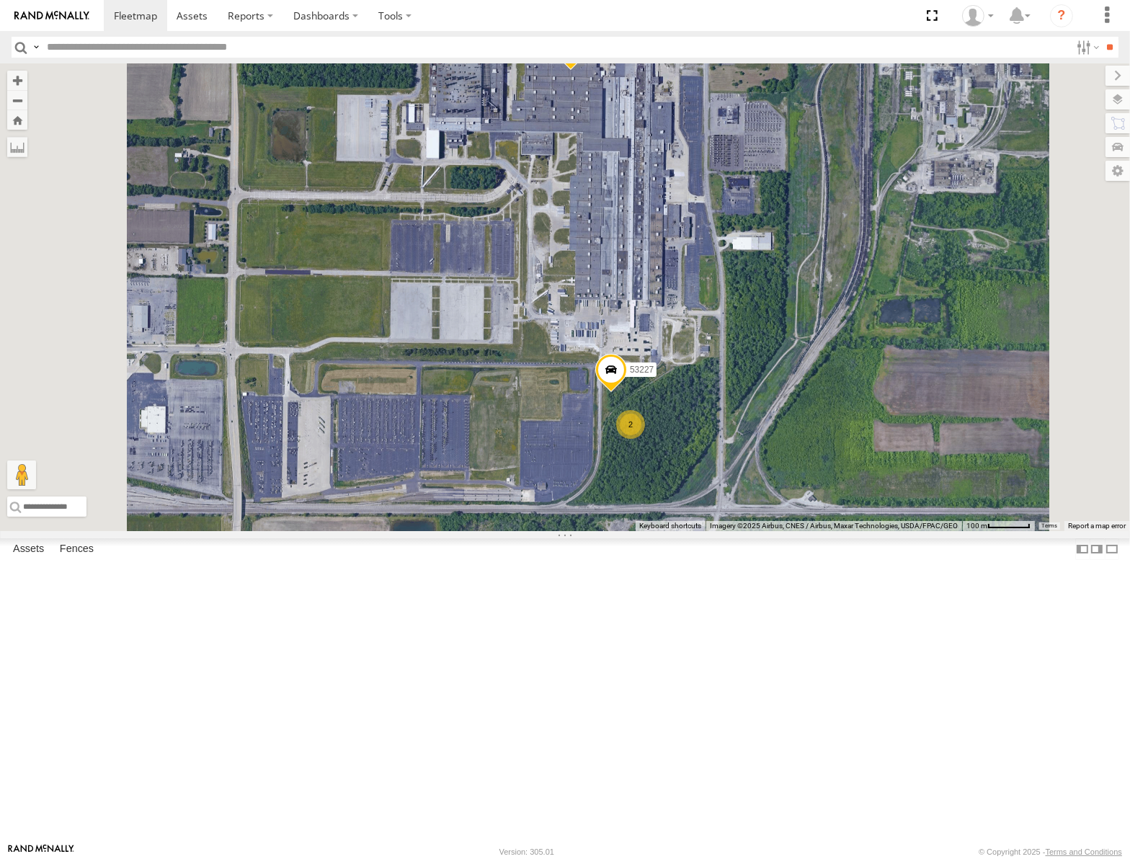
drag, startPoint x: 836, startPoint y: 520, endPoint x: 858, endPoint y: 345, distance: 176.6
click at [858, 345] on div "53148 53217 53262 53247 53289 53278 53208 53254 53235 53248 53136 53236 53242 5…" at bounding box center [565, 297] width 1130 height 468
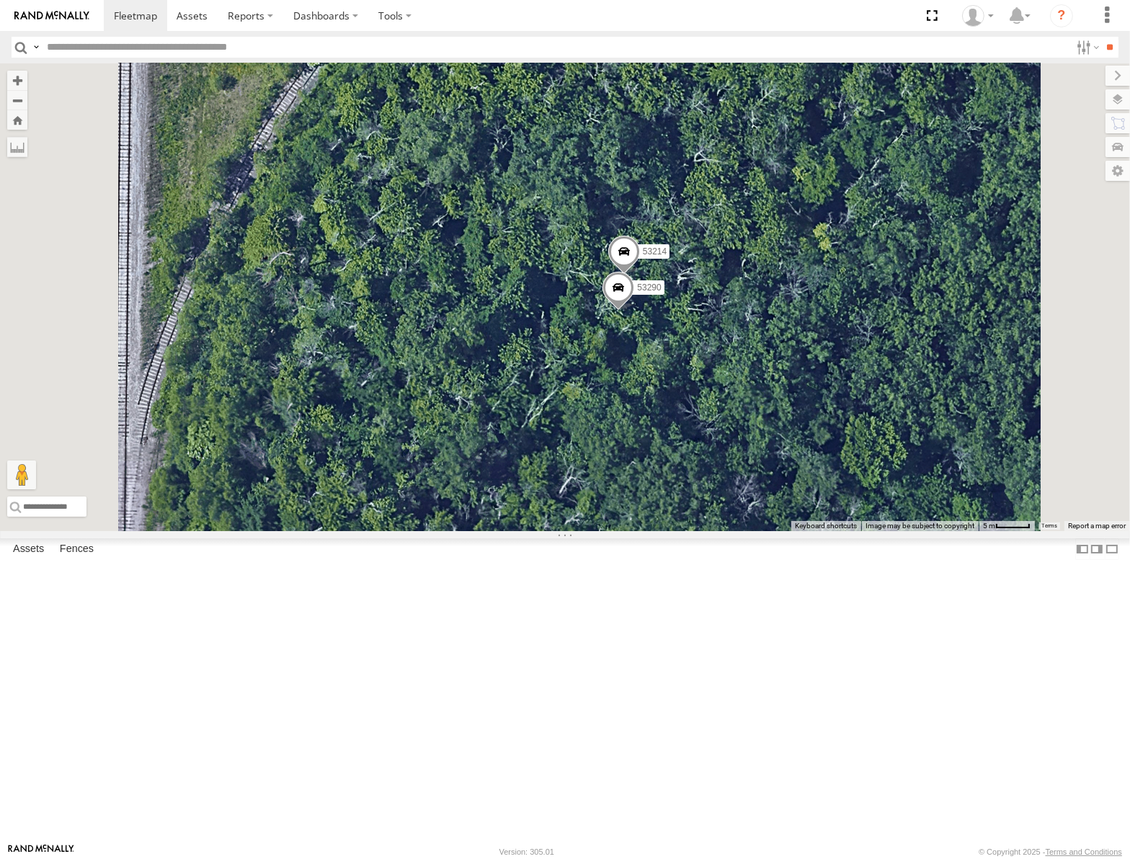
click at [634, 311] on span at bounding box center [619, 291] width 32 height 39
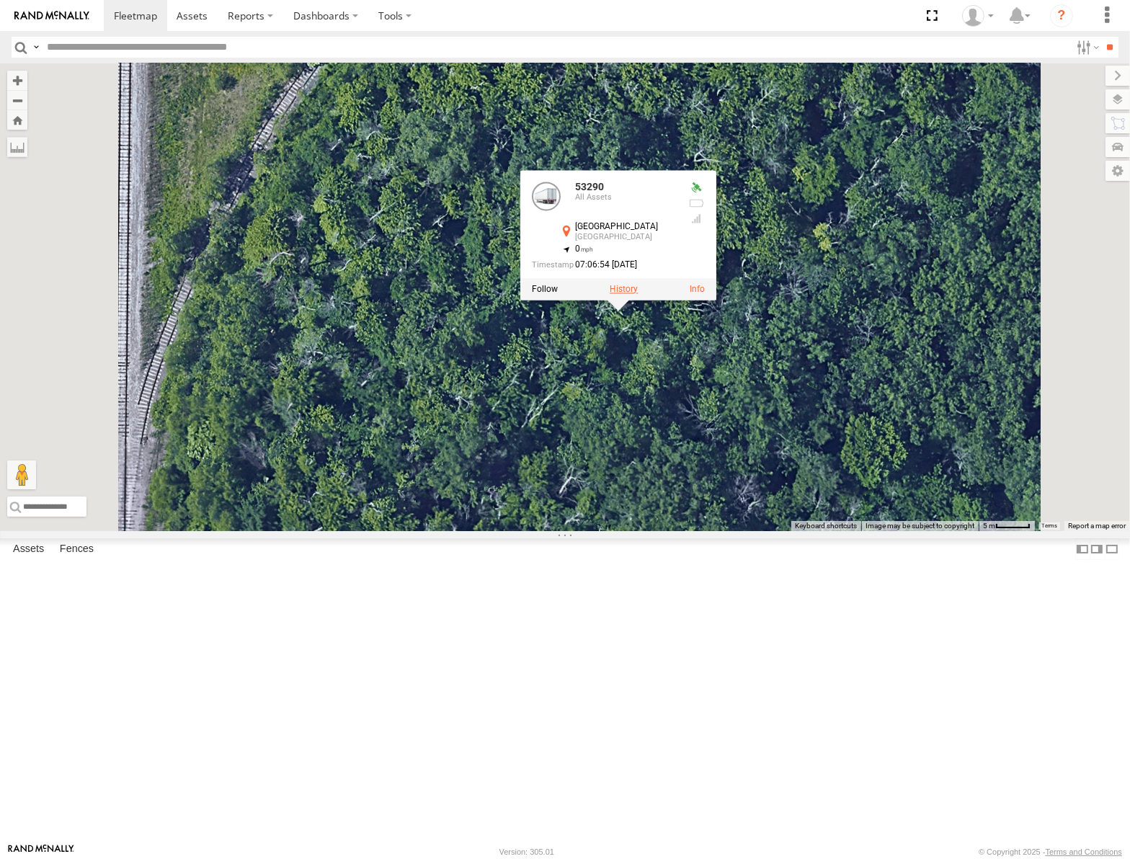
click at [638, 294] on label at bounding box center [624, 289] width 28 height 10
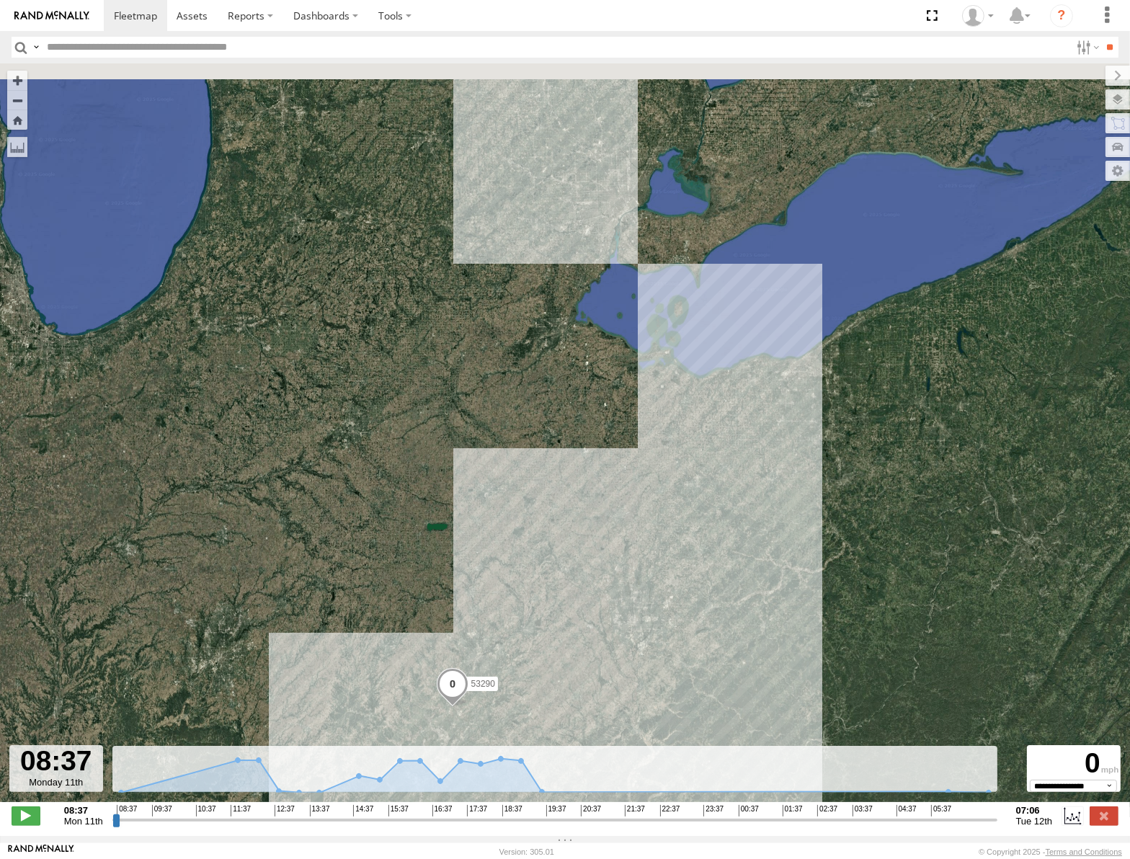
drag, startPoint x: 710, startPoint y: 442, endPoint x: 721, endPoint y: 469, distance: 29.4
click at [718, 470] on div "53290" at bounding box center [565, 440] width 1130 height 754
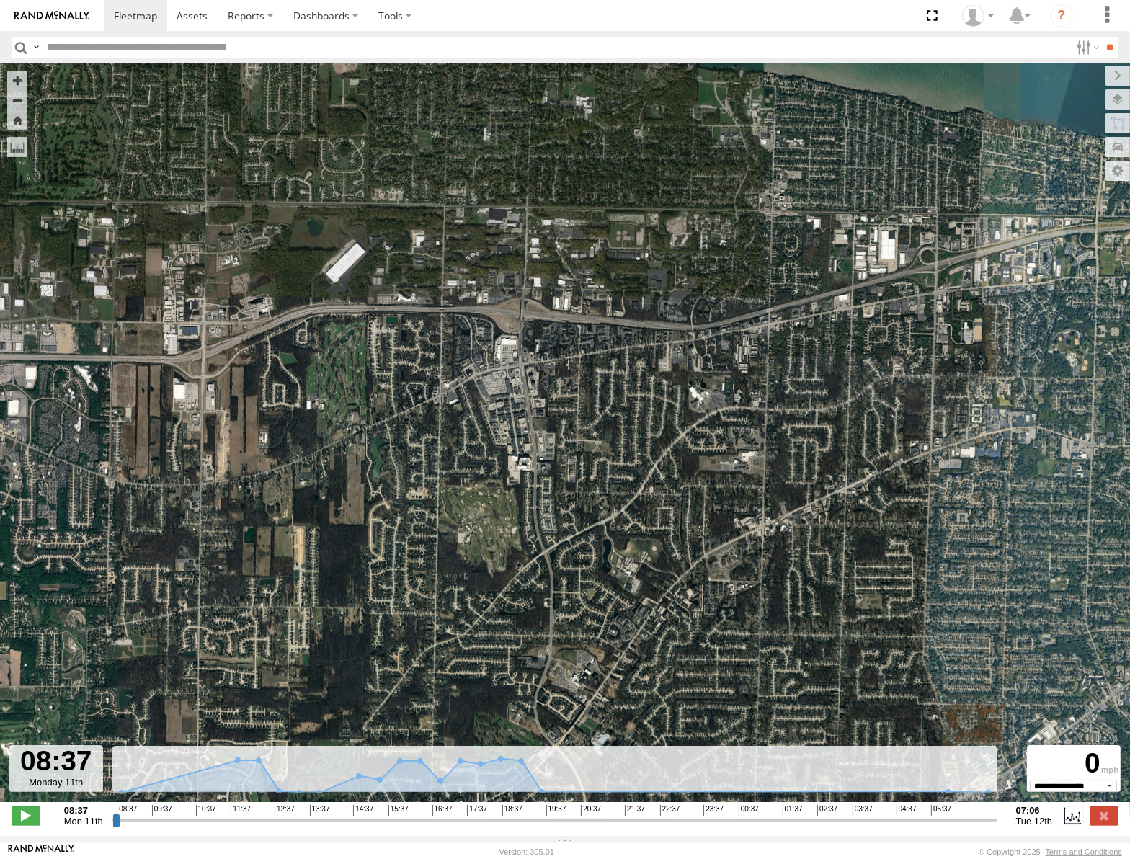
drag, startPoint x: 828, startPoint y: 370, endPoint x: 210, endPoint y: 479, distance: 628.0
click at [213, 478] on div "53290" at bounding box center [565, 440] width 1130 height 754
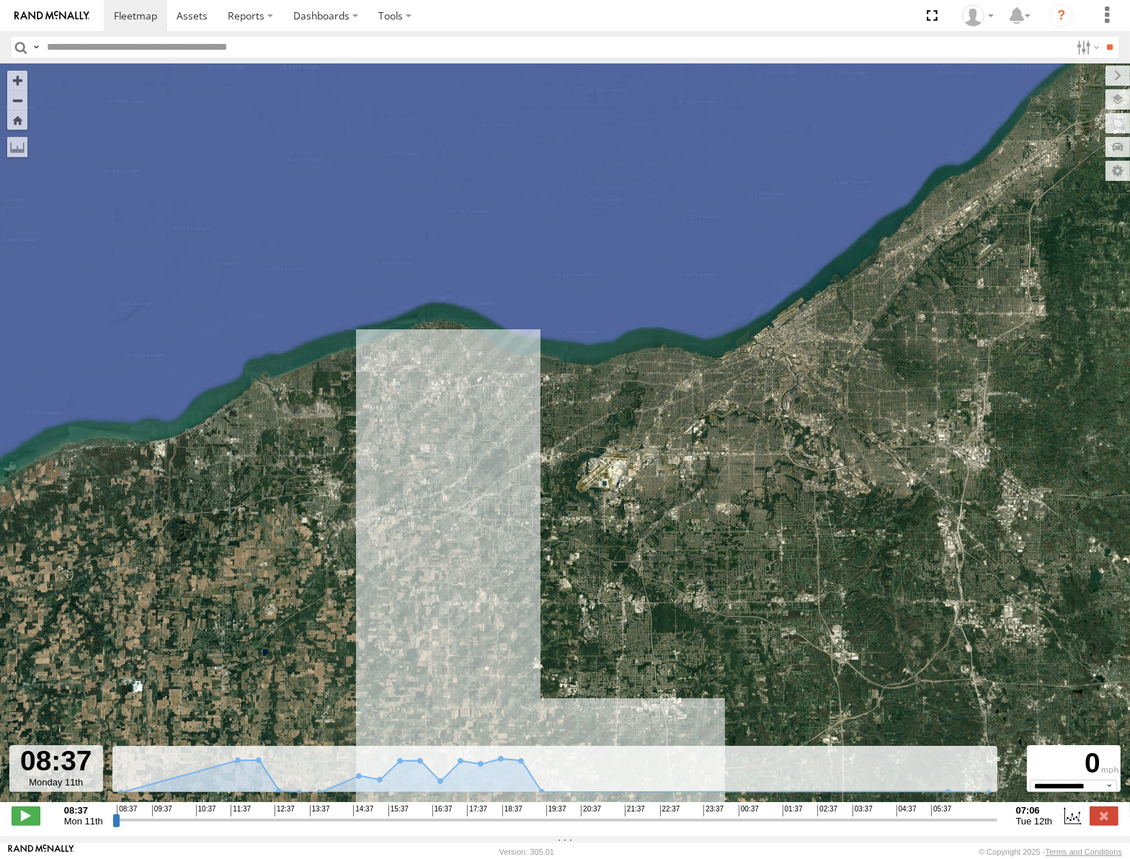
drag, startPoint x: 463, startPoint y: 450, endPoint x: 504, endPoint y: 448, distance: 40.4
click at [504, 448] on div "53290" at bounding box center [565, 440] width 1130 height 754
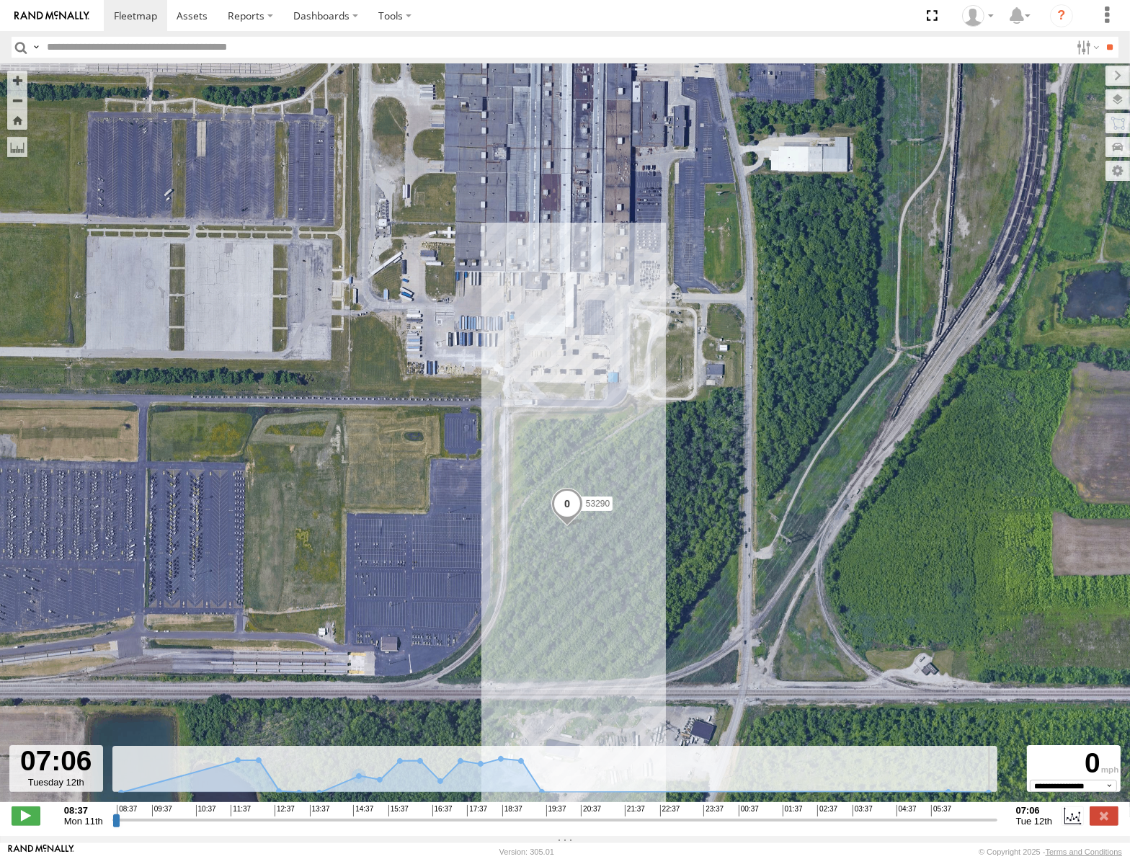
drag, startPoint x: 114, startPoint y: 825, endPoint x: 1009, endPoint y: 873, distance: 896.5
type input "**********"
click at [998, 827] on input "range" at bounding box center [554, 820] width 885 height 14
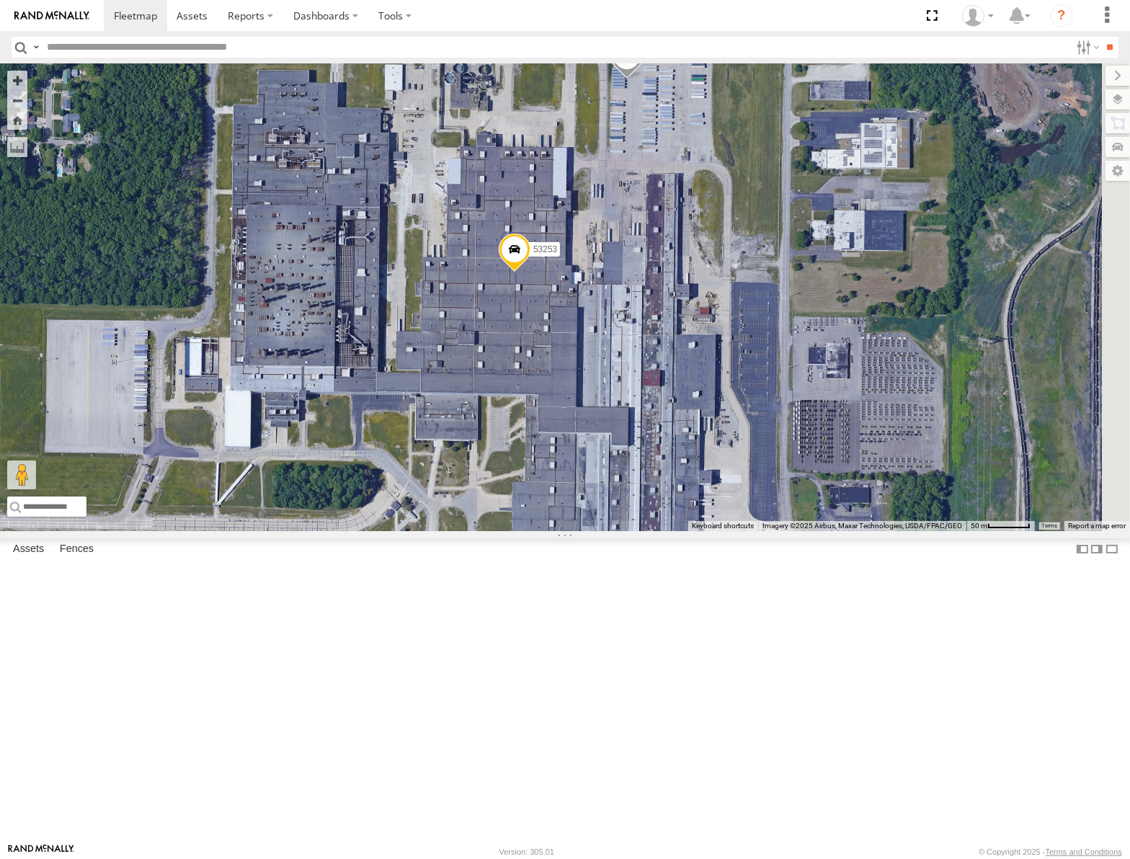
drag, startPoint x: 890, startPoint y: 389, endPoint x: 883, endPoint y: 366, distance: 23.5
click at [884, 369] on div "53148 53217 53262 53247 53289 53278 53208 53254 53235 53248 53136 53236 53242 5…" at bounding box center [565, 297] width 1130 height 468
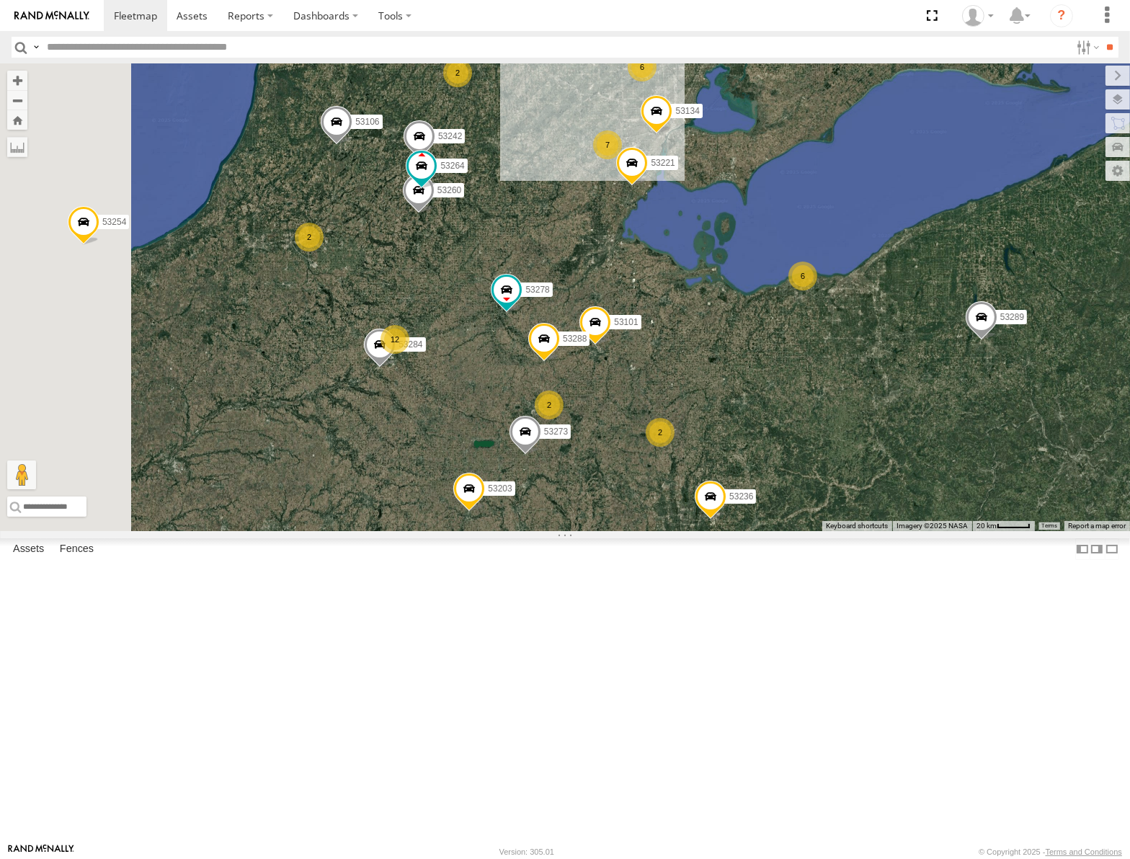
drag, startPoint x: 915, startPoint y: 548, endPoint x: 947, endPoint y: 457, distance: 96.2
click at [946, 462] on div "53148 53217 53262 53247 53289 53278 53208 53254 53235 53248 53136 53236 53242 5…" at bounding box center [565, 297] width 1130 height 468
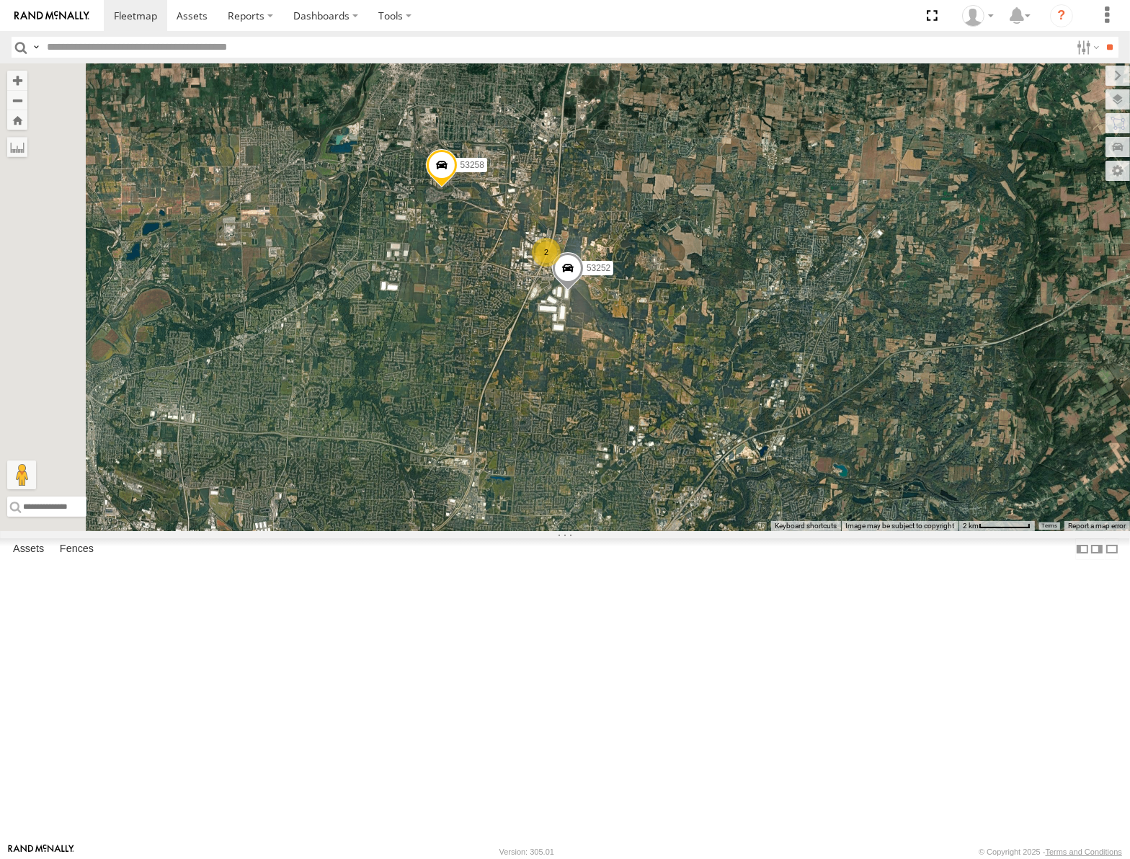
drag, startPoint x: 748, startPoint y: 512, endPoint x: 773, endPoint y: 463, distance: 55.1
click at [773, 465] on div "53148 53217 53262 53247 53289 53278 53208 53254 53235 53248 53136 53236 53242 5…" at bounding box center [565, 297] width 1130 height 468
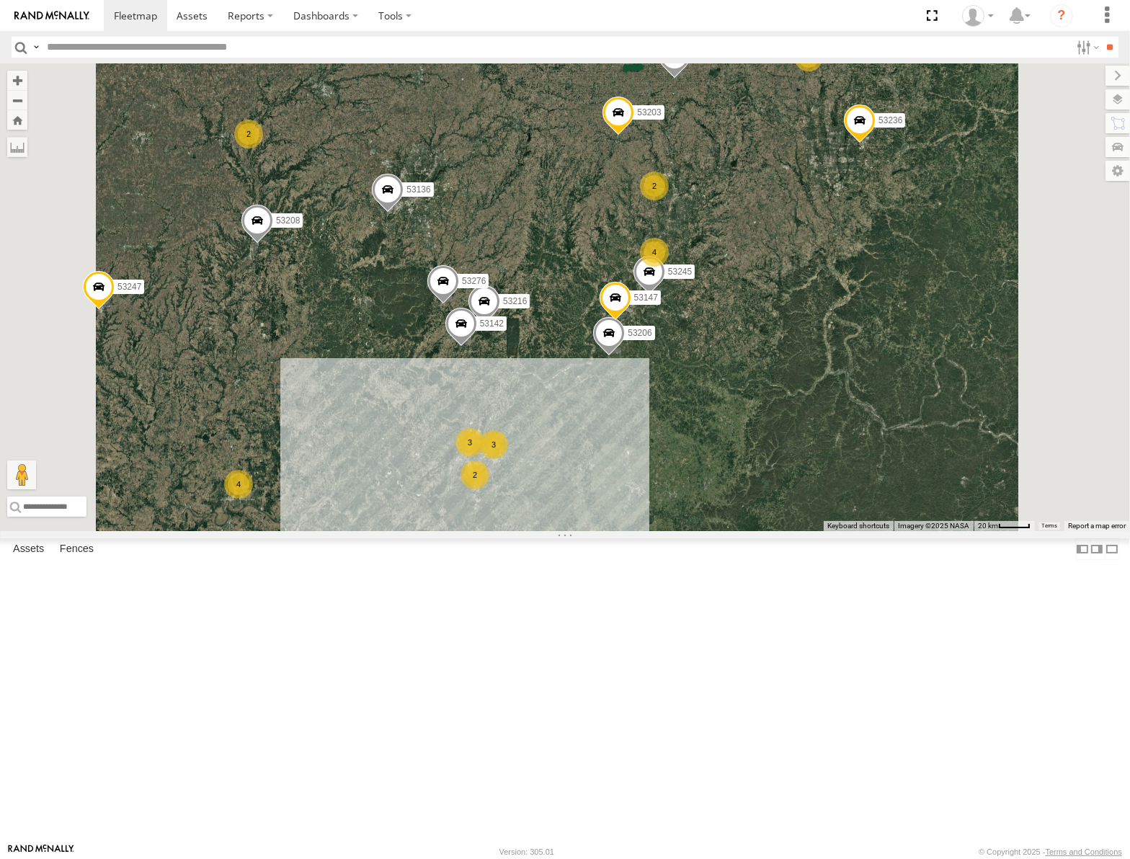
drag, startPoint x: 748, startPoint y: 600, endPoint x: 768, endPoint y: 567, distance: 38.8
click at [774, 531] on div "53148 53217 53262 53247 53289 53278 53208 53254 53235 53248 53136 53236 53242 5…" at bounding box center [565, 297] width 1130 height 468
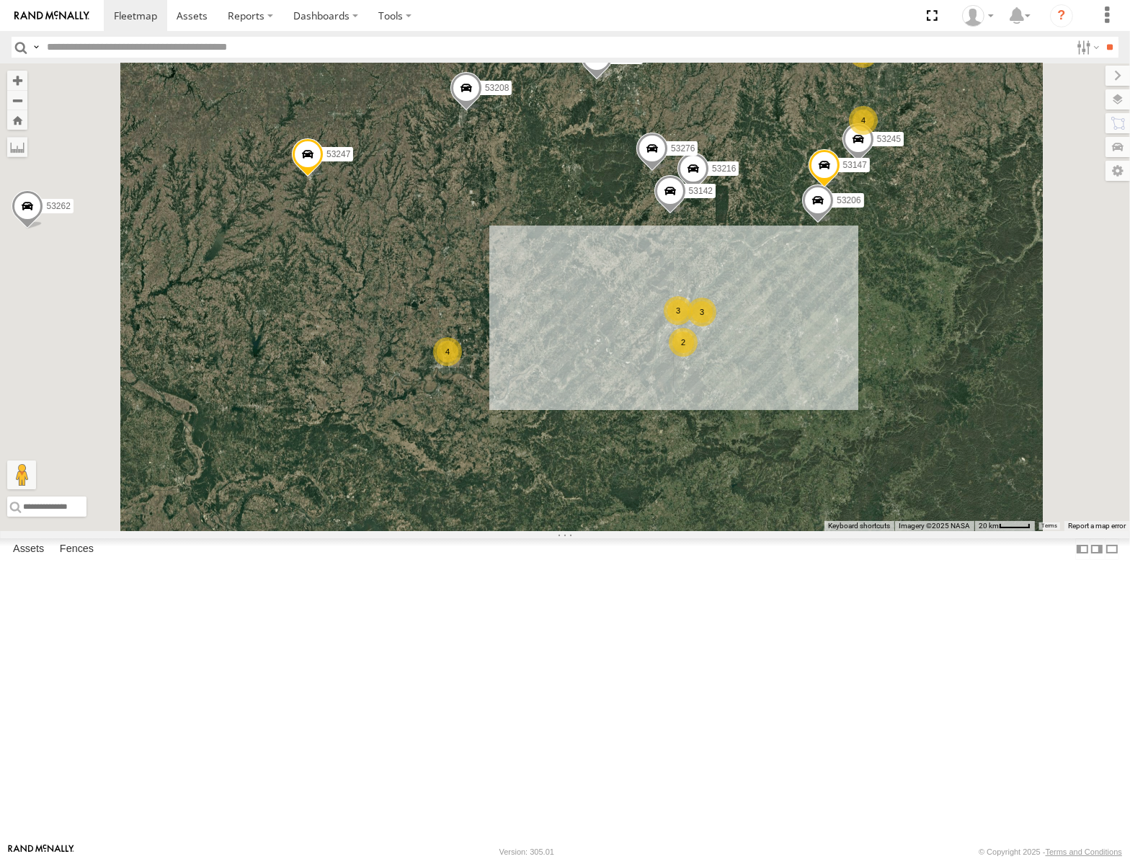
drag, startPoint x: 902, startPoint y: 195, endPoint x: 879, endPoint y: 341, distance: 147.3
click at [879, 341] on div "53148 53217 53262 53247 53289 53278 53208 53254 53235 53248 53136 53236 53242 5…" at bounding box center [565, 297] width 1130 height 468
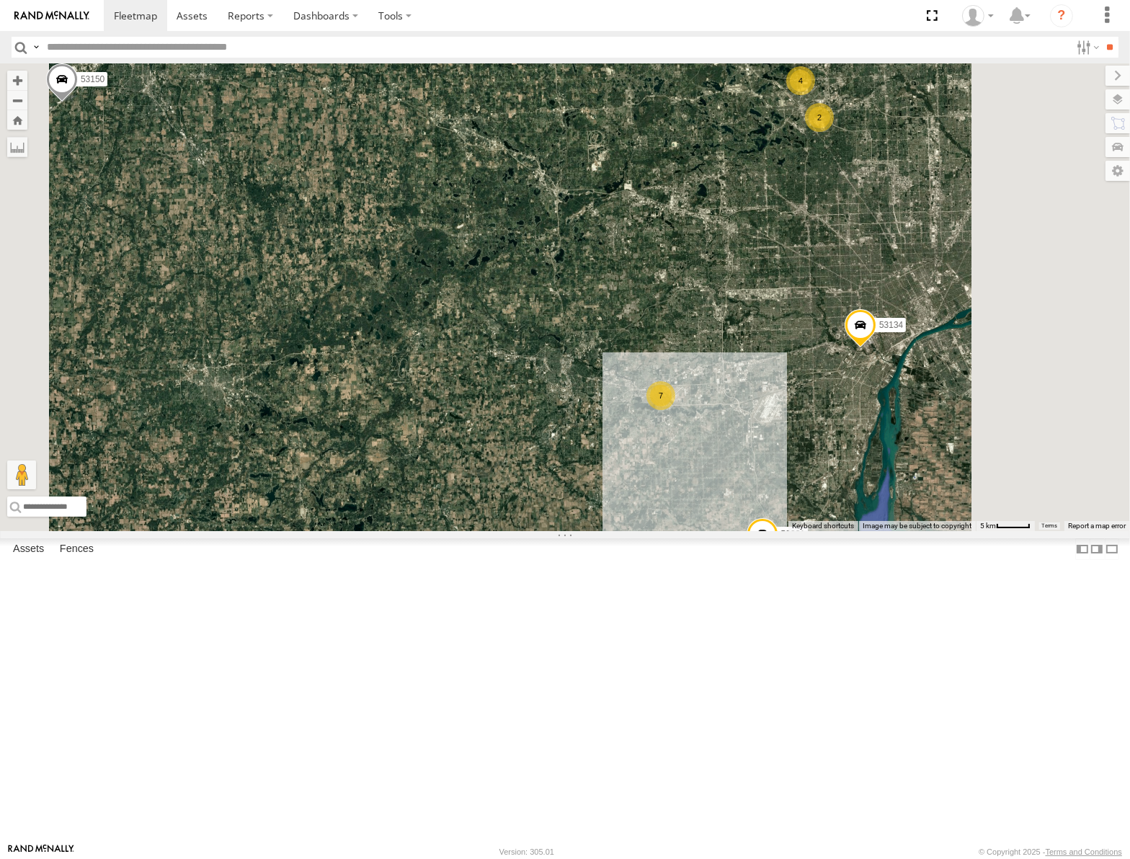
drag, startPoint x: 860, startPoint y: 264, endPoint x: 832, endPoint y: 422, distance: 161.1
click at [832, 422] on div "53247 53278 53208 53254 53136 53262 53289 53148 53217 53235 53248 53236 53242 5…" at bounding box center [565, 297] width 1130 height 468
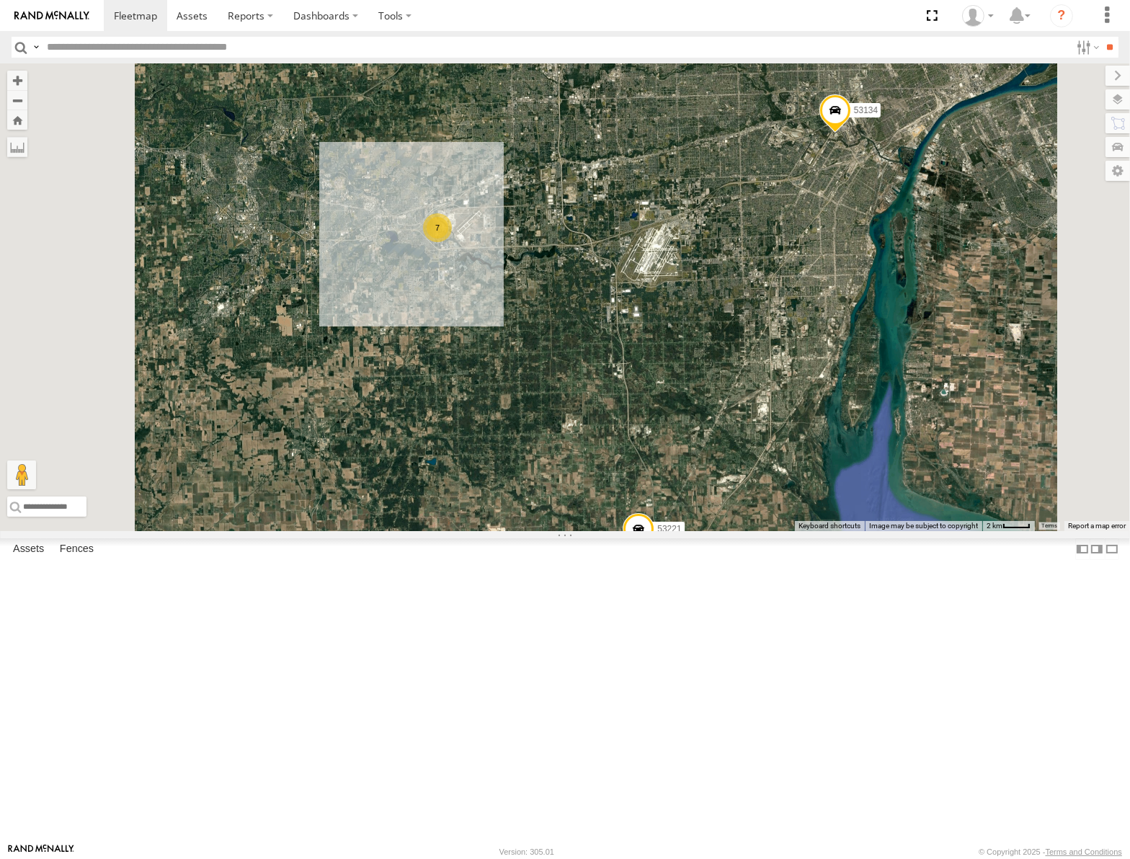
drag, startPoint x: 963, startPoint y: 536, endPoint x: 984, endPoint y: 358, distance: 179.3
click at [985, 367] on div "53247 53278 53208 53254 53136 53262 53289 53148 53217 53235 53248 53236 53242 5…" at bounding box center [565, 297] width 1130 height 468
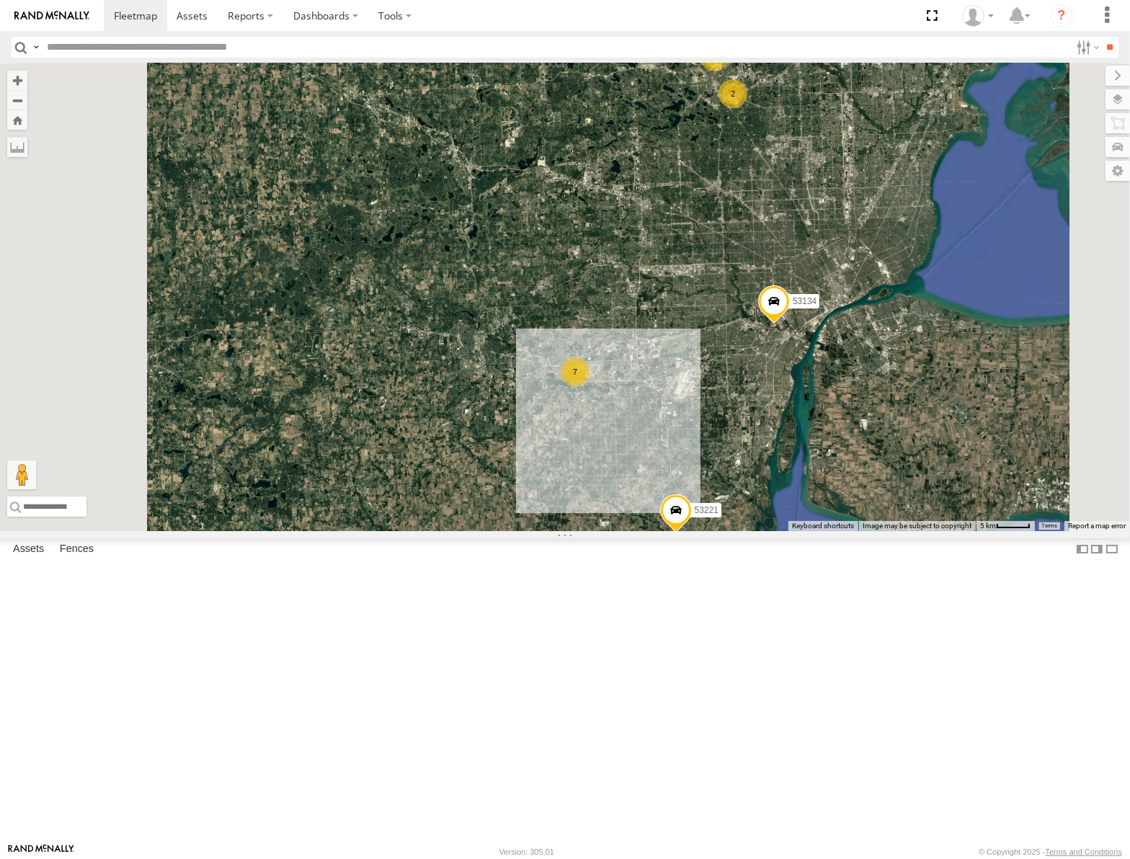
drag, startPoint x: 857, startPoint y: 368, endPoint x: 868, endPoint y: 487, distance: 118.7
click at [868, 487] on div "53247 53278 53208 53254 53136 53262 53289 53148 53217 53235 53248 53236 53242 5…" at bounding box center [565, 297] width 1130 height 468
